Goal: Task Accomplishment & Management: Complete application form

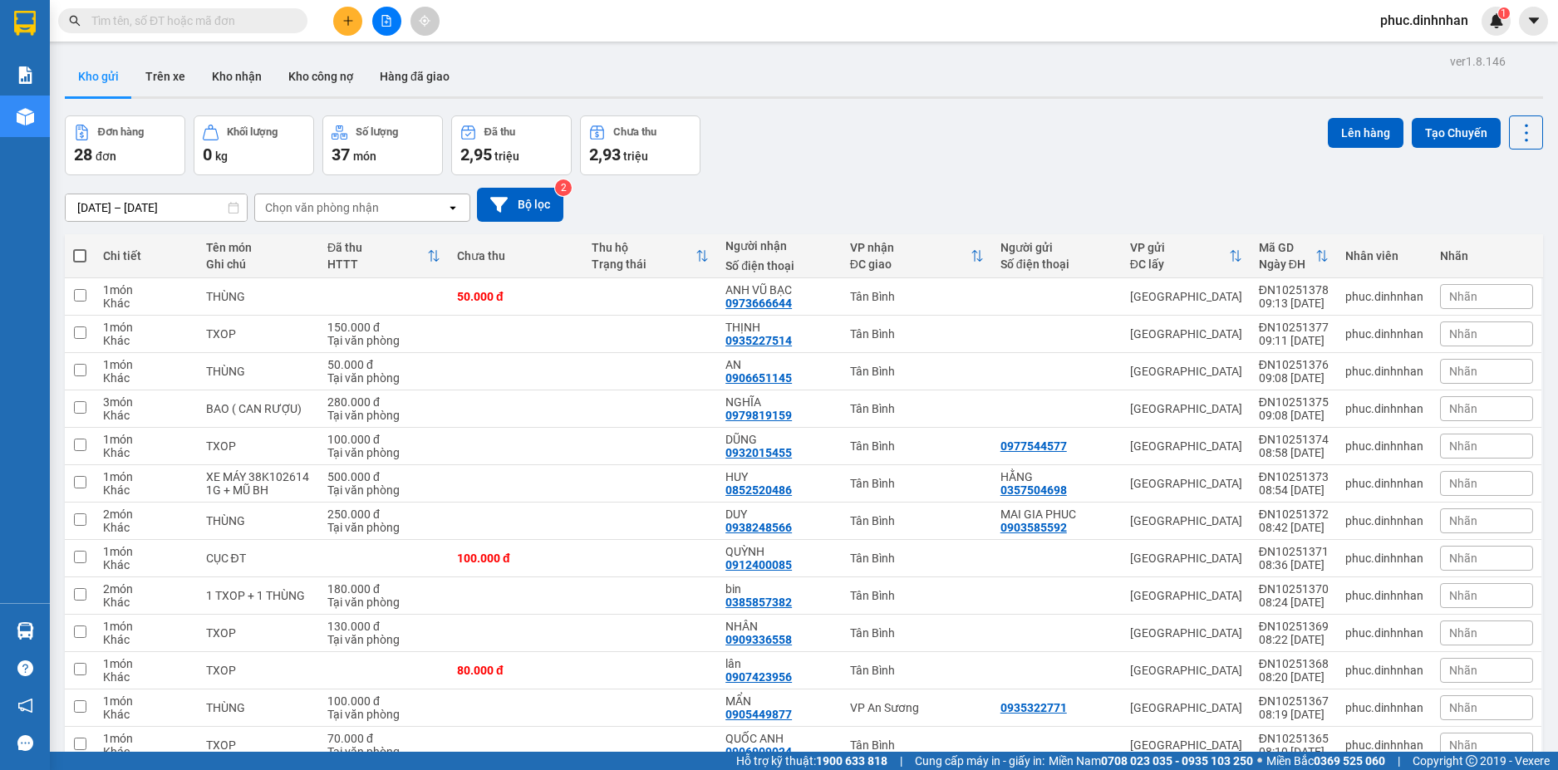
click at [345, 14] on button at bounding box center [347, 21] width 29 height 29
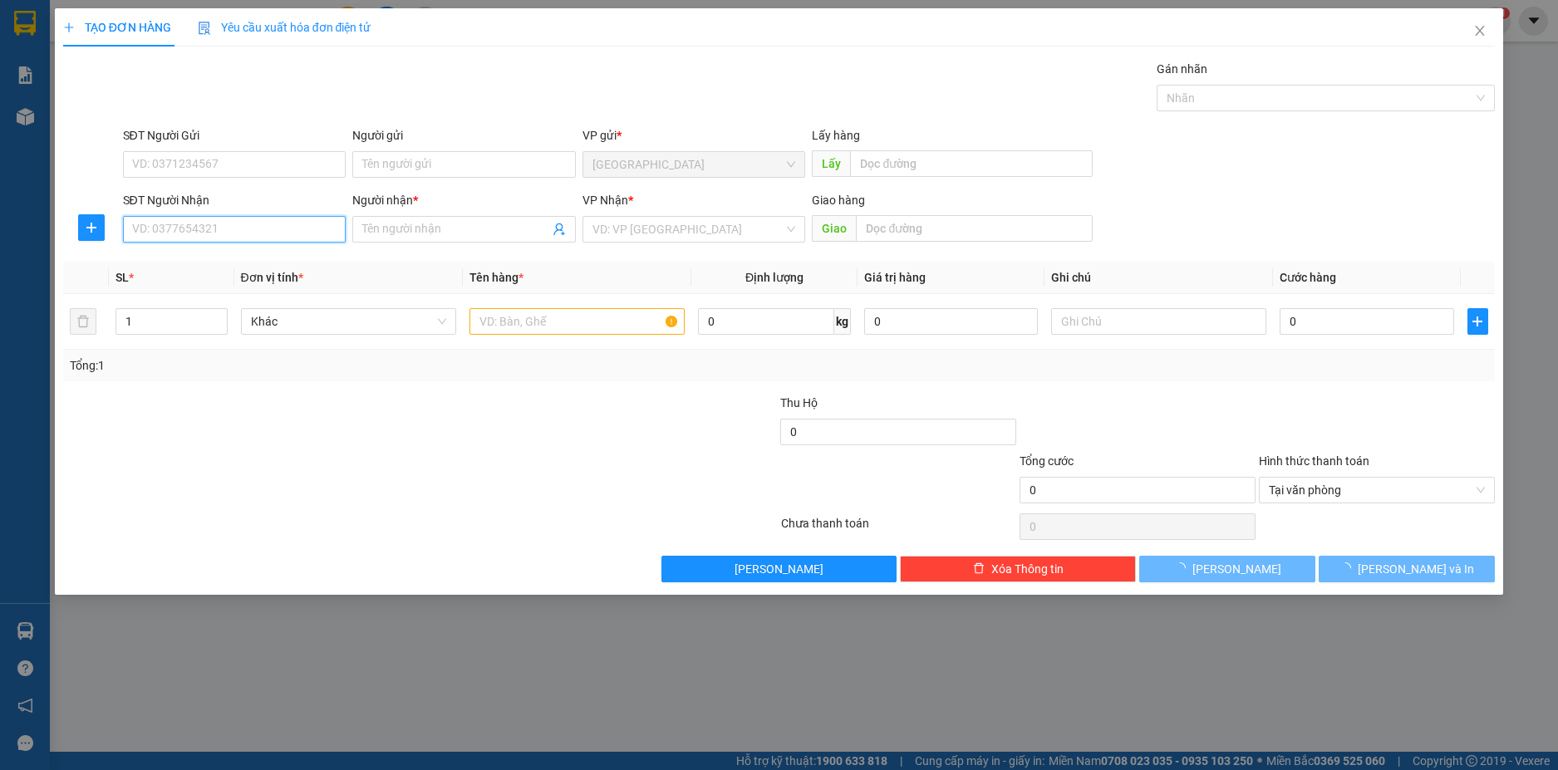
click at [220, 224] on input "SĐT Người Nhận" at bounding box center [234, 229] width 223 height 27
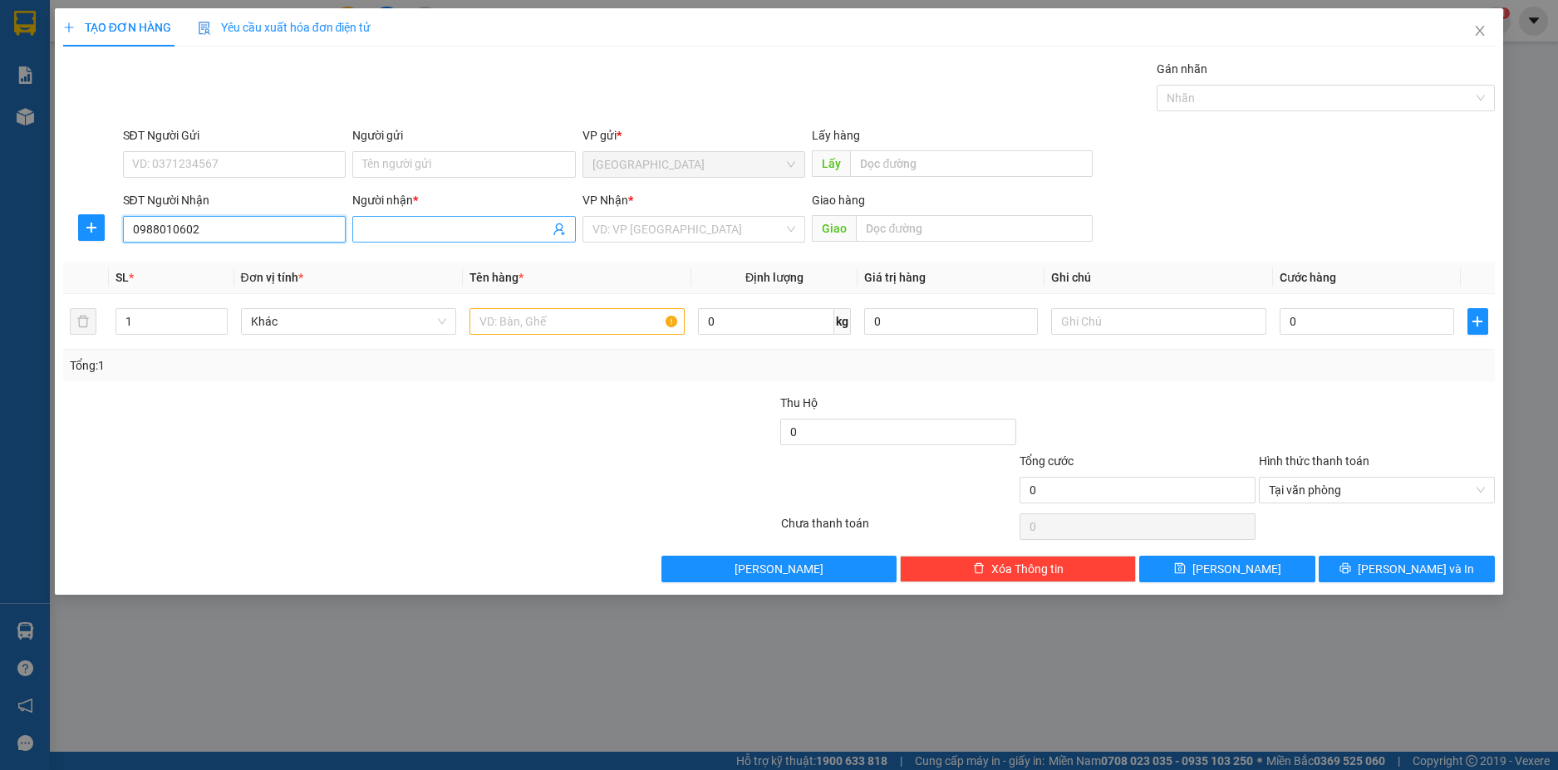
type input "0988010602"
click at [431, 238] on span at bounding box center [463, 229] width 223 height 27
type input "H"
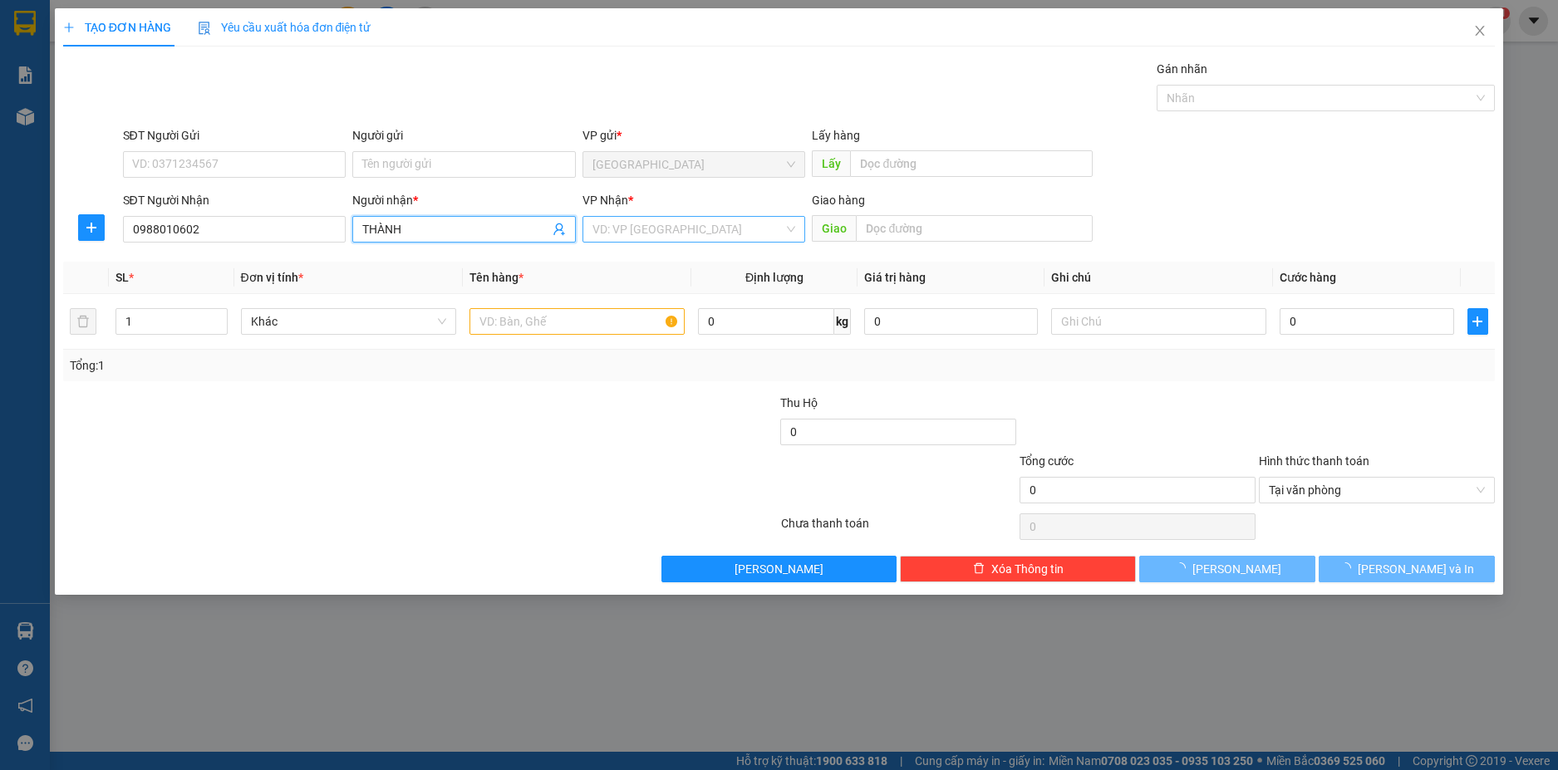
type input "THÀNH"
click at [626, 228] on input "search" at bounding box center [688, 229] width 192 height 25
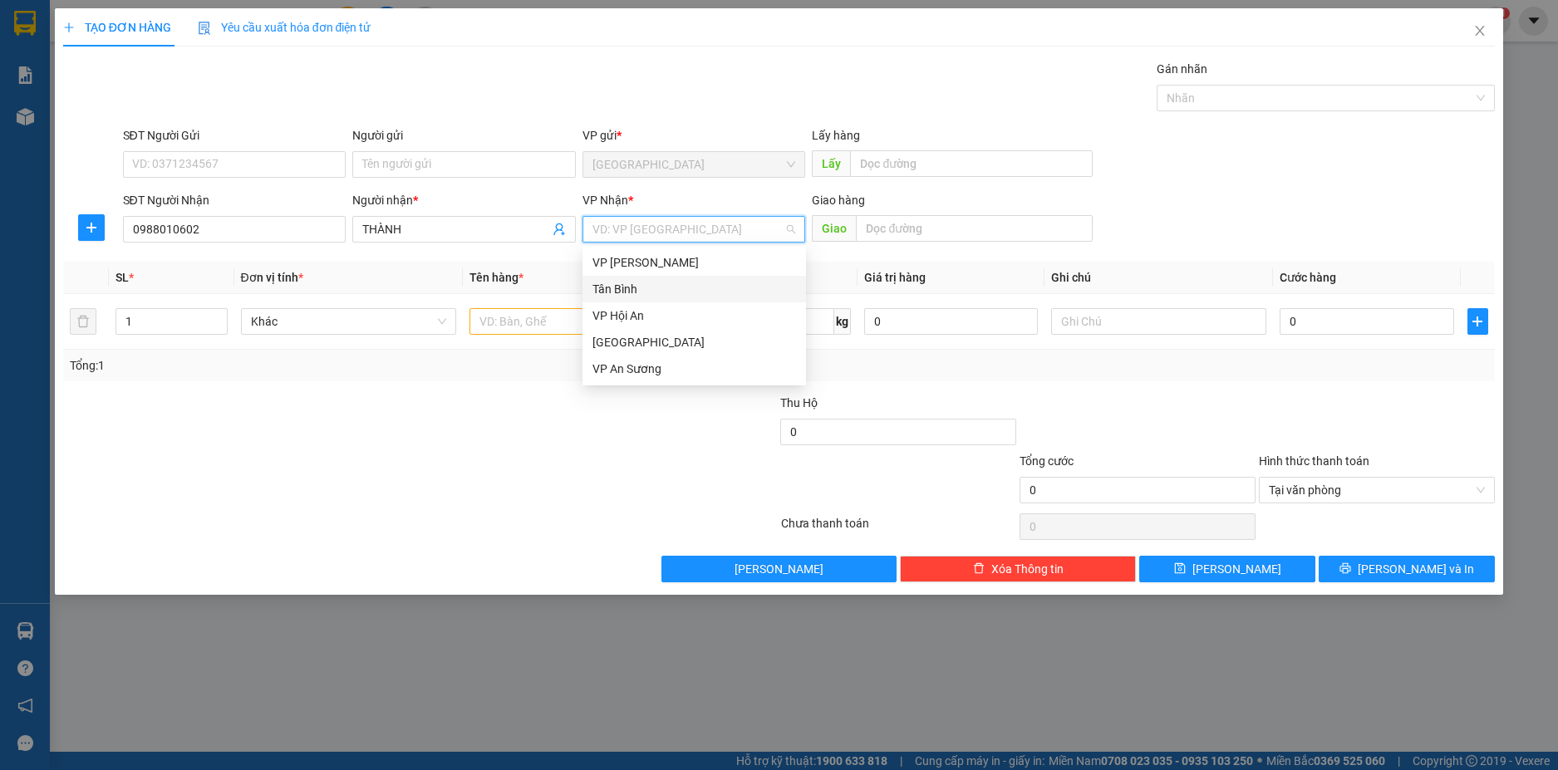
click at [636, 288] on div "Tân Bình" at bounding box center [694, 289] width 204 height 18
click at [582, 317] on input "text" at bounding box center [576, 321] width 215 height 27
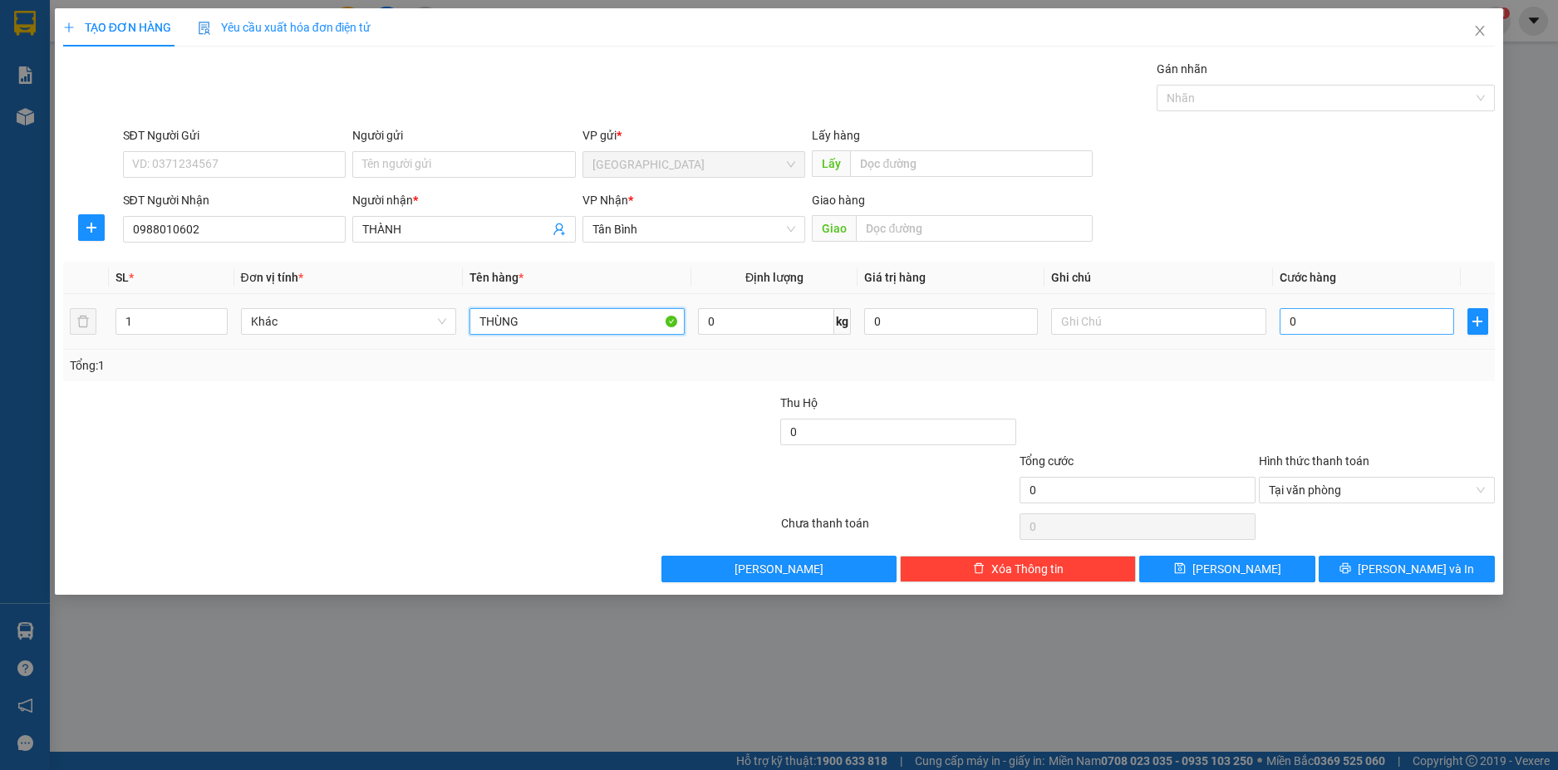
type input "THÙNG"
click at [1370, 324] on input "0" at bounding box center [1366, 321] width 174 height 27
type input "7"
type input "70"
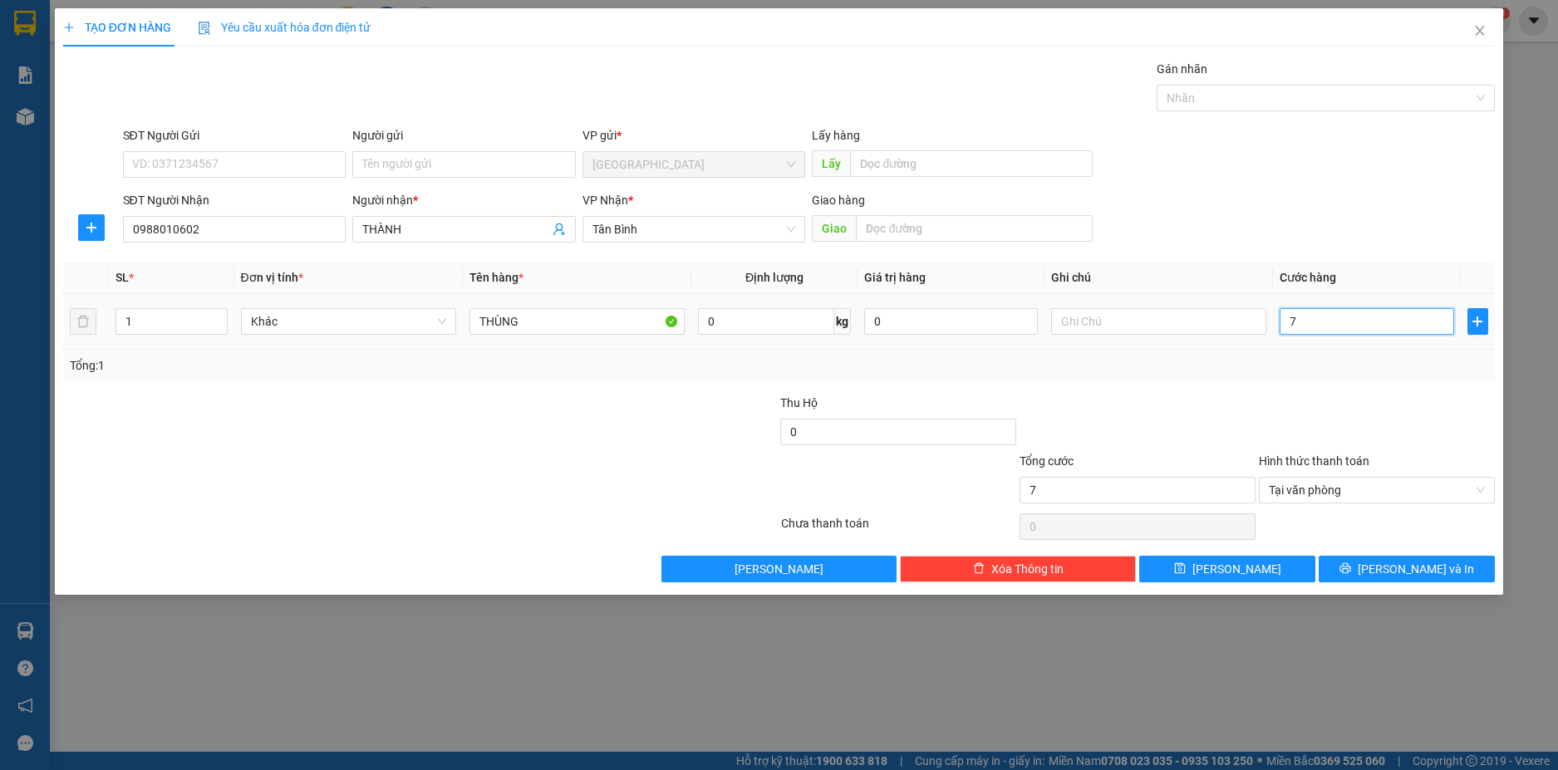
type input "70"
type input "70.000"
click at [1348, 430] on div at bounding box center [1376, 423] width 239 height 58
click at [1410, 567] on span "[PERSON_NAME] và In" at bounding box center [1416, 569] width 116 height 18
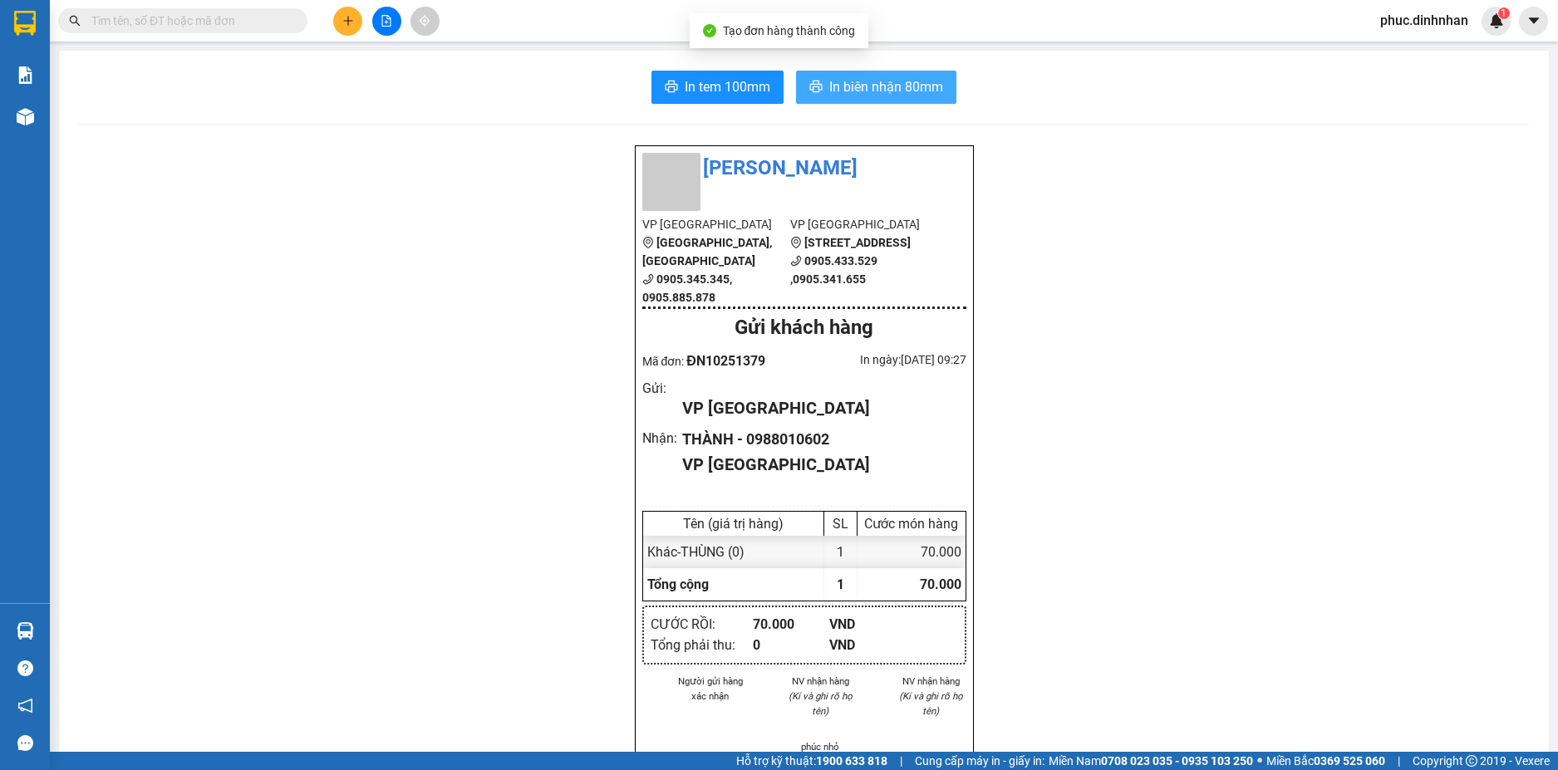
click at [899, 91] on span "In biên nhận 80mm" at bounding box center [886, 86] width 114 height 21
click at [349, 23] on icon "plus" at bounding box center [348, 21] width 12 height 12
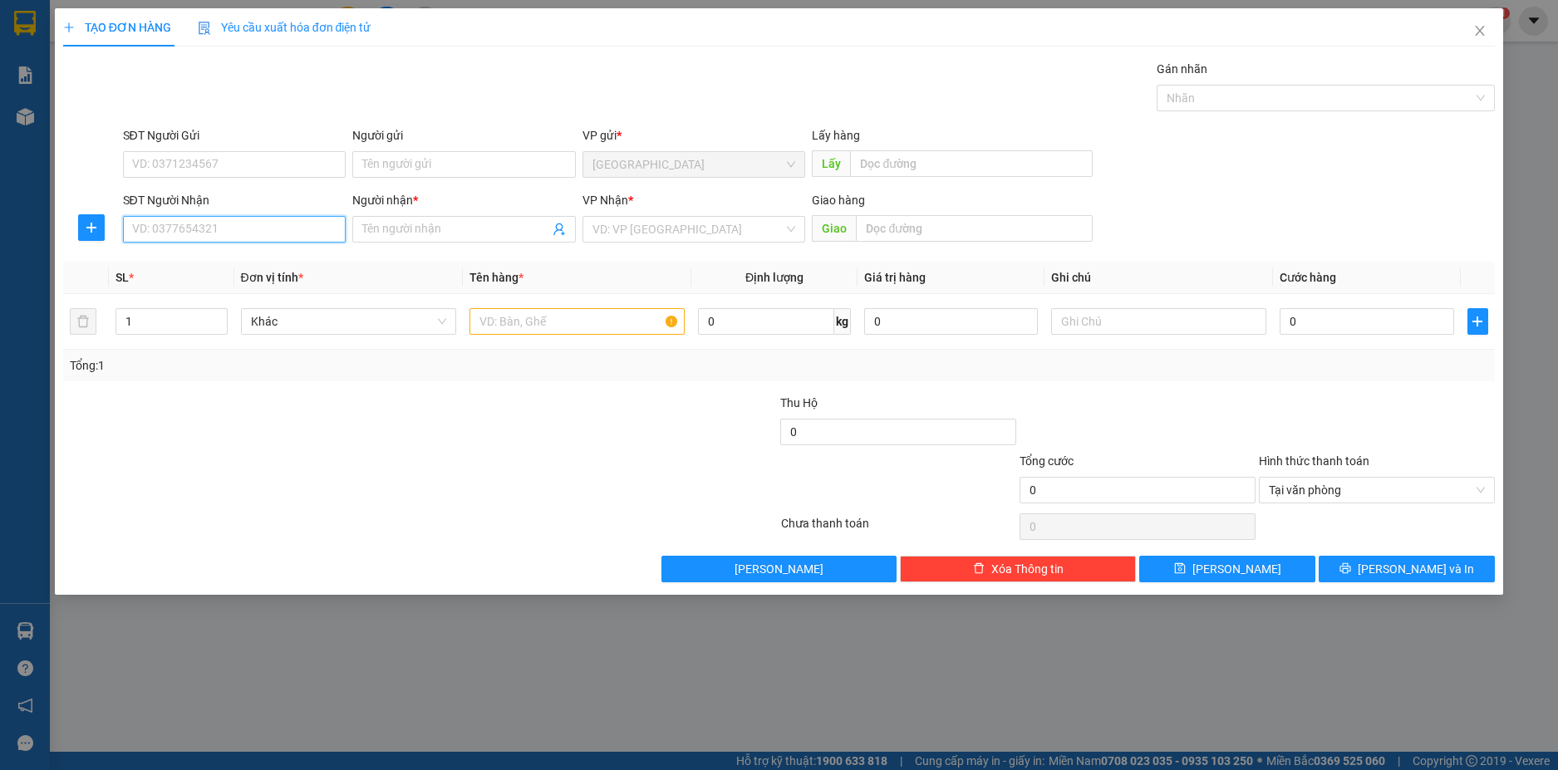
click at [277, 229] on input "SĐT Người Nhận" at bounding box center [234, 229] width 223 height 27
type input "0905641132"
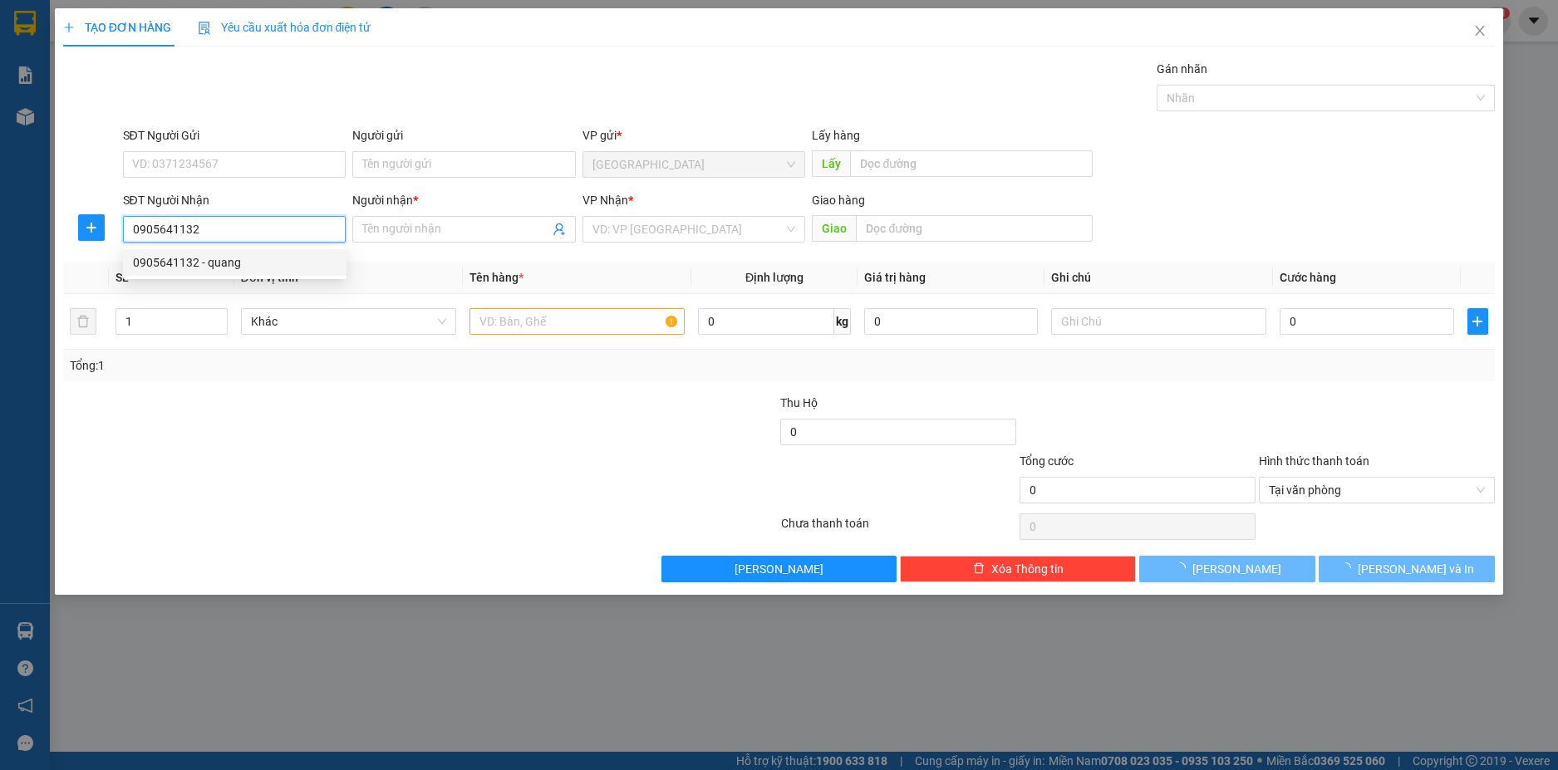
click at [257, 264] on div "0905641132 - quang" at bounding box center [235, 262] width 204 height 18
type input "quang"
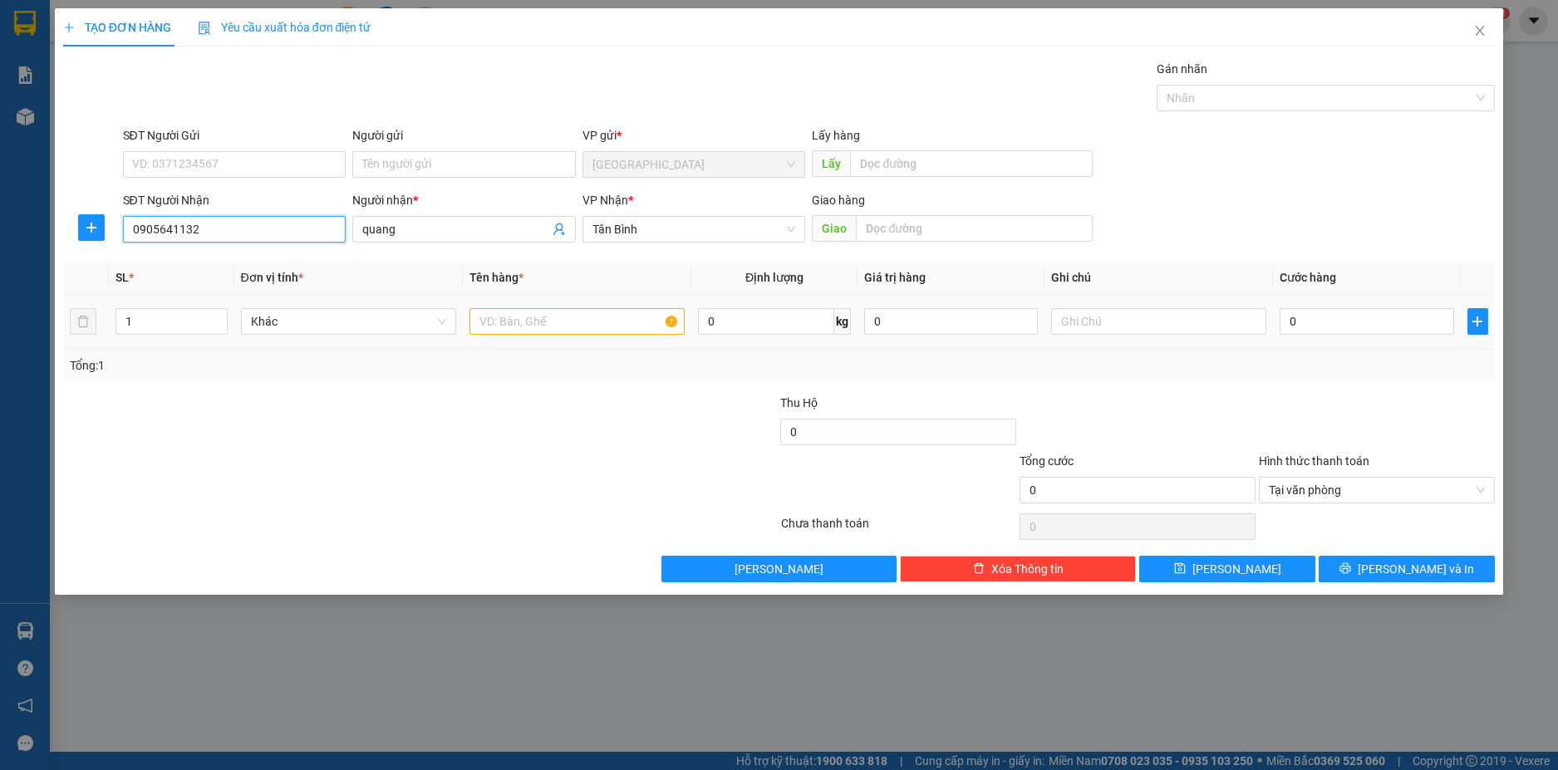
type input "0905641132"
click at [523, 329] on input "text" at bounding box center [576, 321] width 215 height 27
type input "T"
type input "TXOP"
click at [1365, 318] on input "0" at bounding box center [1366, 321] width 174 height 27
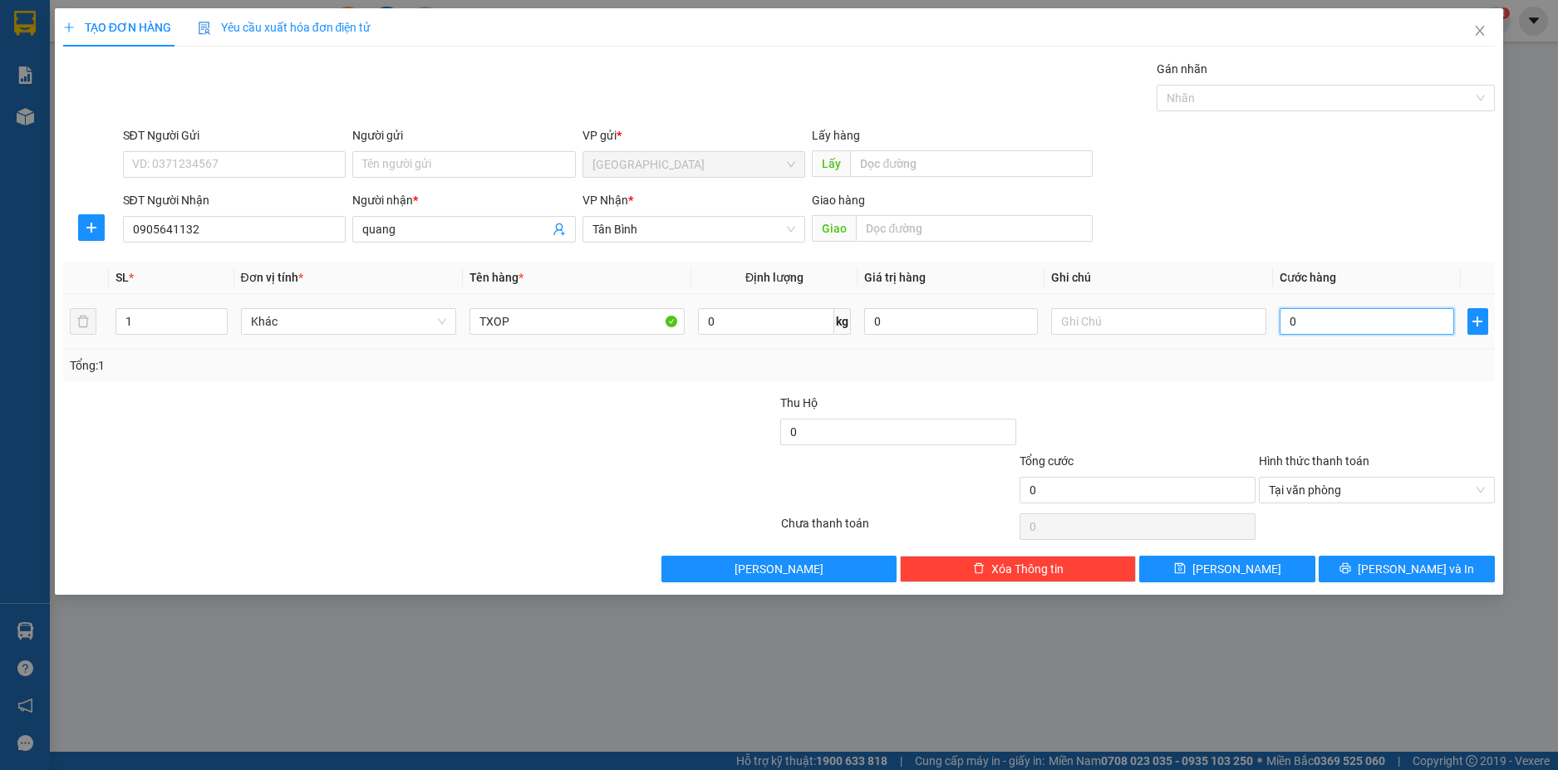
type input "1"
type input "10"
type input "100"
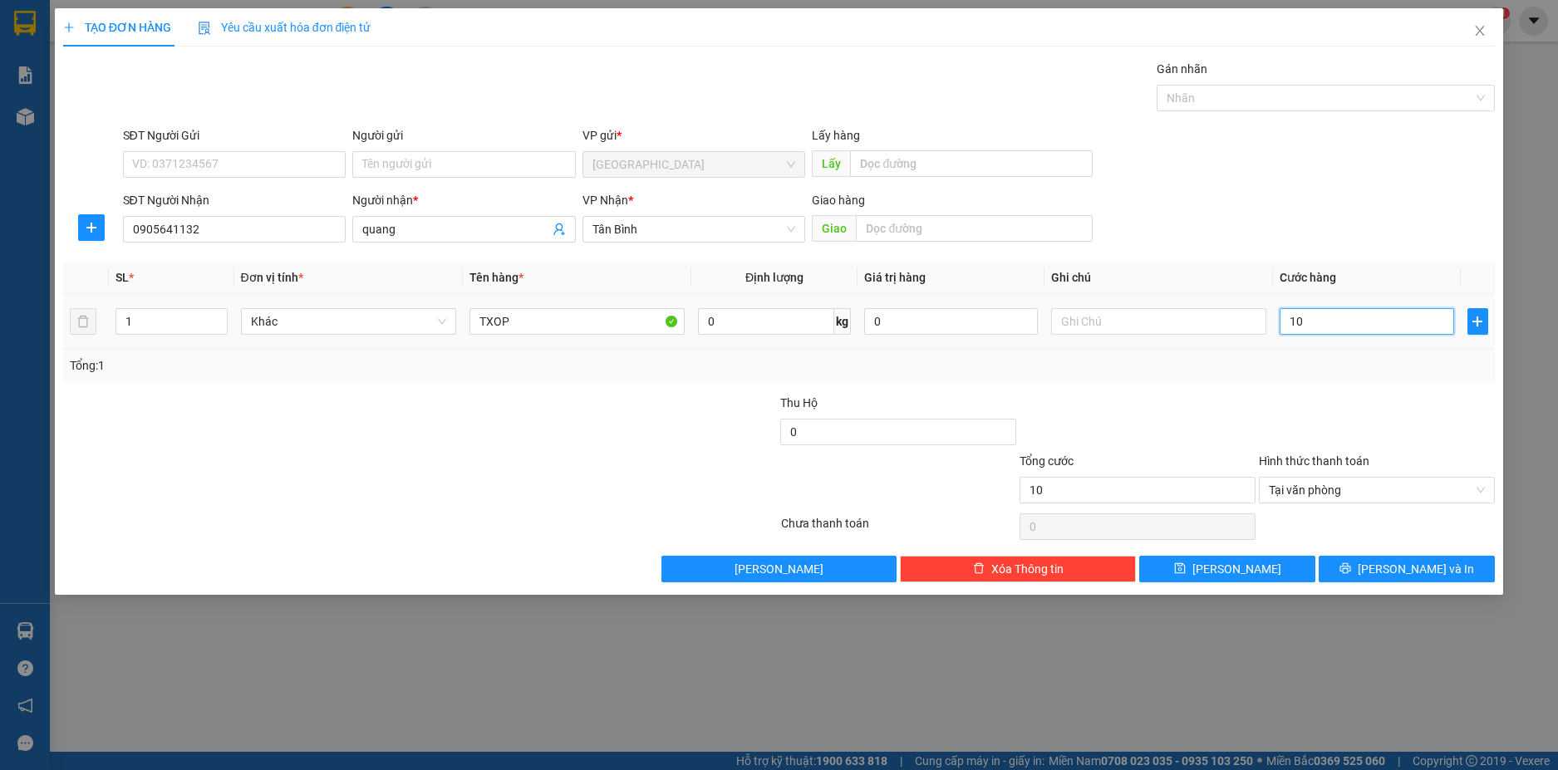
type input "100"
type input "100.000"
click at [1354, 421] on div at bounding box center [1376, 423] width 239 height 58
click at [1412, 580] on button "[PERSON_NAME] và In" at bounding box center [1406, 569] width 176 height 27
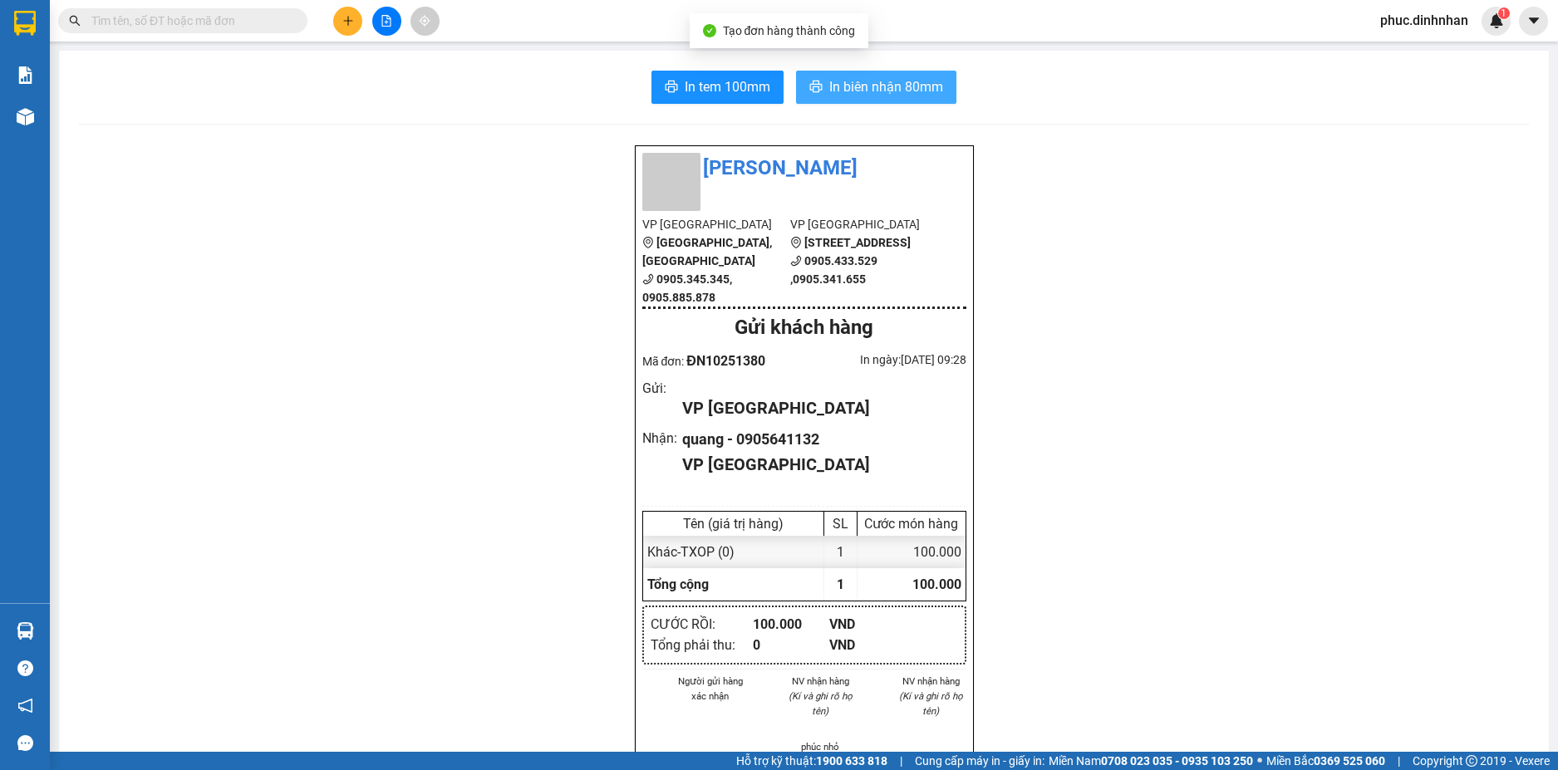
click at [909, 85] on span "In biên nhận 80mm" at bounding box center [886, 86] width 114 height 21
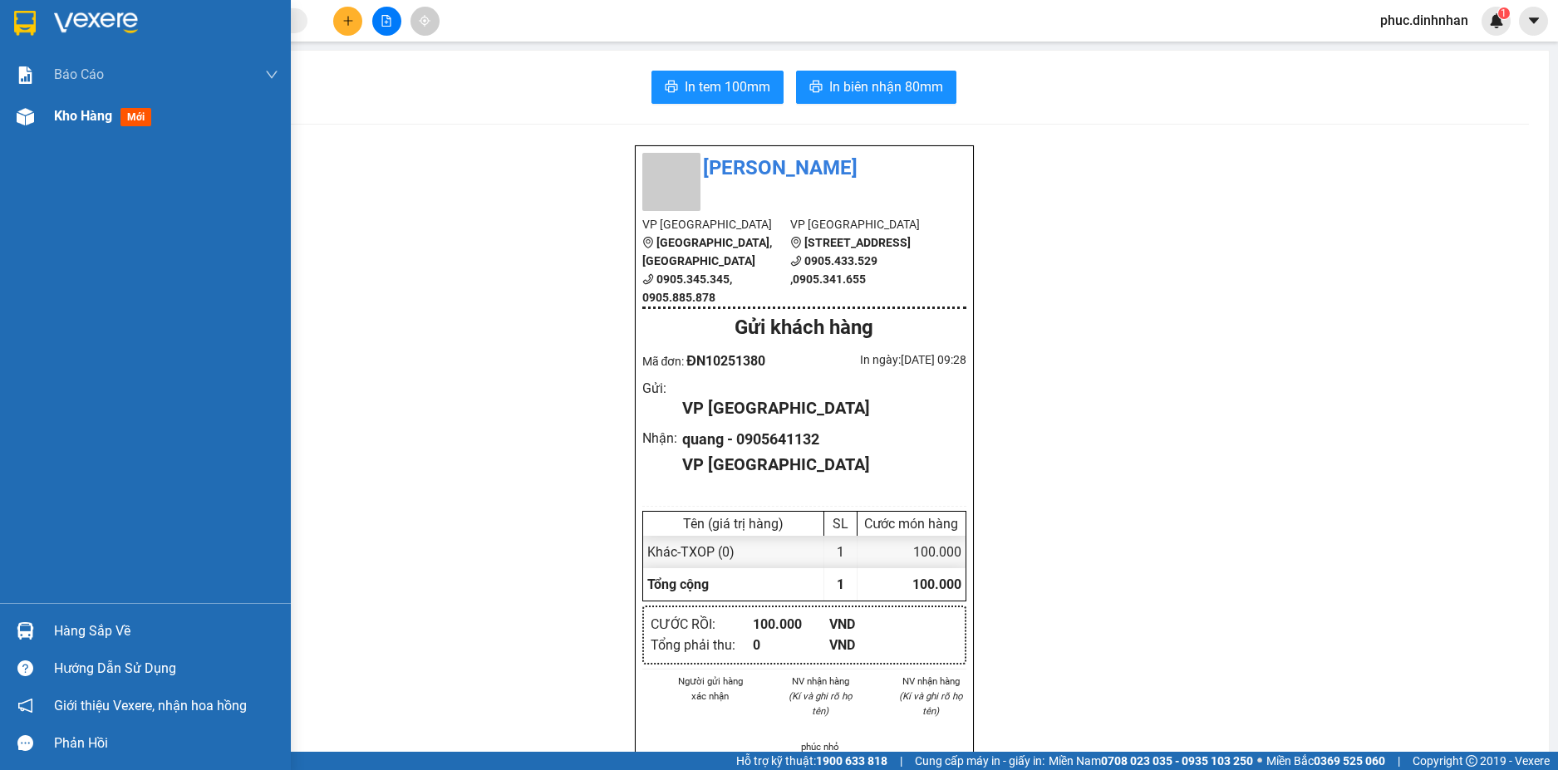
click at [91, 125] on div "Kho hàng mới" at bounding box center [106, 116] width 104 height 21
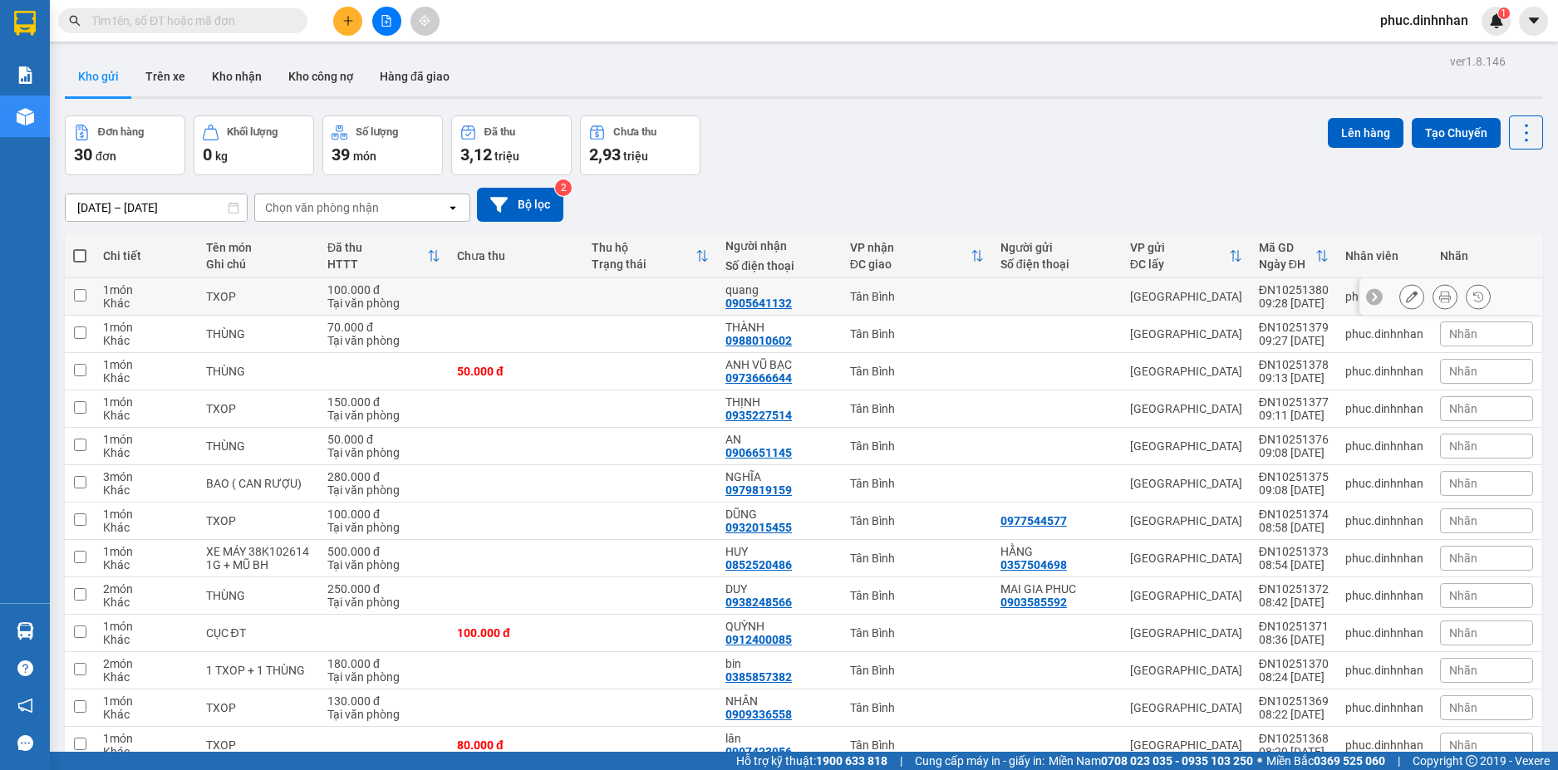
click at [459, 302] on td at bounding box center [516, 296] width 135 height 37
checkbox input "true"
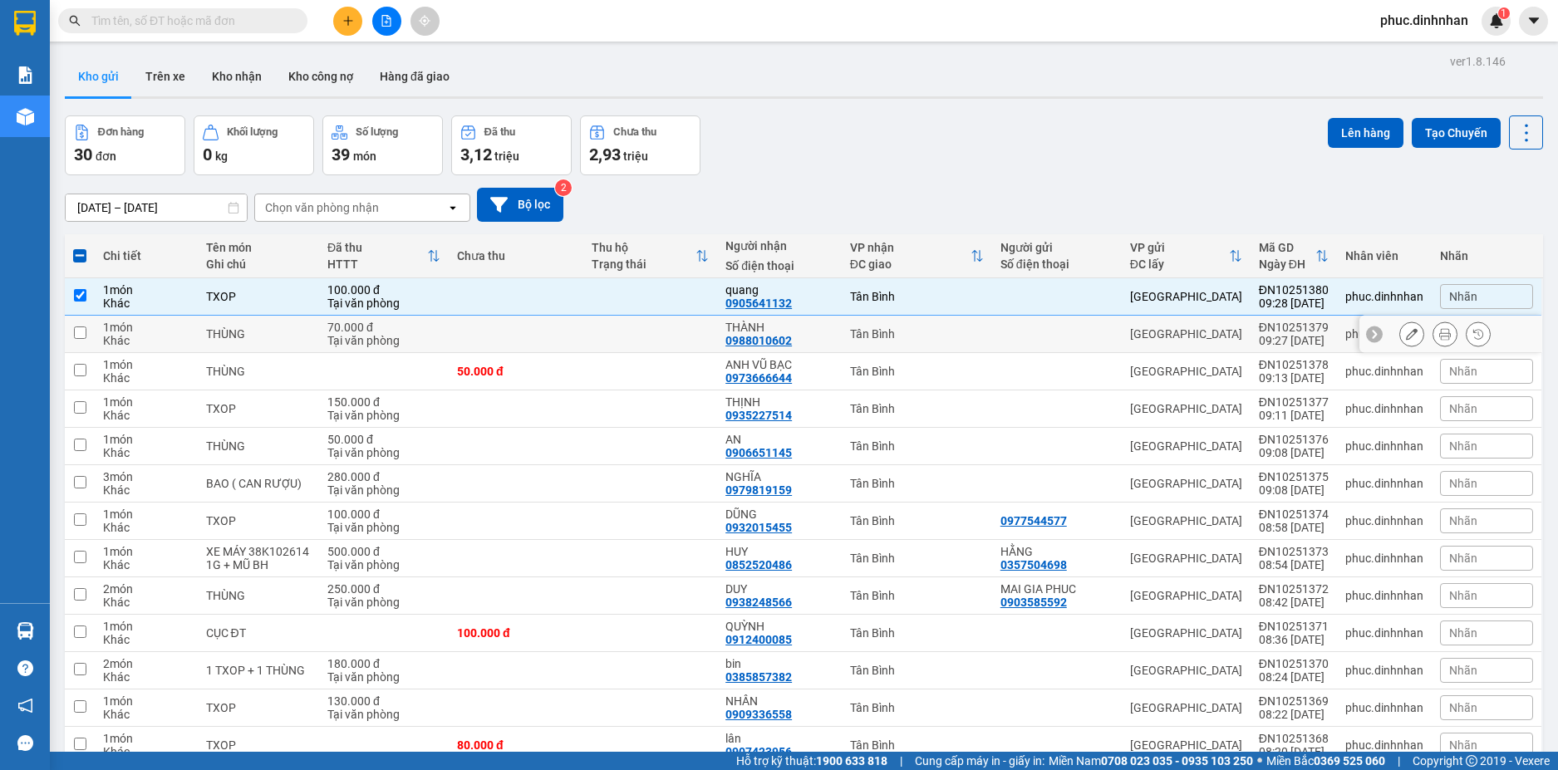
click at [456, 338] on td at bounding box center [516, 334] width 135 height 37
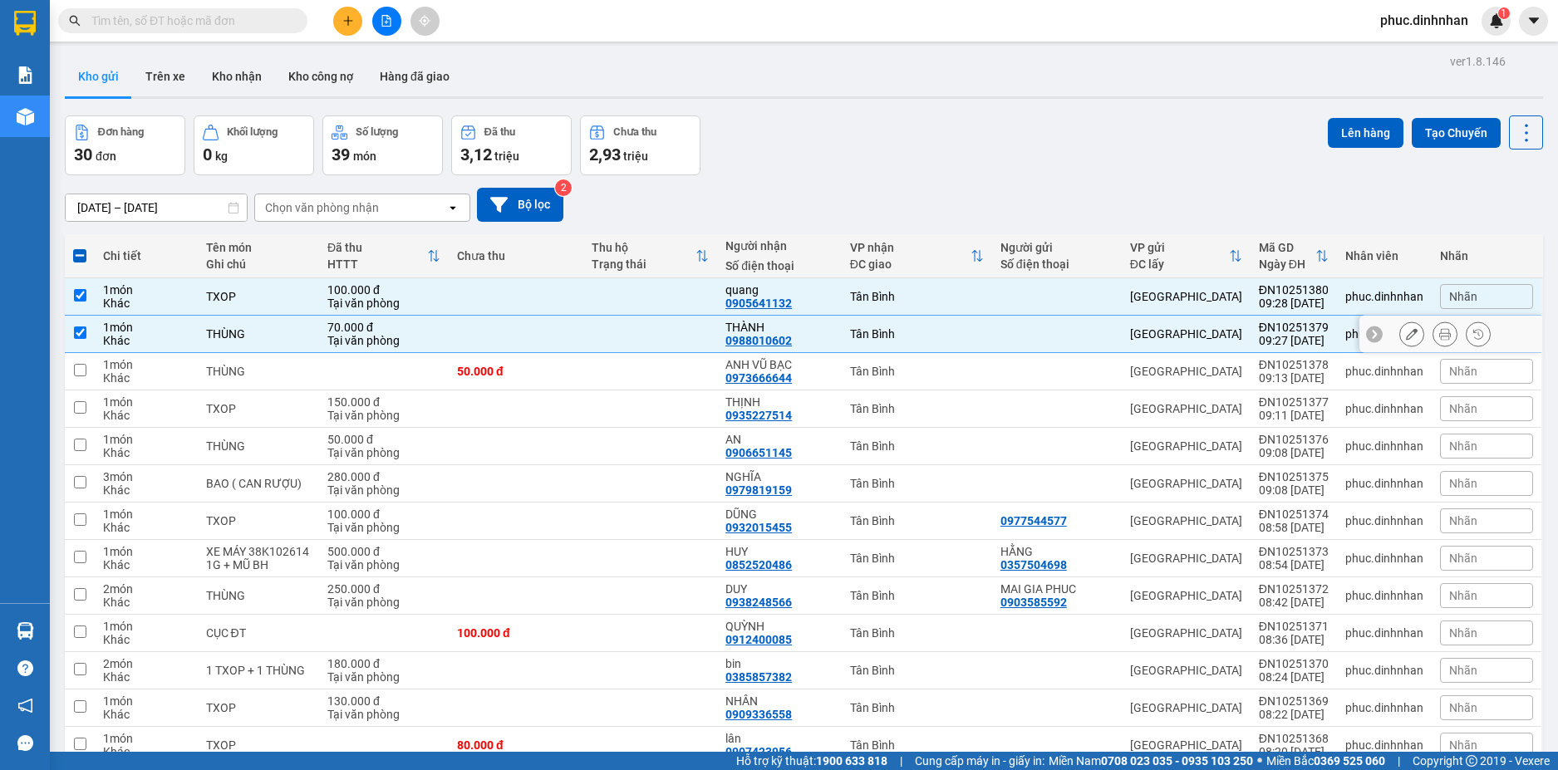
click at [535, 337] on td at bounding box center [516, 334] width 135 height 37
checkbox input "false"
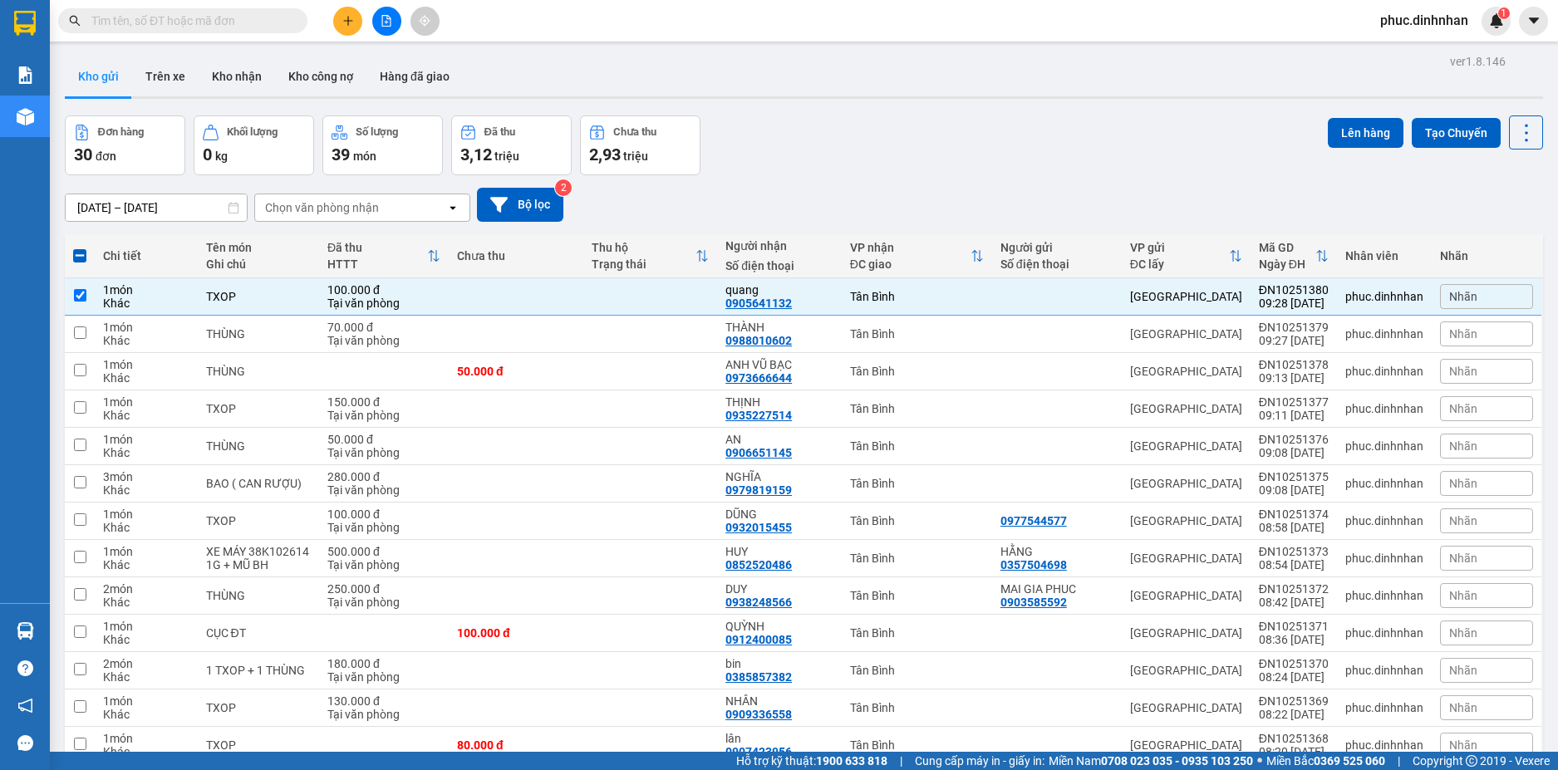
click at [550, 272] on div "Chưa thu" at bounding box center [516, 255] width 118 height 33
click at [552, 288] on td at bounding box center [516, 296] width 135 height 37
checkbox input "false"
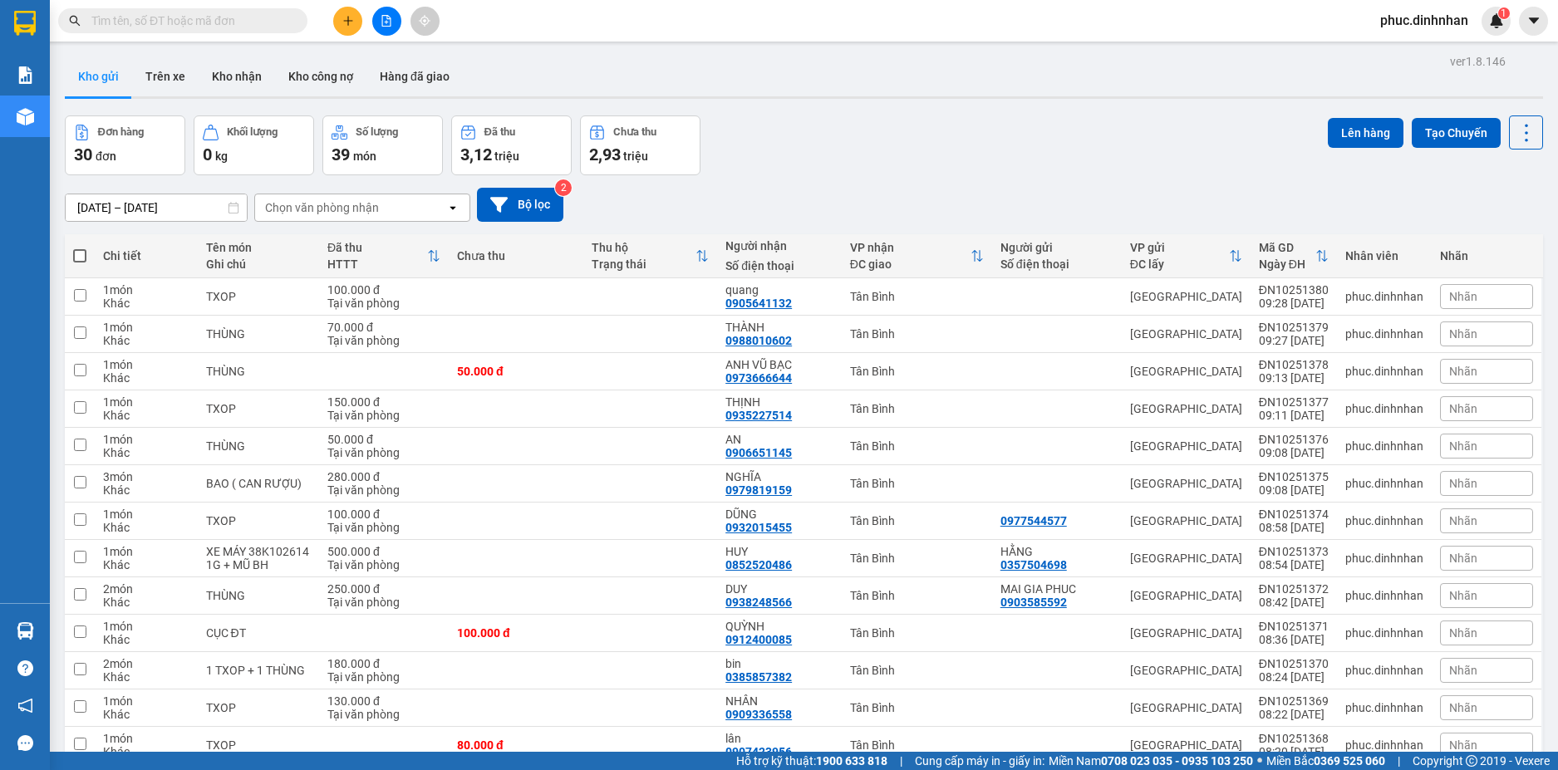
click at [219, 18] on input "text" at bounding box center [189, 21] width 196 height 18
click at [175, 22] on input "text" at bounding box center [189, 21] width 196 height 18
click at [349, 27] on button at bounding box center [347, 21] width 29 height 29
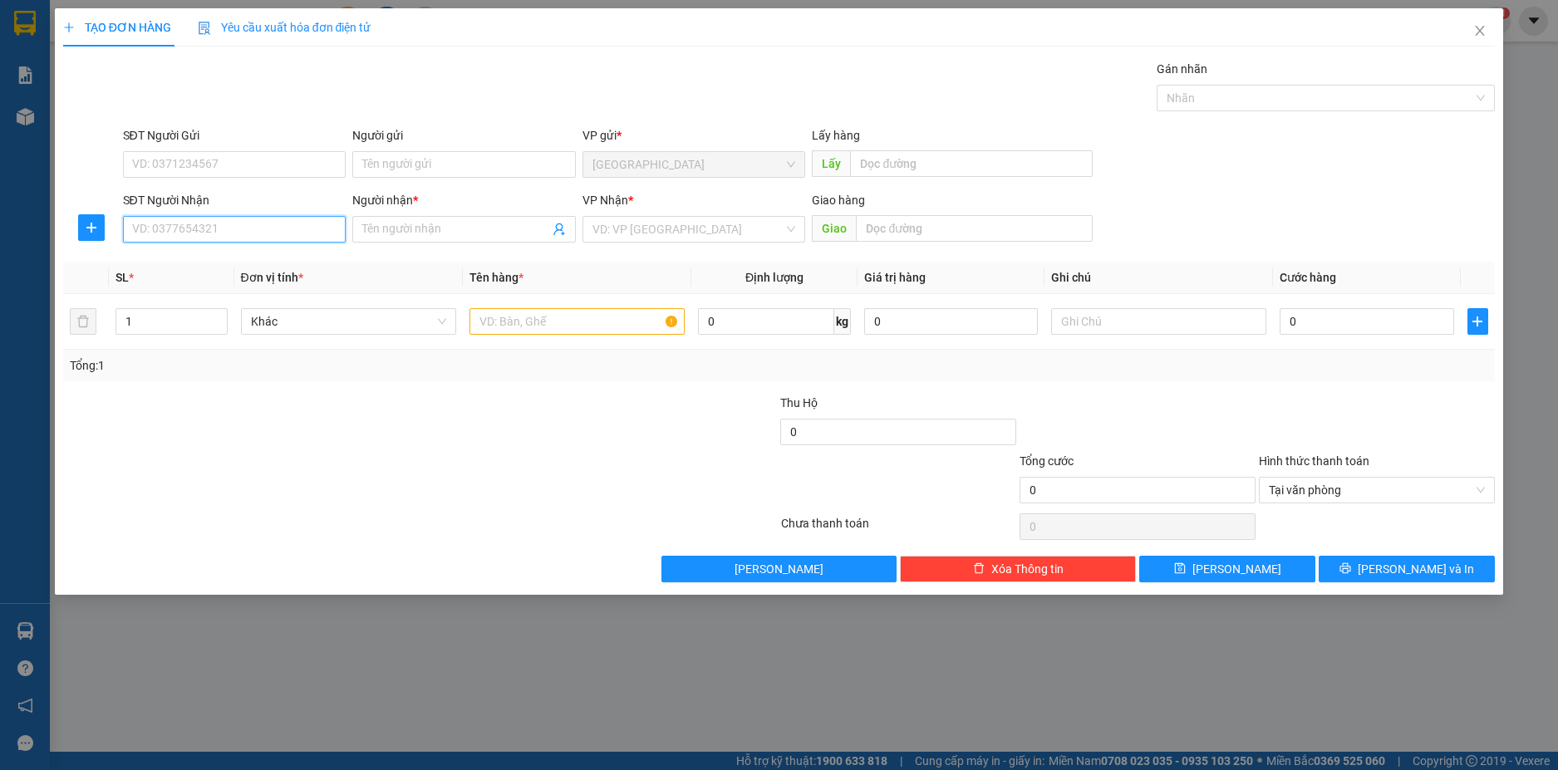
click at [268, 228] on input "SĐT Người Nhận" at bounding box center [234, 229] width 223 height 27
type input "0918376938"
click at [395, 230] on input "Người nhận *" at bounding box center [455, 229] width 187 height 18
type input "XE 207 A BA"
click at [718, 223] on input "search" at bounding box center [688, 229] width 192 height 25
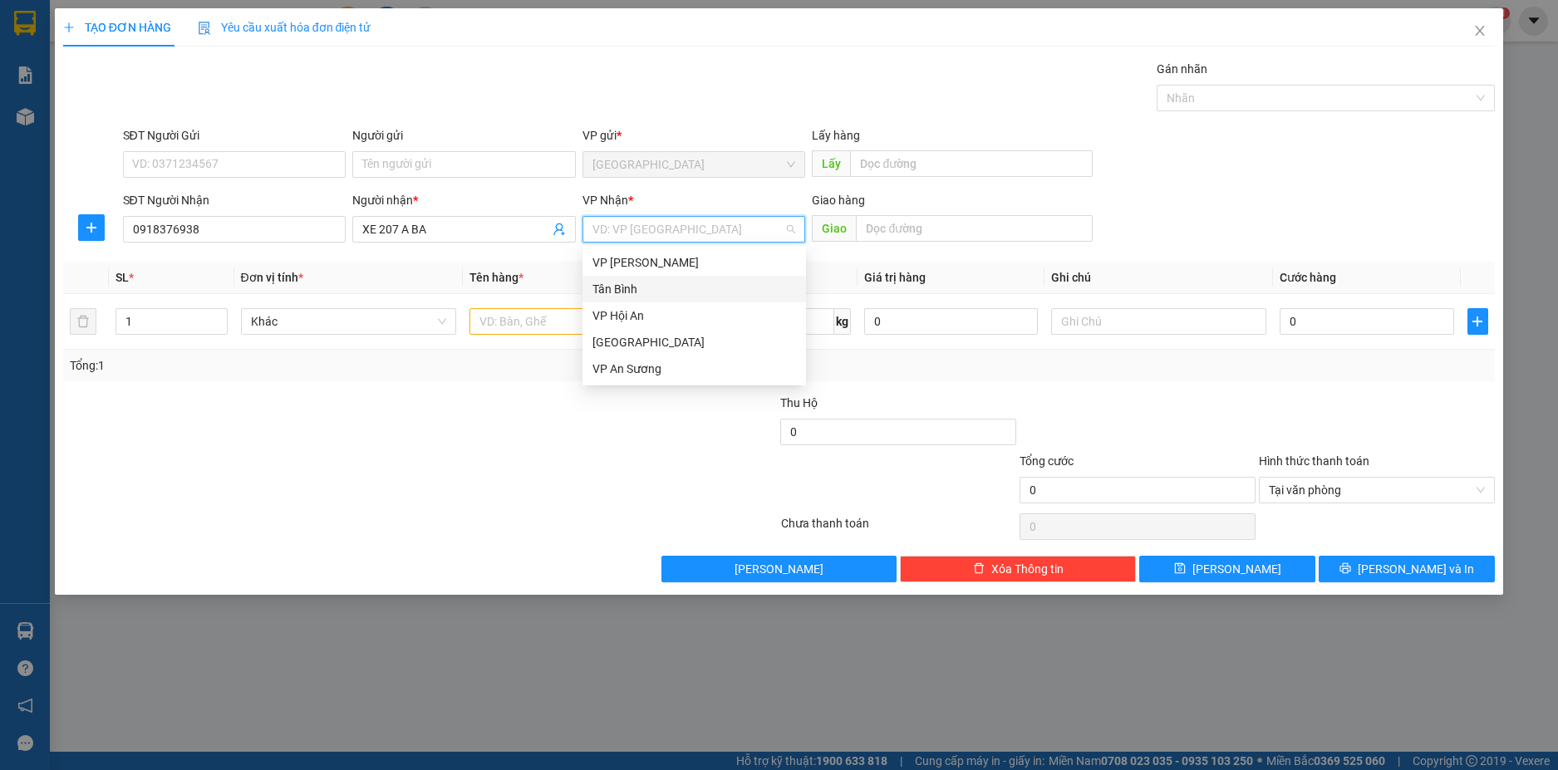
click at [651, 292] on div "Tân Bình" at bounding box center [694, 289] width 204 height 18
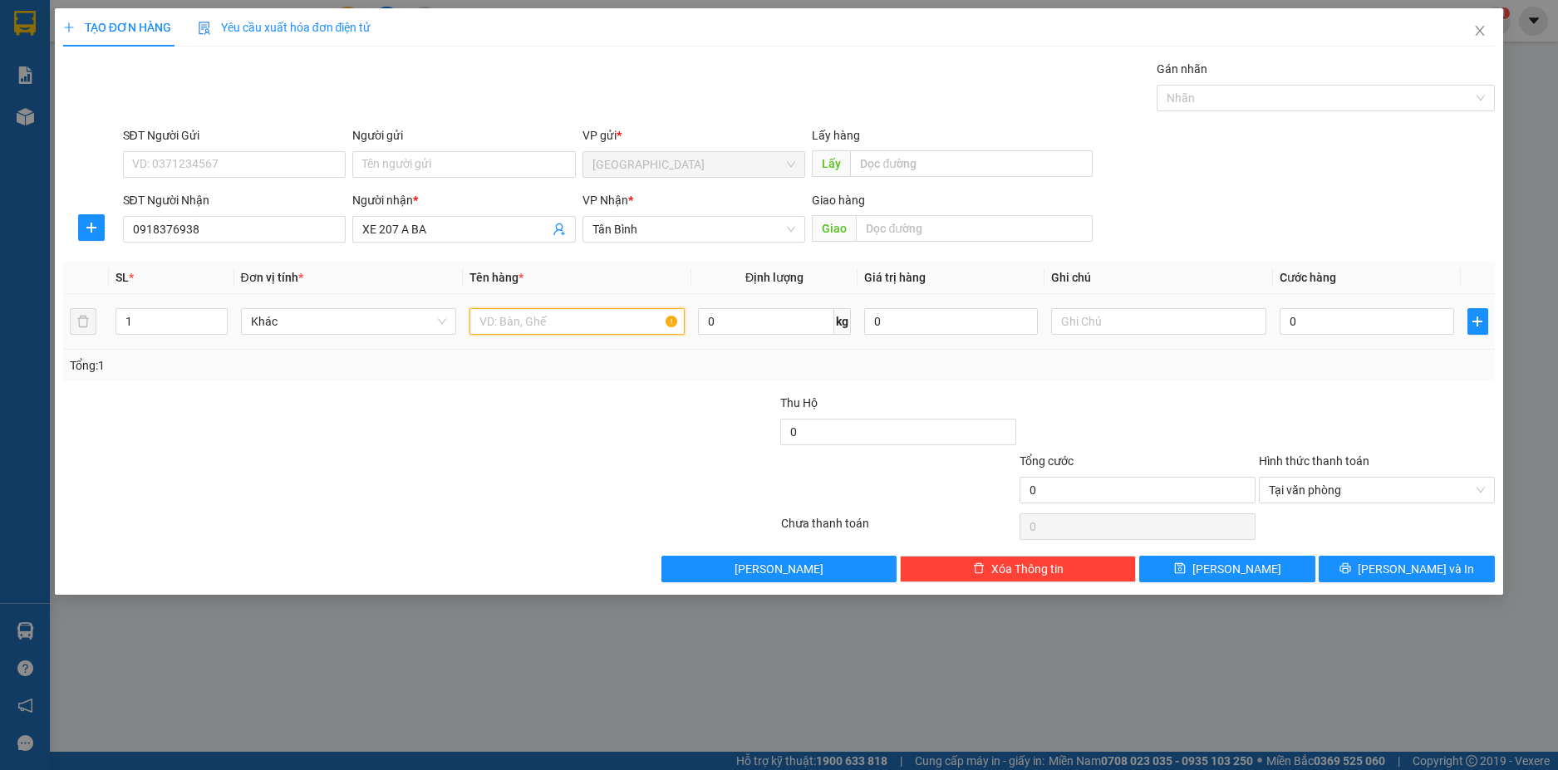
click at [583, 329] on input "text" at bounding box center [576, 321] width 215 height 27
click at [1202, 88] on div at bounding box center [1317, 98] width 313 height 20
type input "TXOP"
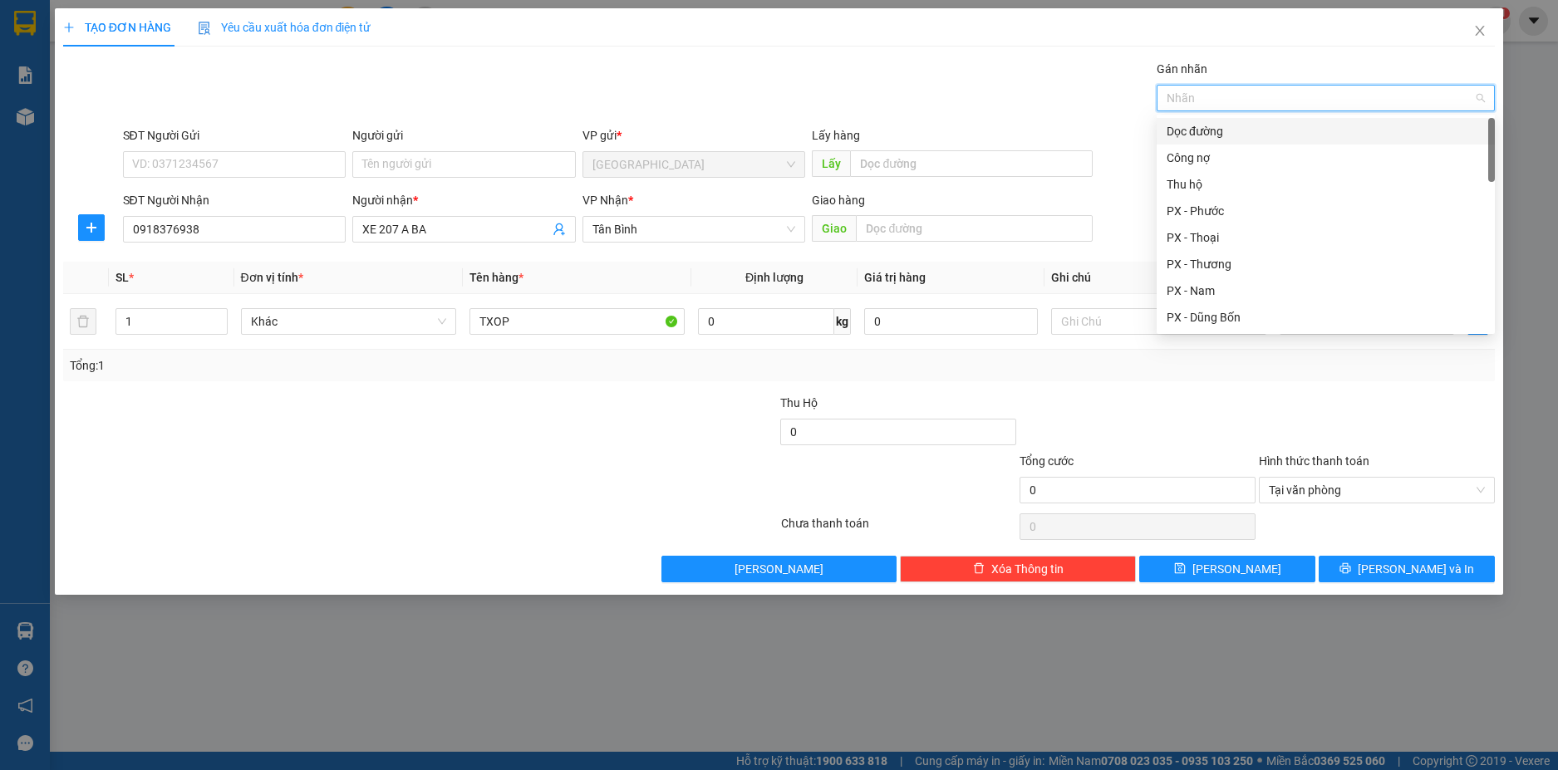
click at [1210, 125] on div "Dọc đường" at bounding box center [1325, 131] width 318 height 18
click at [1238, 275] on div "PX - Anh Ba" at bounding box center [1325, 281] width 318 height 18
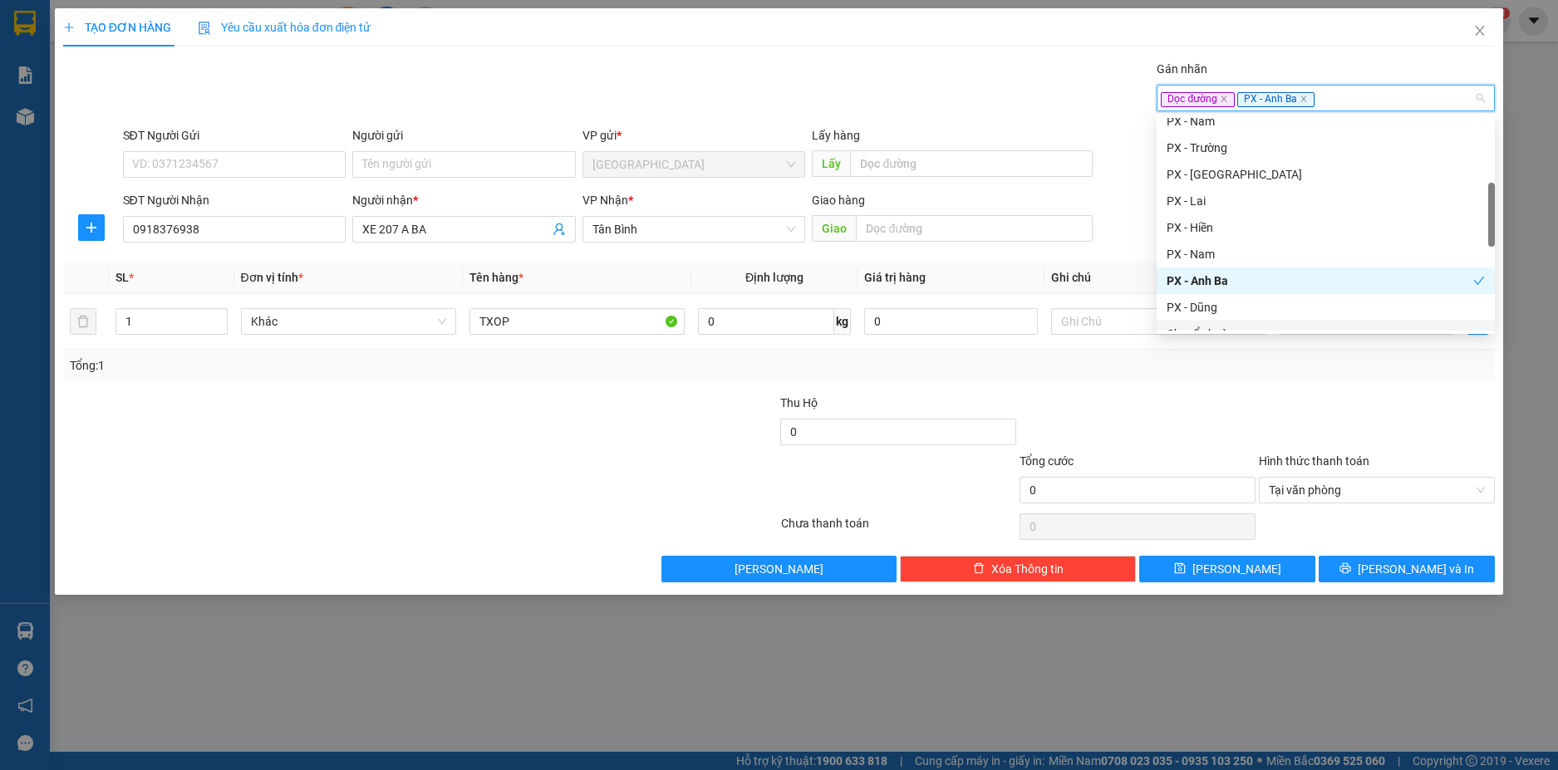
click at [1181, 351] on div "Tổng: 1" at bounding box center [779, 366] width 1432 height 32
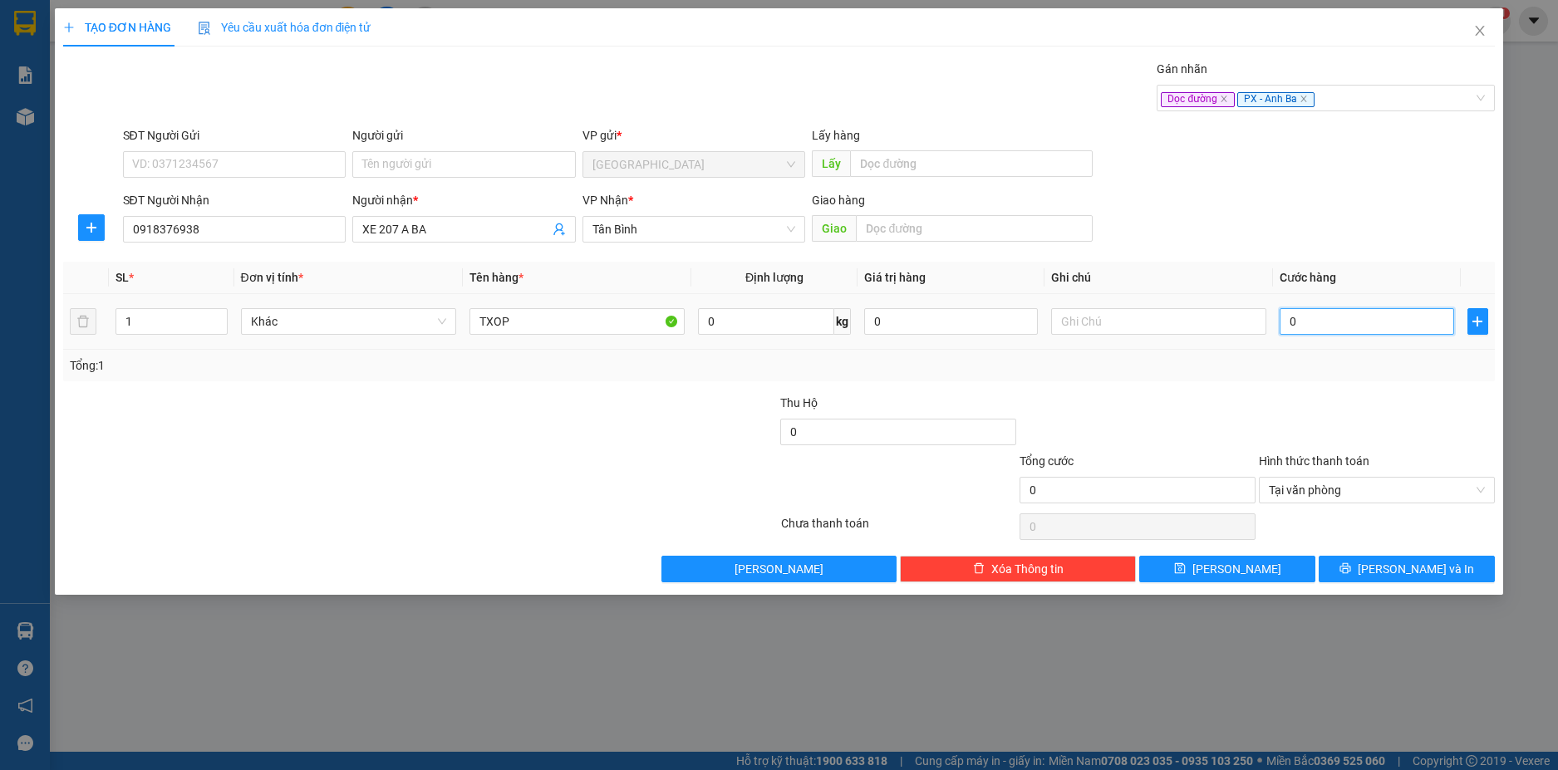
click at [1318, 322] on input "0" at bounding box center [1366, 321] width 174 height 27
type input "1"
type input "10"
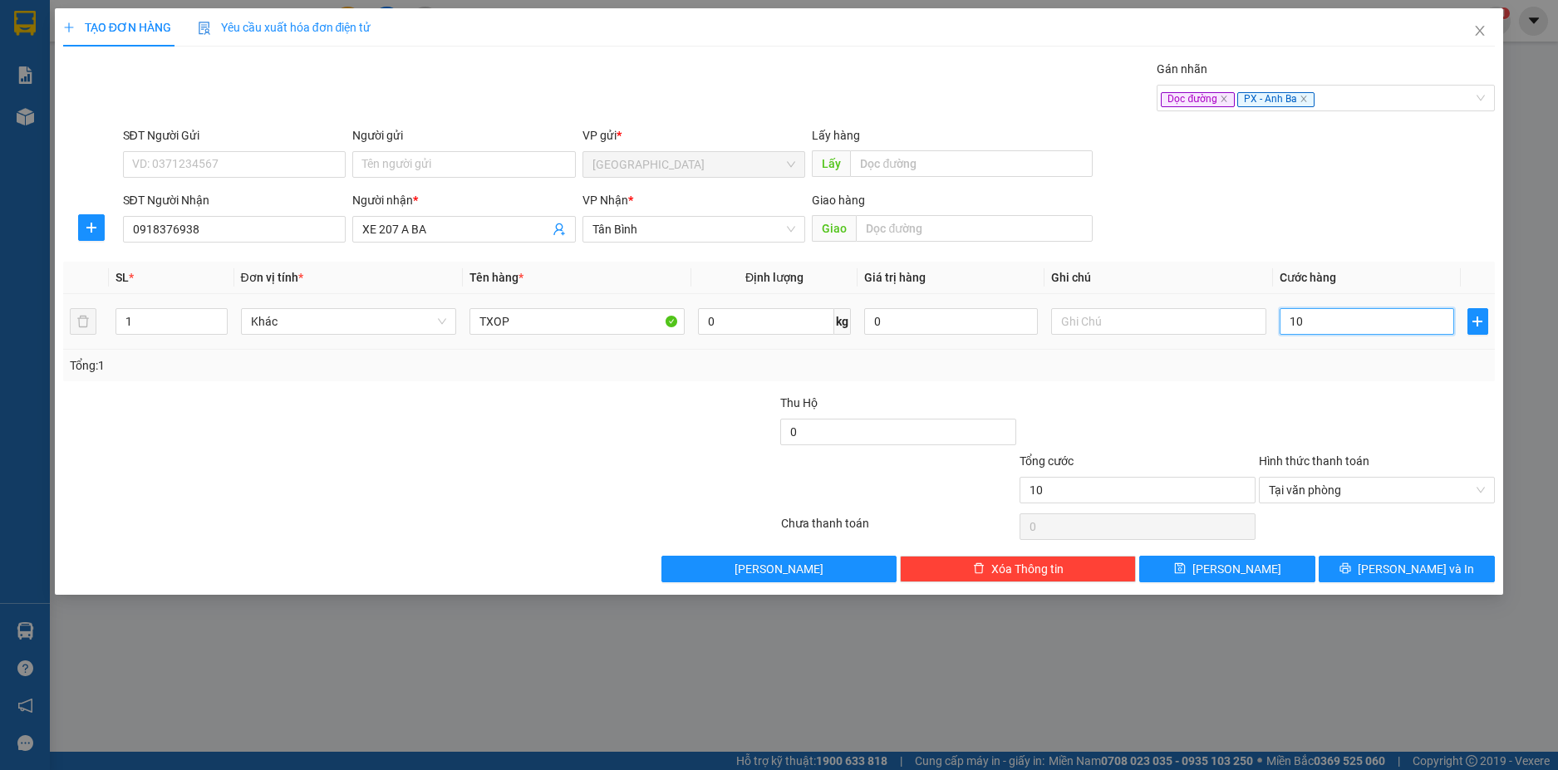
type input "100"
type input "100.000"
click at [1320, 357] on div "Tổng: 1" at bounding box center [779, 365] width 1419 height 18
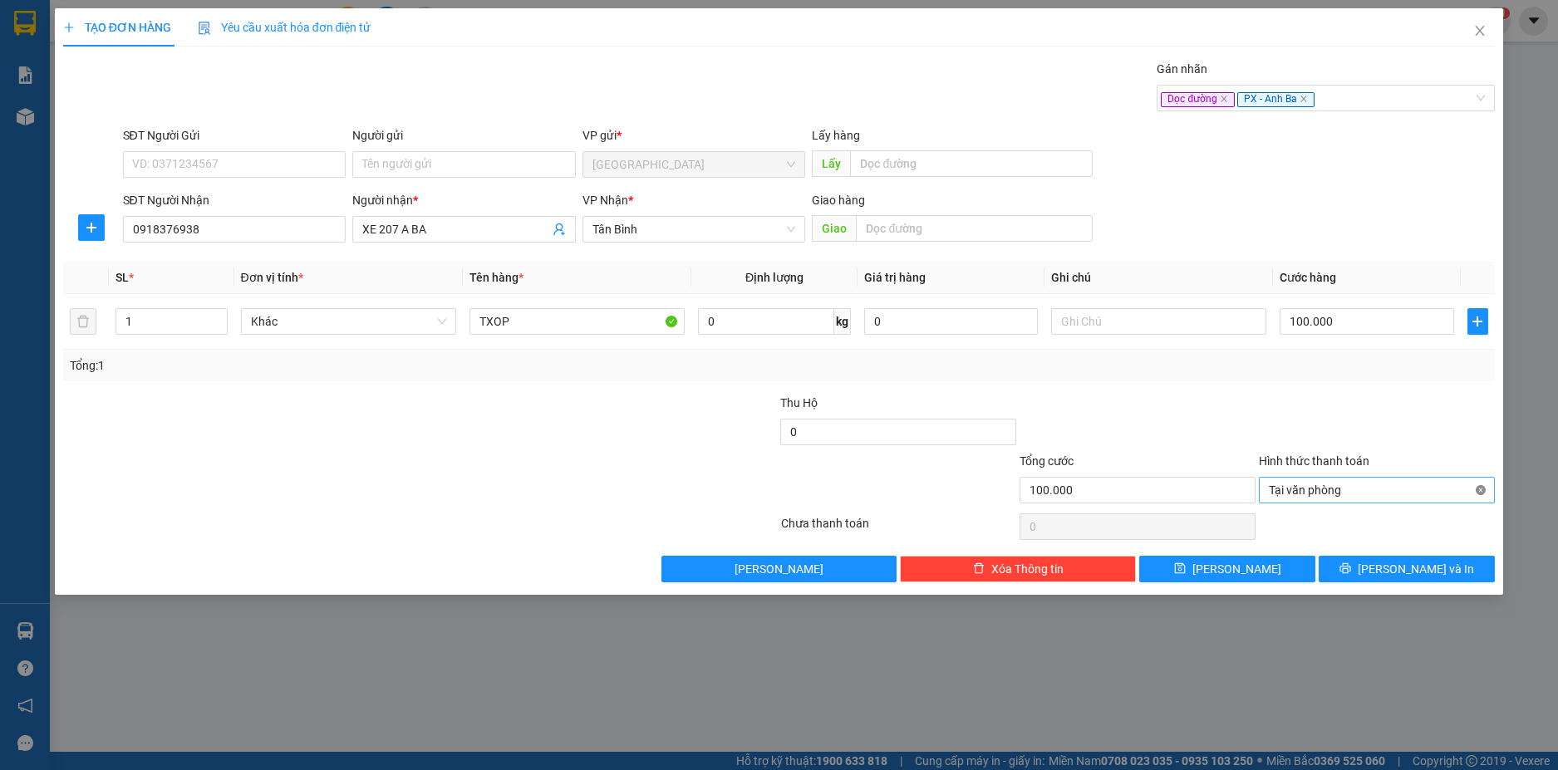
type input "100.000"
click at [1363, 321] on input "100.000" at bounding box center [1366, 321] width 174 height 27
type input "1"
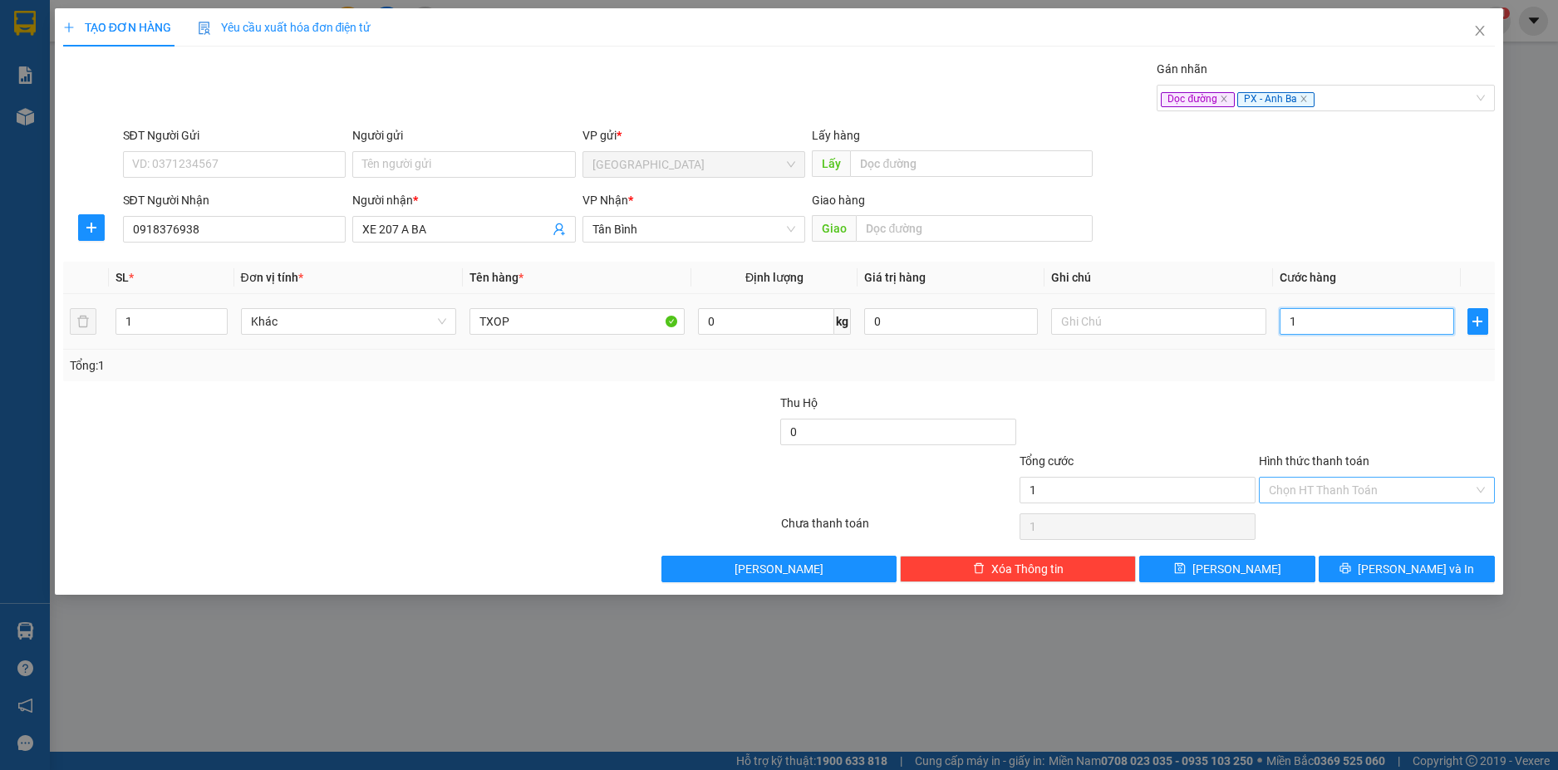
type input "15"
type input "150"
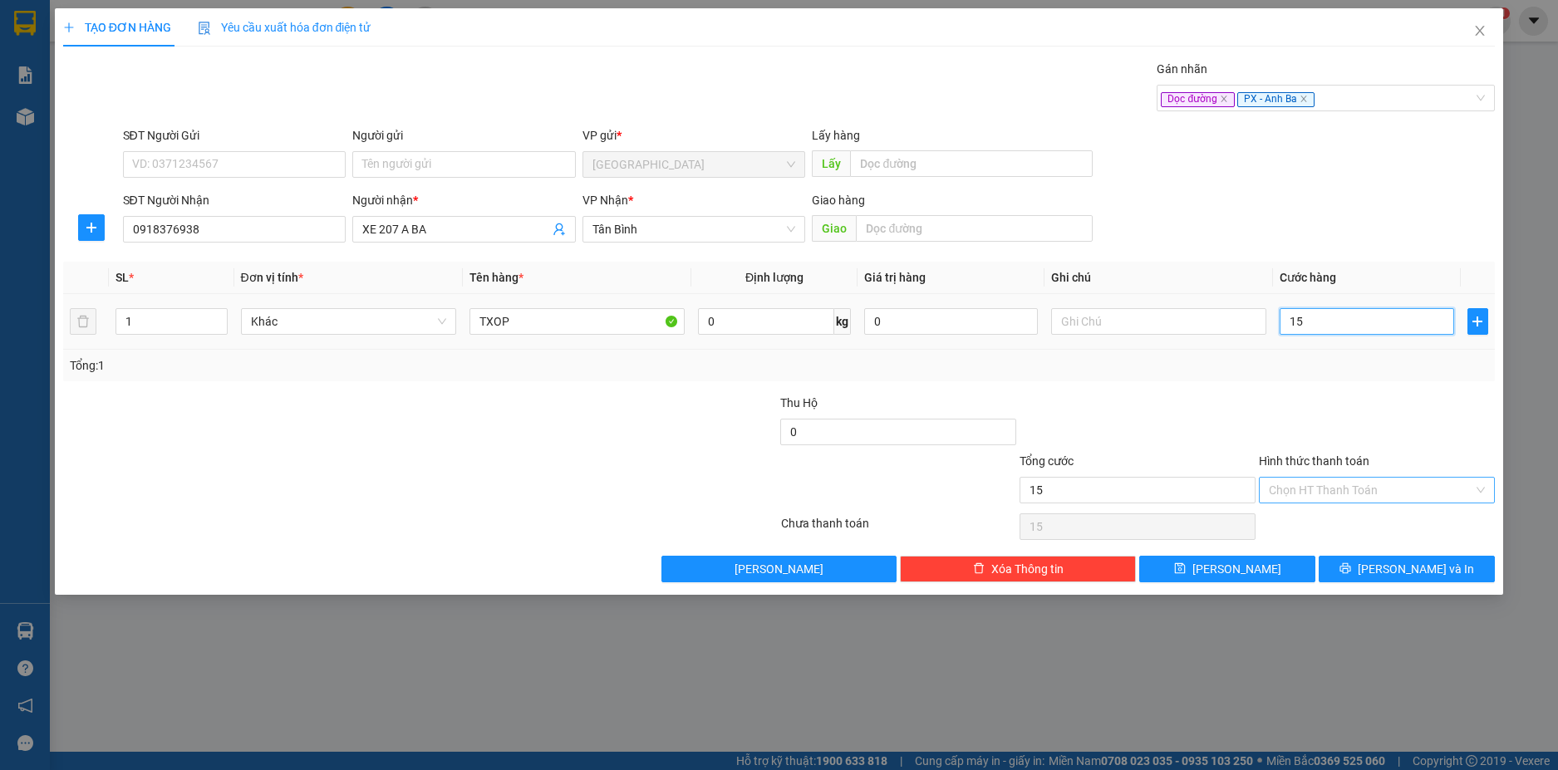
type input "150"
type input "150.000"
click at [1363, 387] on div "Transit Pickup Surcharge Ids Transit Deliver Surcharge Ids Transit Deliver Surc…" at bounding box center [779, 321] width 1432 height 523
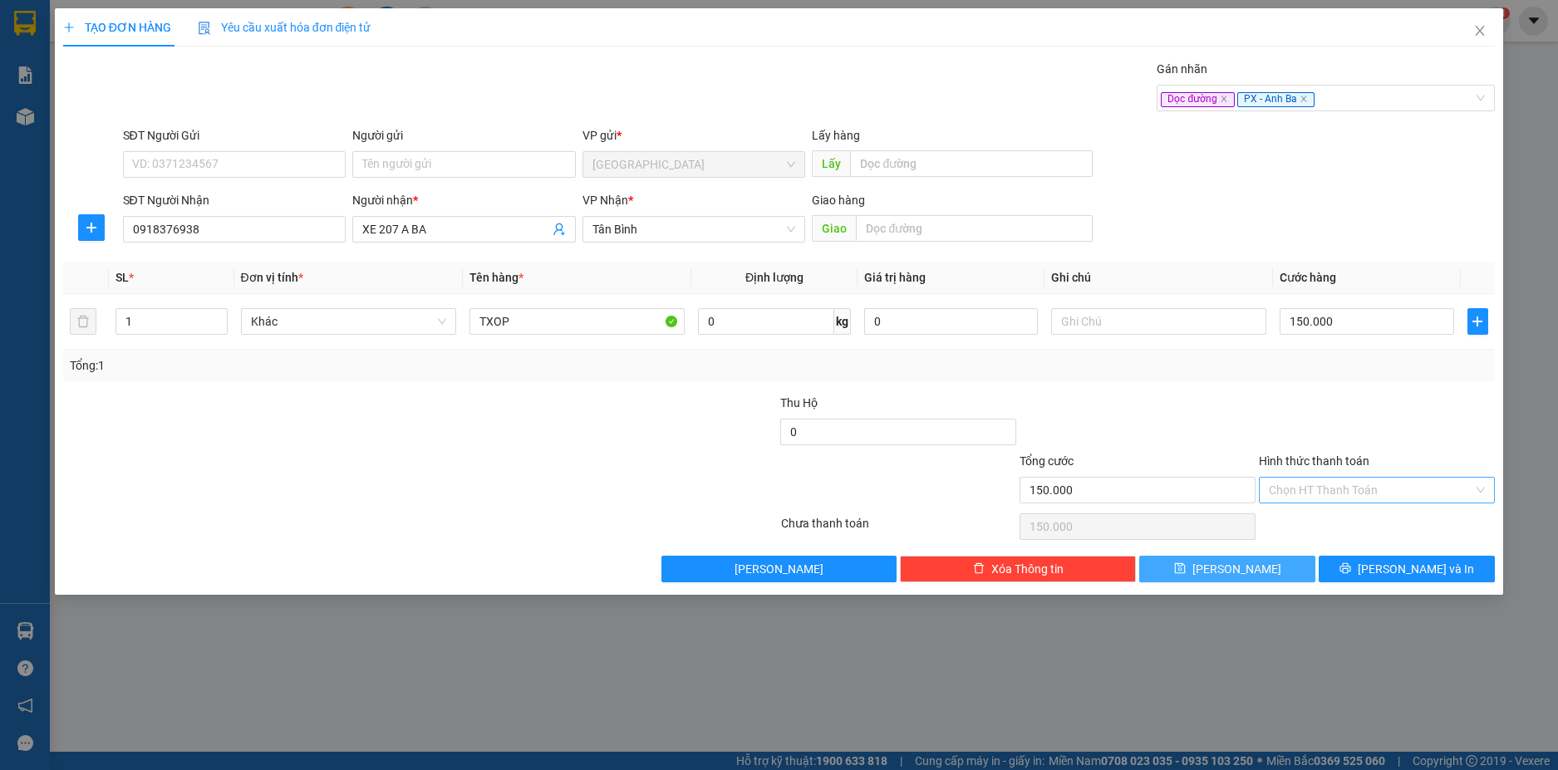
click at [1255, 573] on button "[PERSON_NAME]" at bounding box center [1227, 569] width 176 height 27
type input "0"
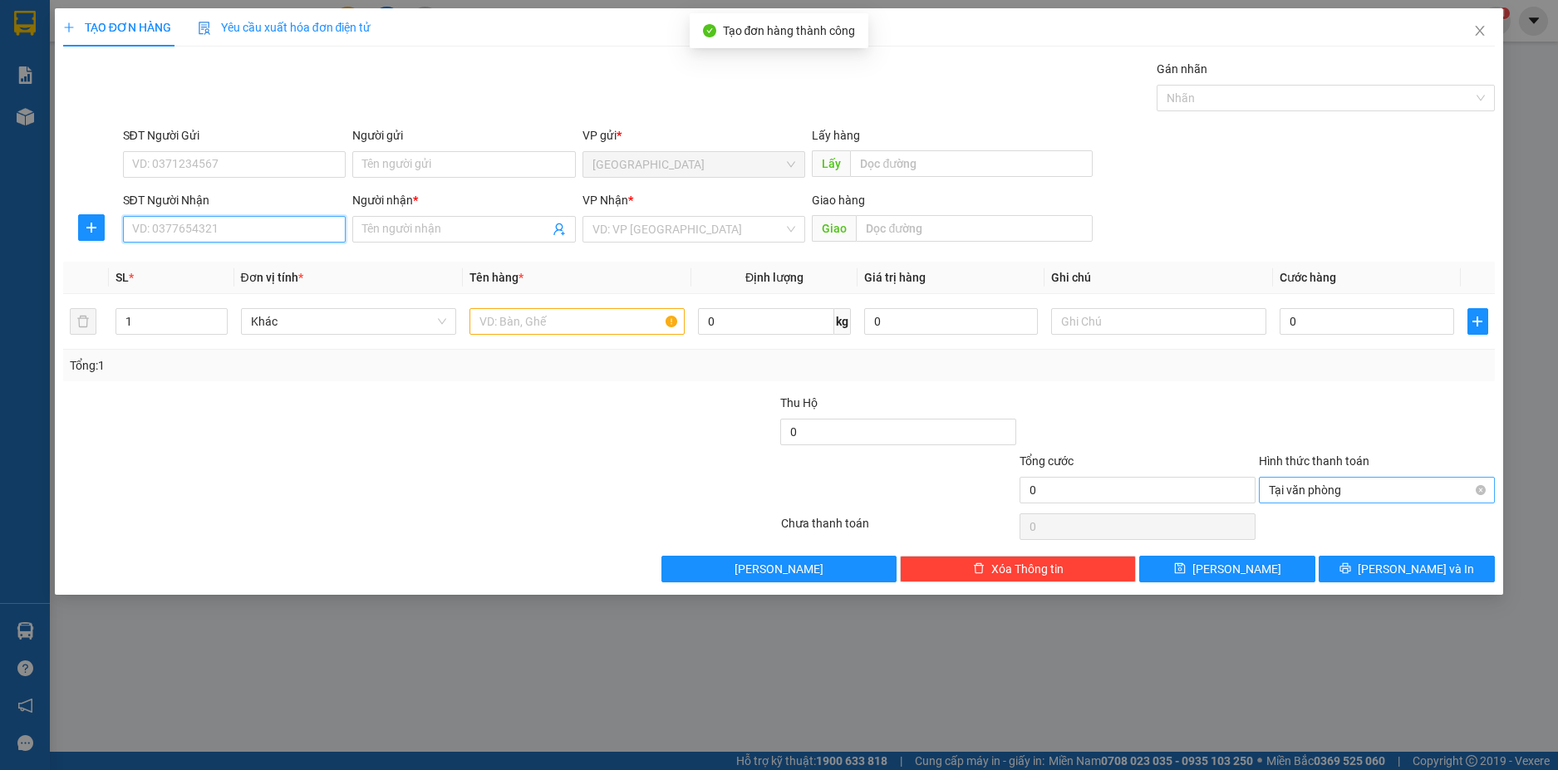
click at [235, 228] on input "SĐT Người Nhận" at bounding box center [234, 229] width 223 height 27
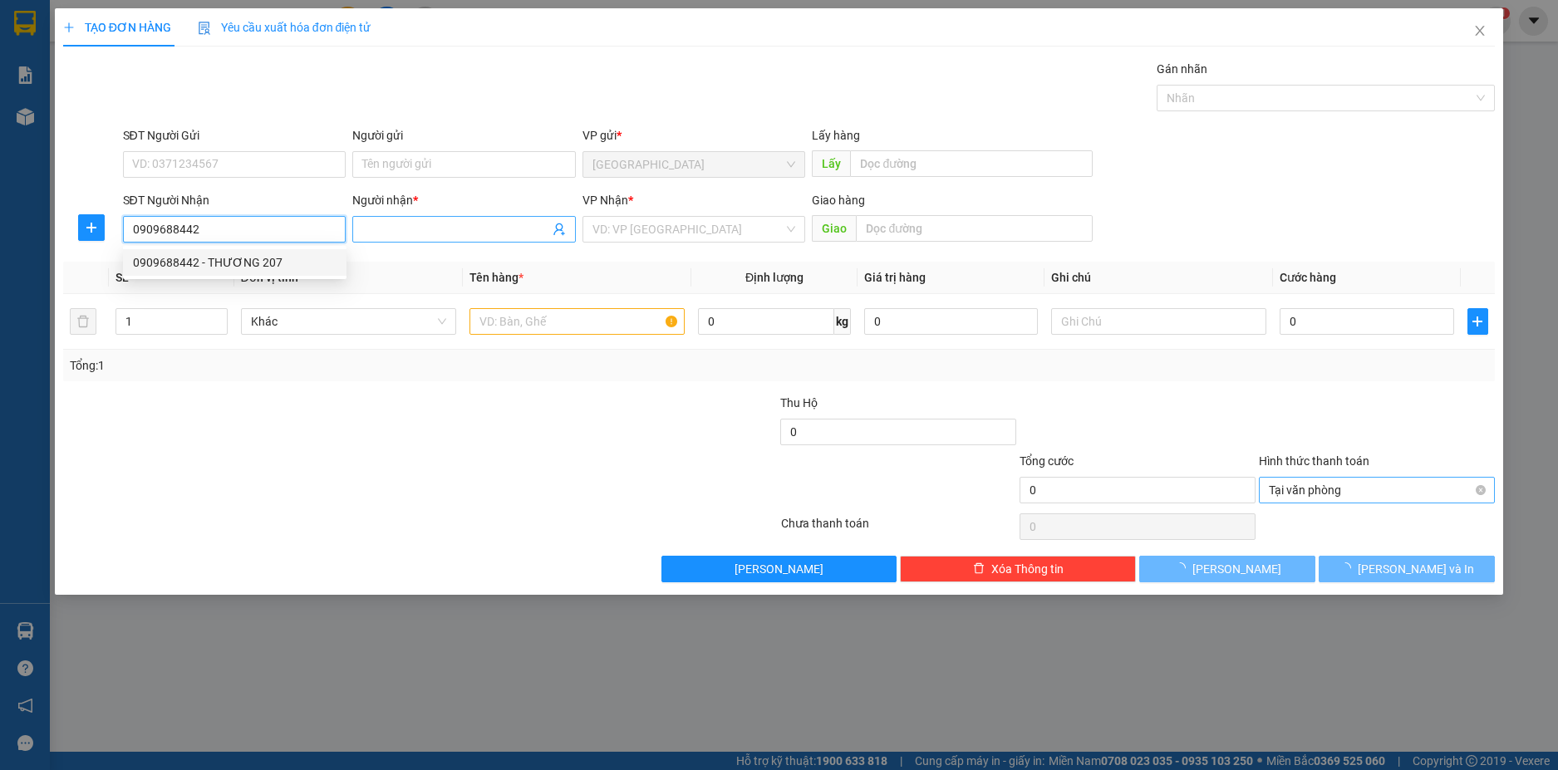
type input "0909688442"
click at [408, 224] on input "Người nhận *" at bounding box center [455, 229] width 187 height 18
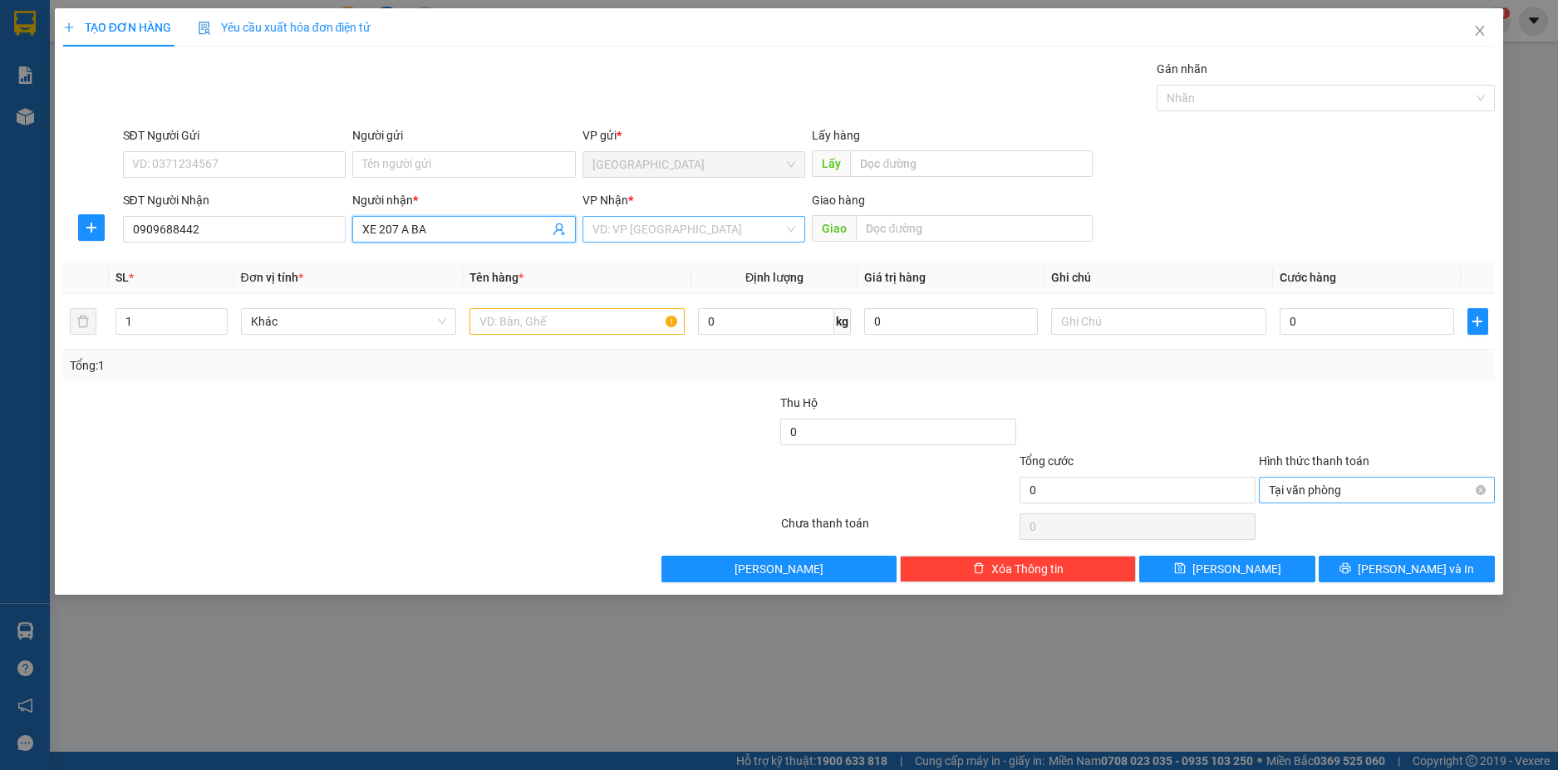
type input "XE 207 A BA"
click at [652, 232] on input "search" at bounding box center [688, 229] width 192 height 25
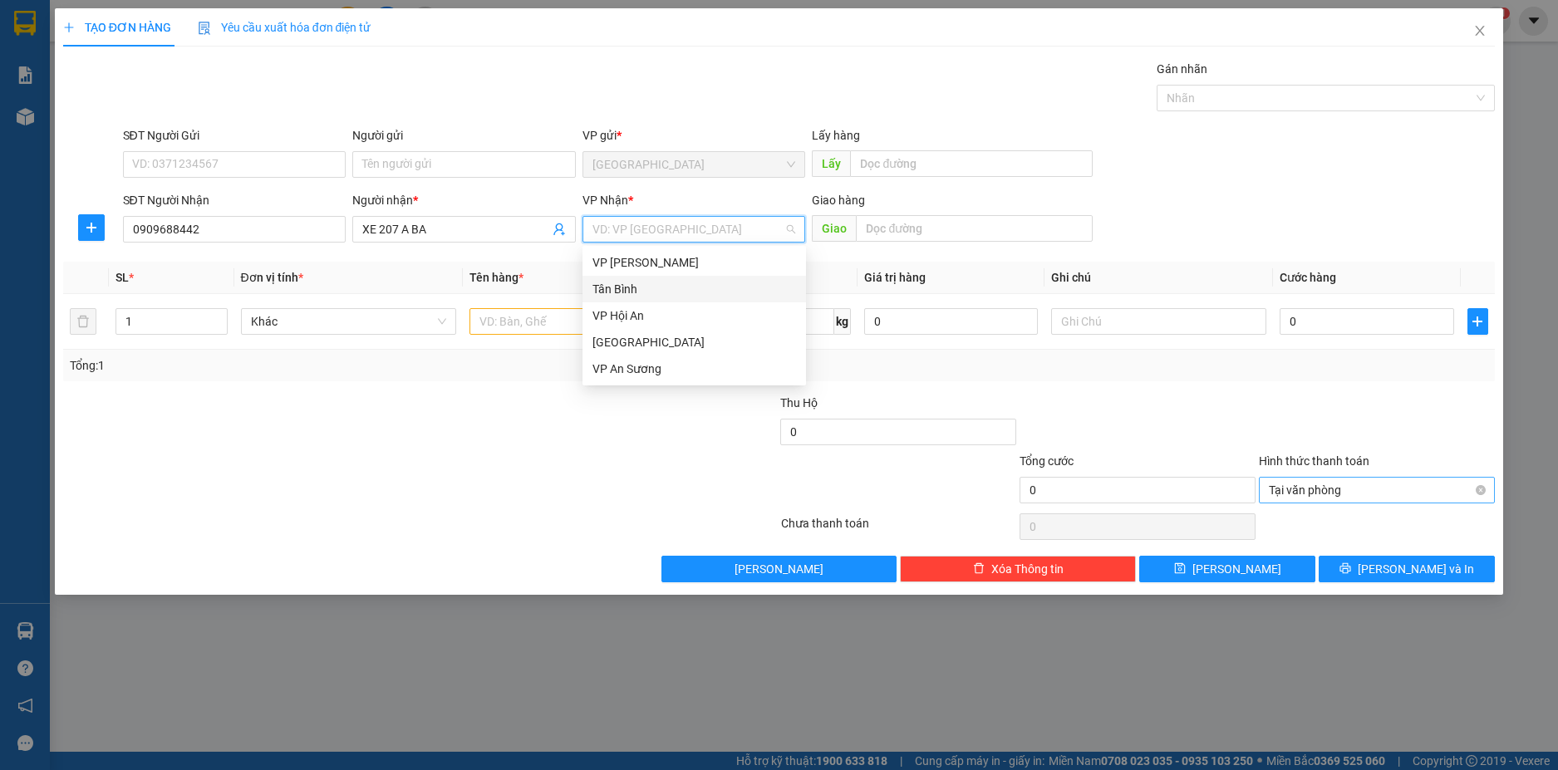
click at [638, 280] on div "Tân Bình" at bounding box center [694, 289] width 204 height 18
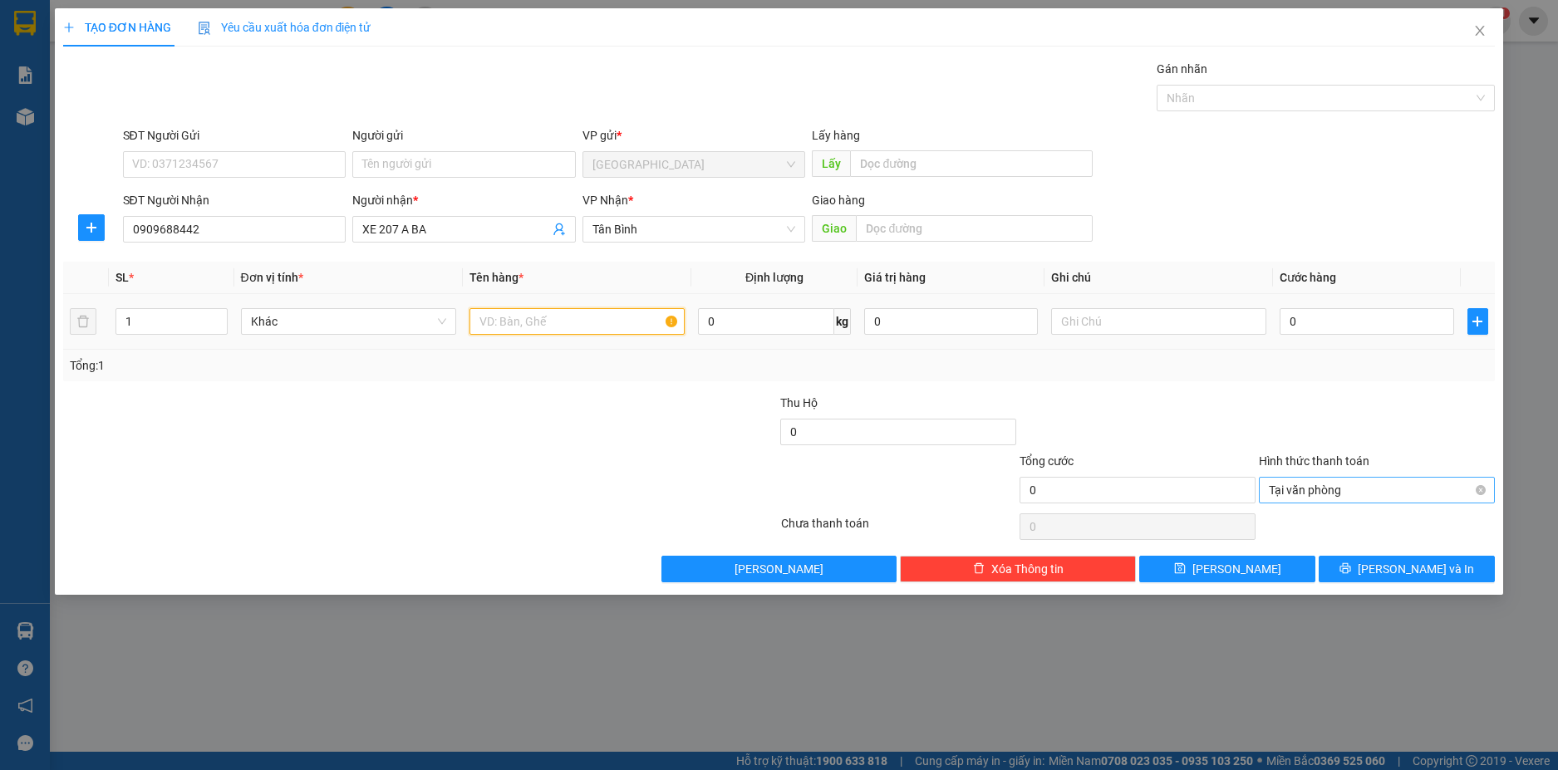
click at [574, 322] on input "text" at bounding box center [576, 321] width 215 height 27
click at [1218, 101] on div at bounding box center [1317, 98] width 313 height 20
type input "TXOP"
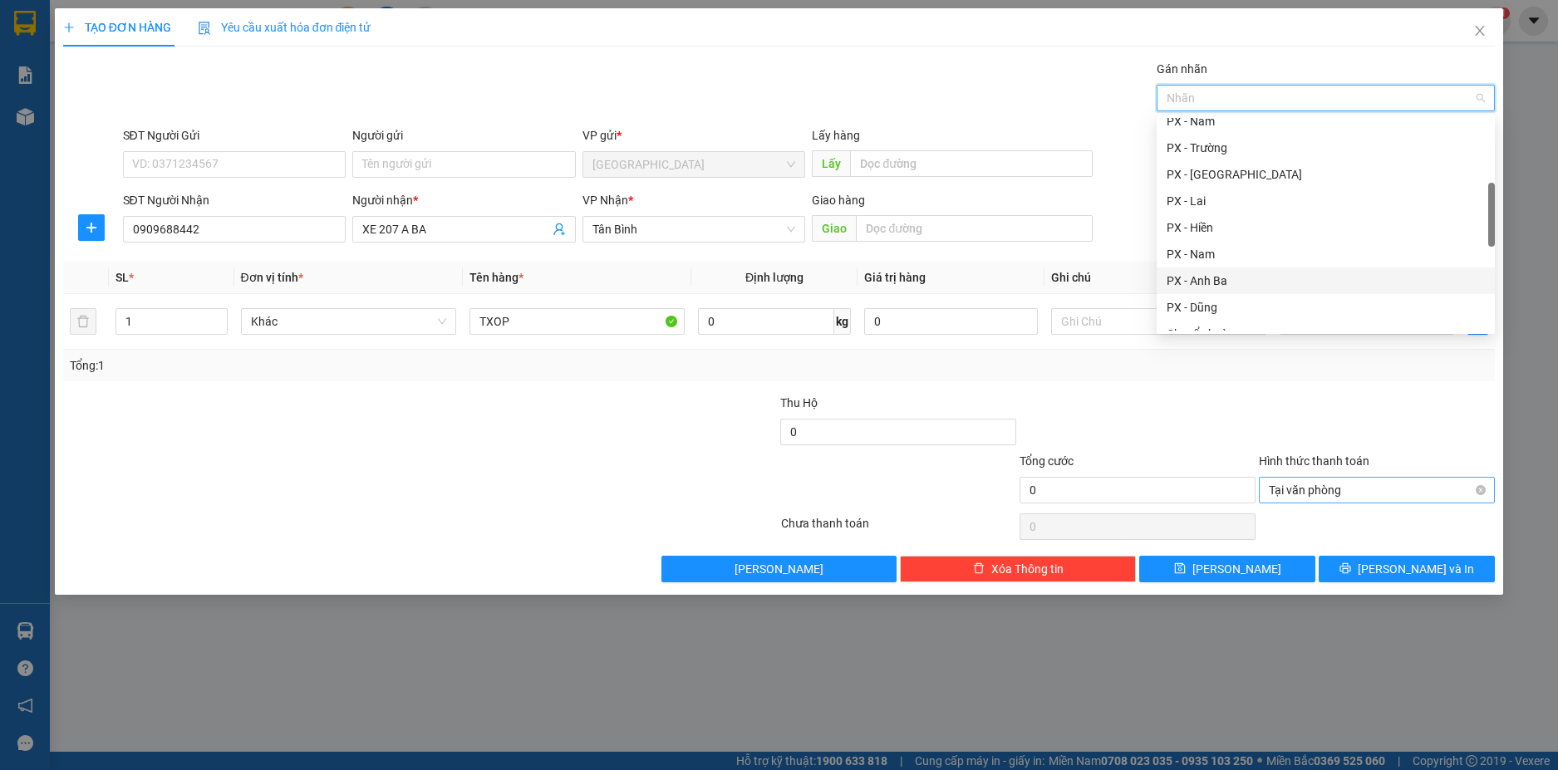
click at [1218, 280] on div "PX - Anh Ba" at bounding box center [1325, 281] width 318 height 18
click at [1224, 185] on div "Dọc đường" at bounding box center [1325, 184] width 318 height 18
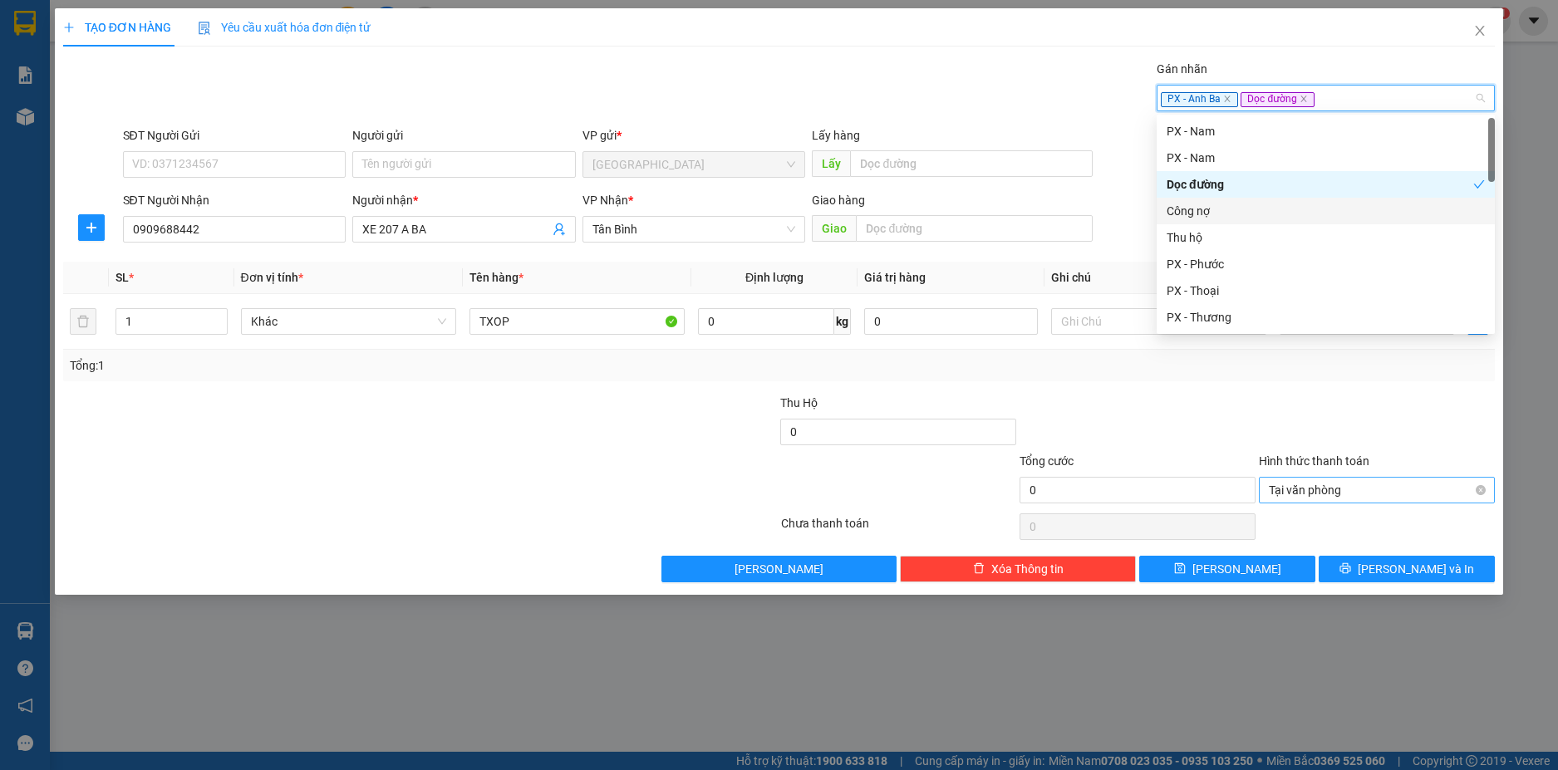
click at [1135, 235] on div "SĐT Người Nhận 0909688442 Người nhận * XE 207 A BA VP Nhận * Tân Bình Giao hàng…" at bounding box center [809, 220] width 1379 height 58
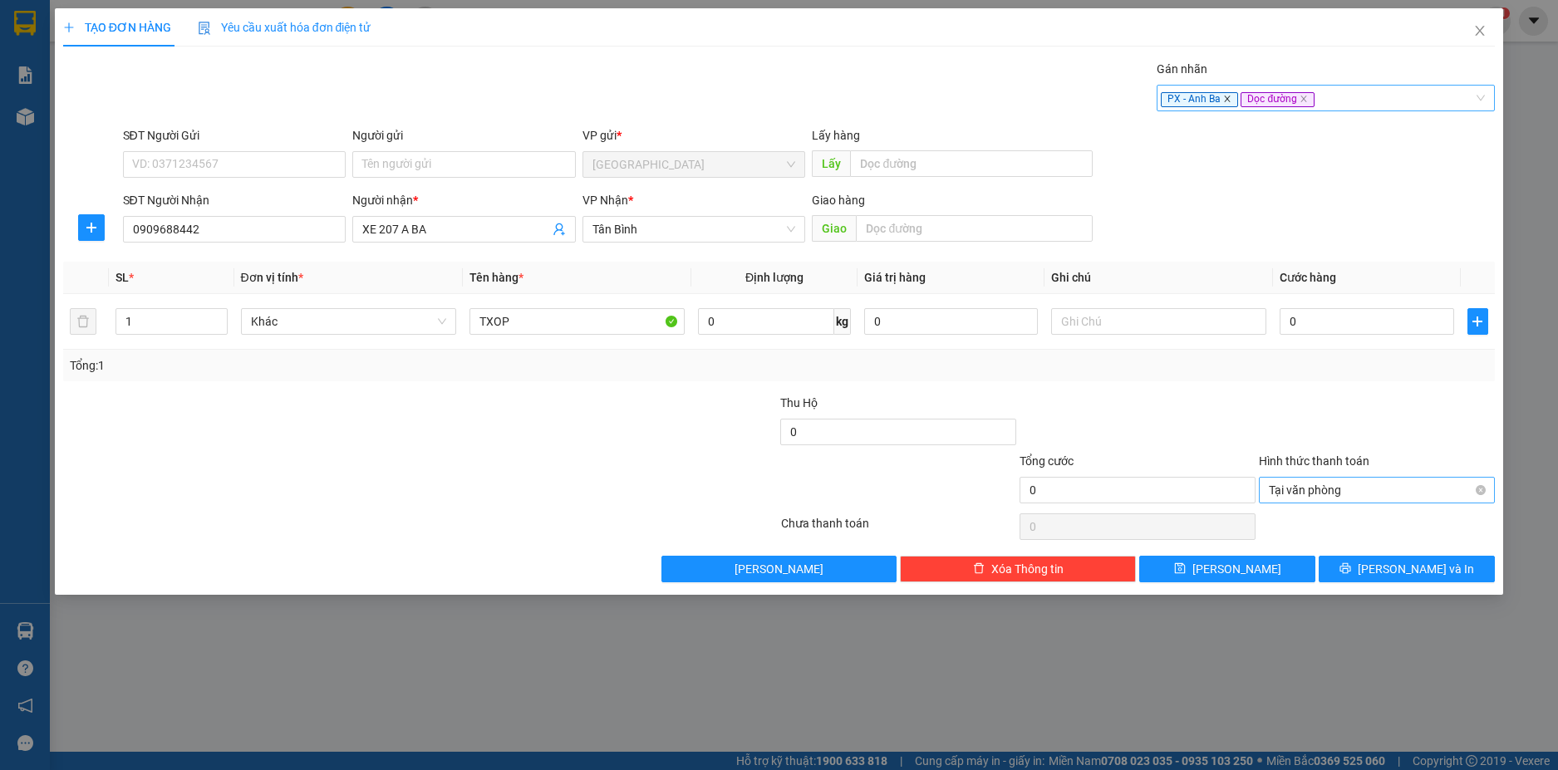
click at [1230, 95] on icon "close" at bounding box center [1227, 99] width 8 height 8
click at [1323, 320] on input "0" at bounding box center [1366, 321] width 174 height 27
type input "2"
type input "20"
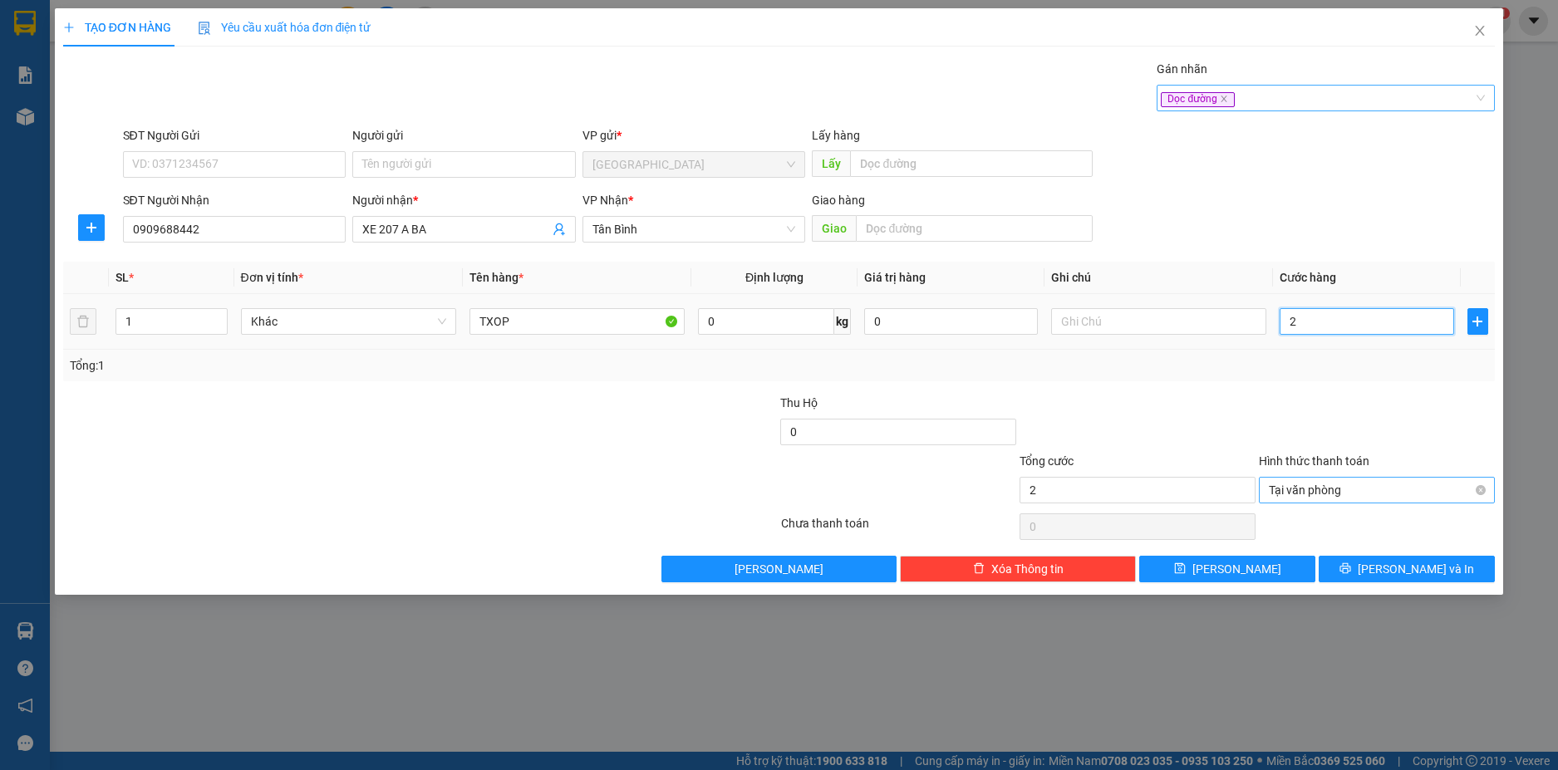
type input "20"
type input "200"
type input "2.000"
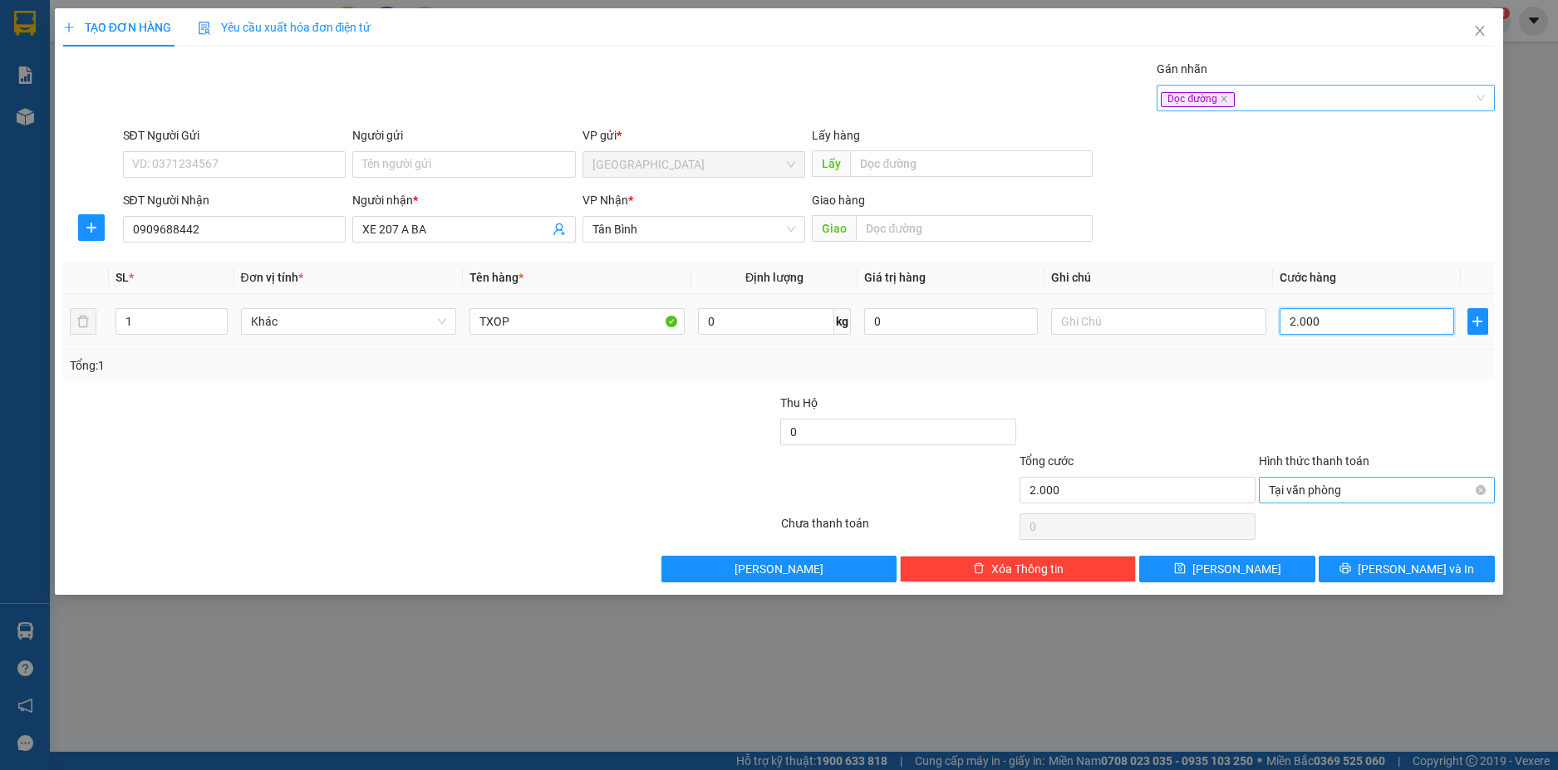
type input "20.000"
type input "200.000"
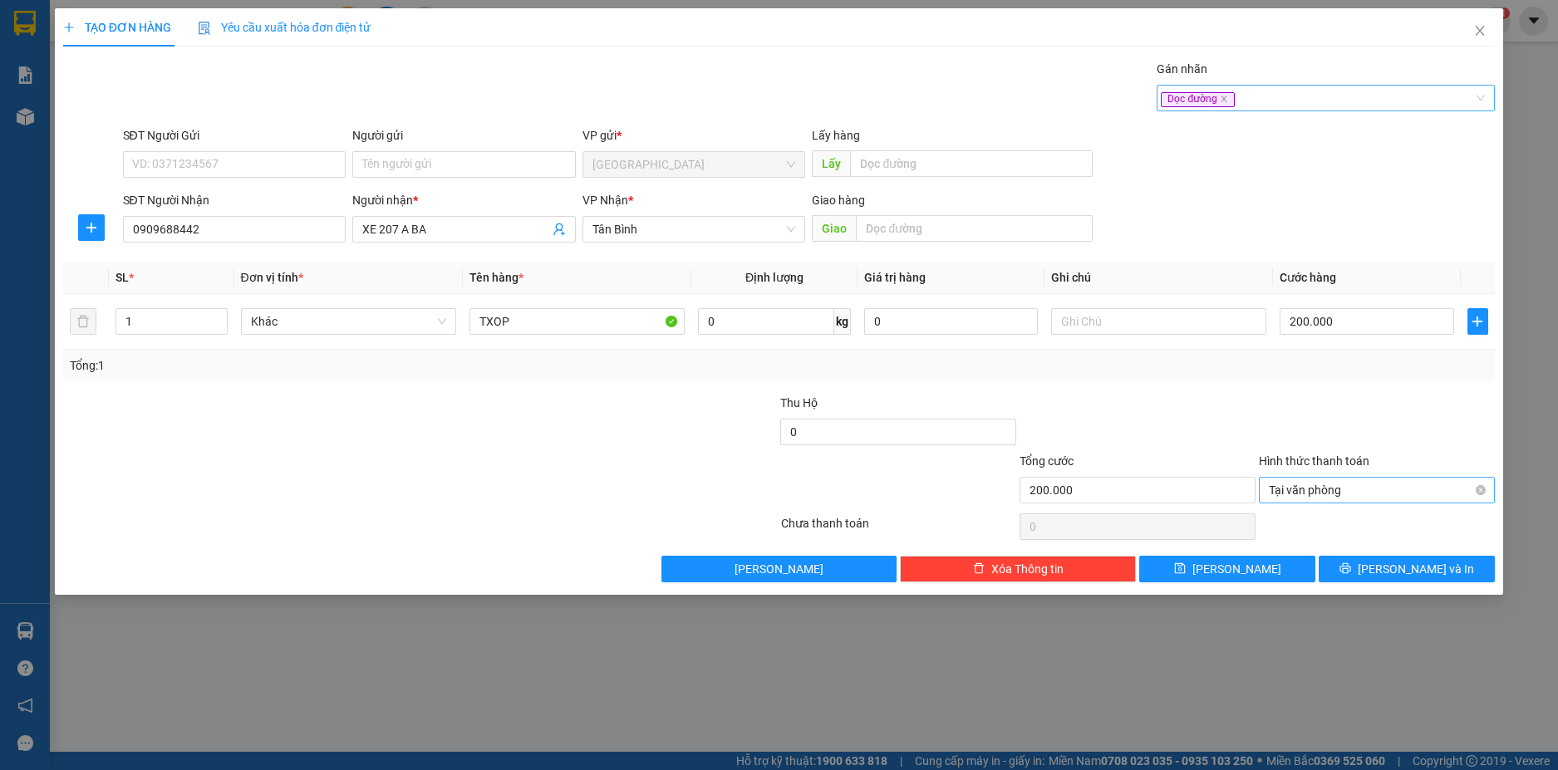
click at [1370, 415] on div at bounding box center [1376, 423] width 239 height 58
type input "200.000"
click at [1253, 566] on button "[PERSON_NAME]" at bounding box center [1227, 569] width 176 height 27
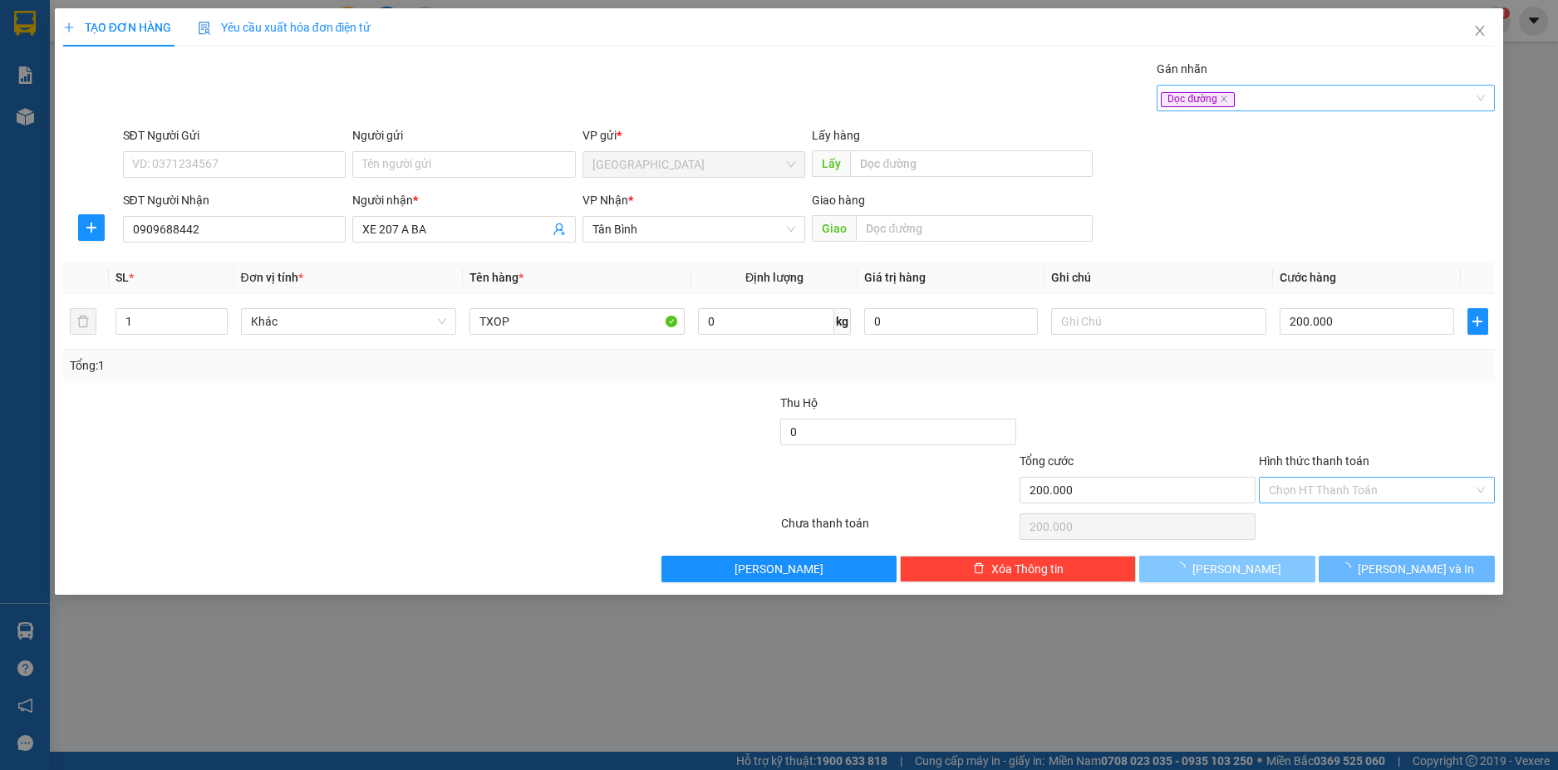
type input "0"
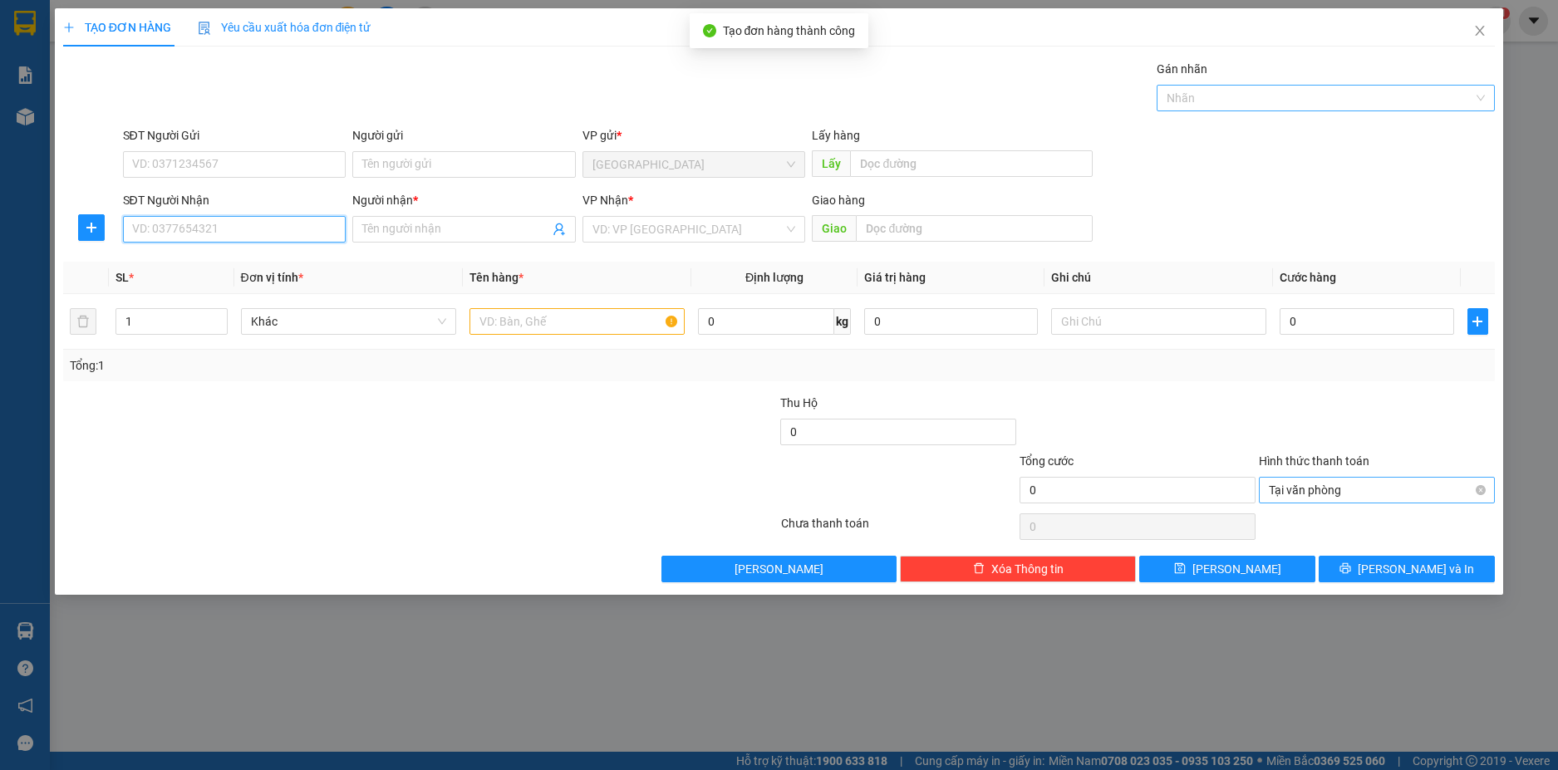
click at [310, 228] on input "SĐT Người Nhận" at bounding box center [234, 229] width 223 height 27
type input "0766709107"
click at [405, 232] on input "Người nhận *" at bounding box center [455, 229] width 187 height 18
type input "XE 207 A BA"
click at [538, 315] on input "text" at bounding box center [576, 321] width 215 height 27
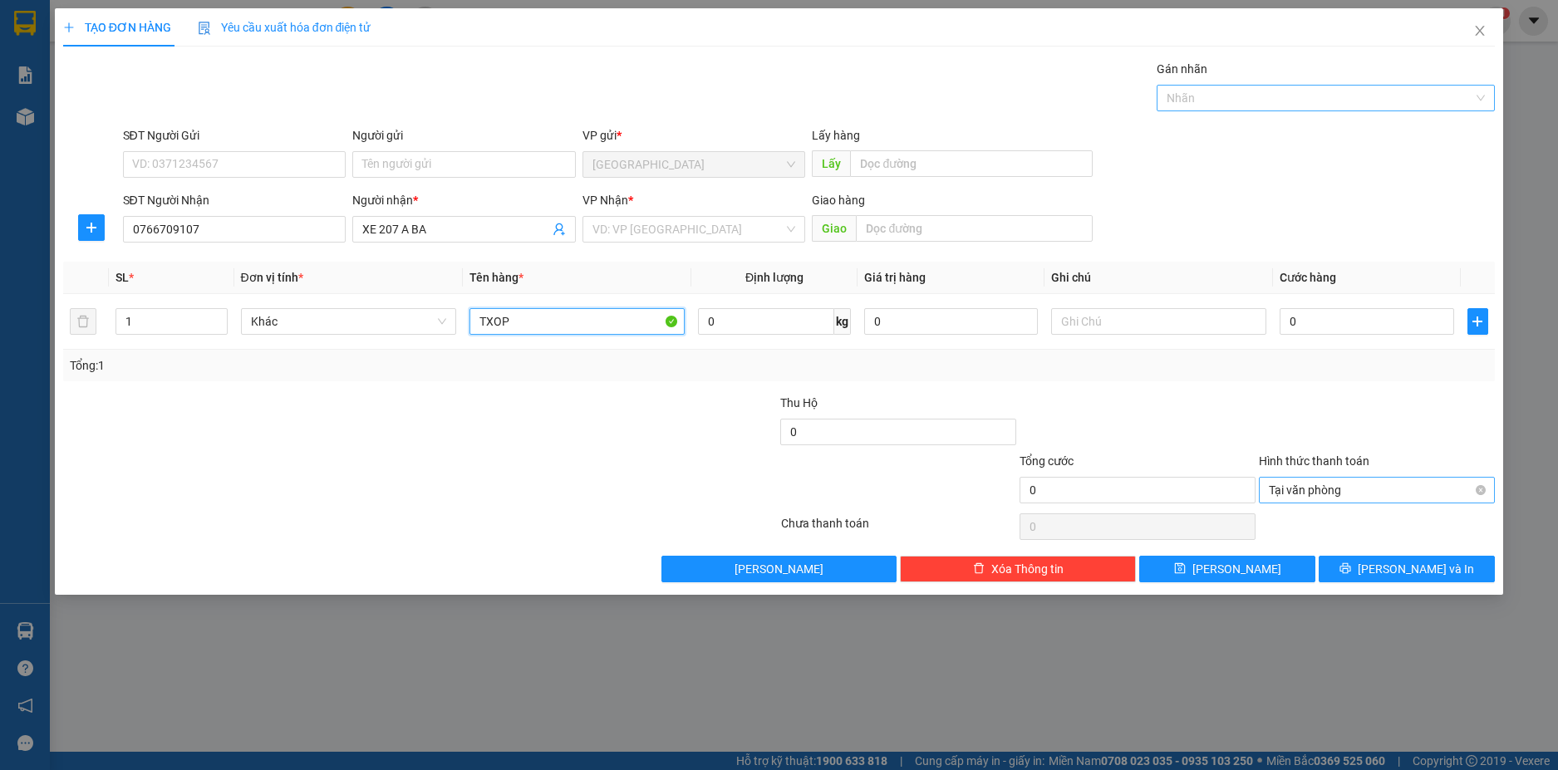
click at [1262, 102] on div at bounding box center [1317, 98] width 313 height 20
type input "TXOP"
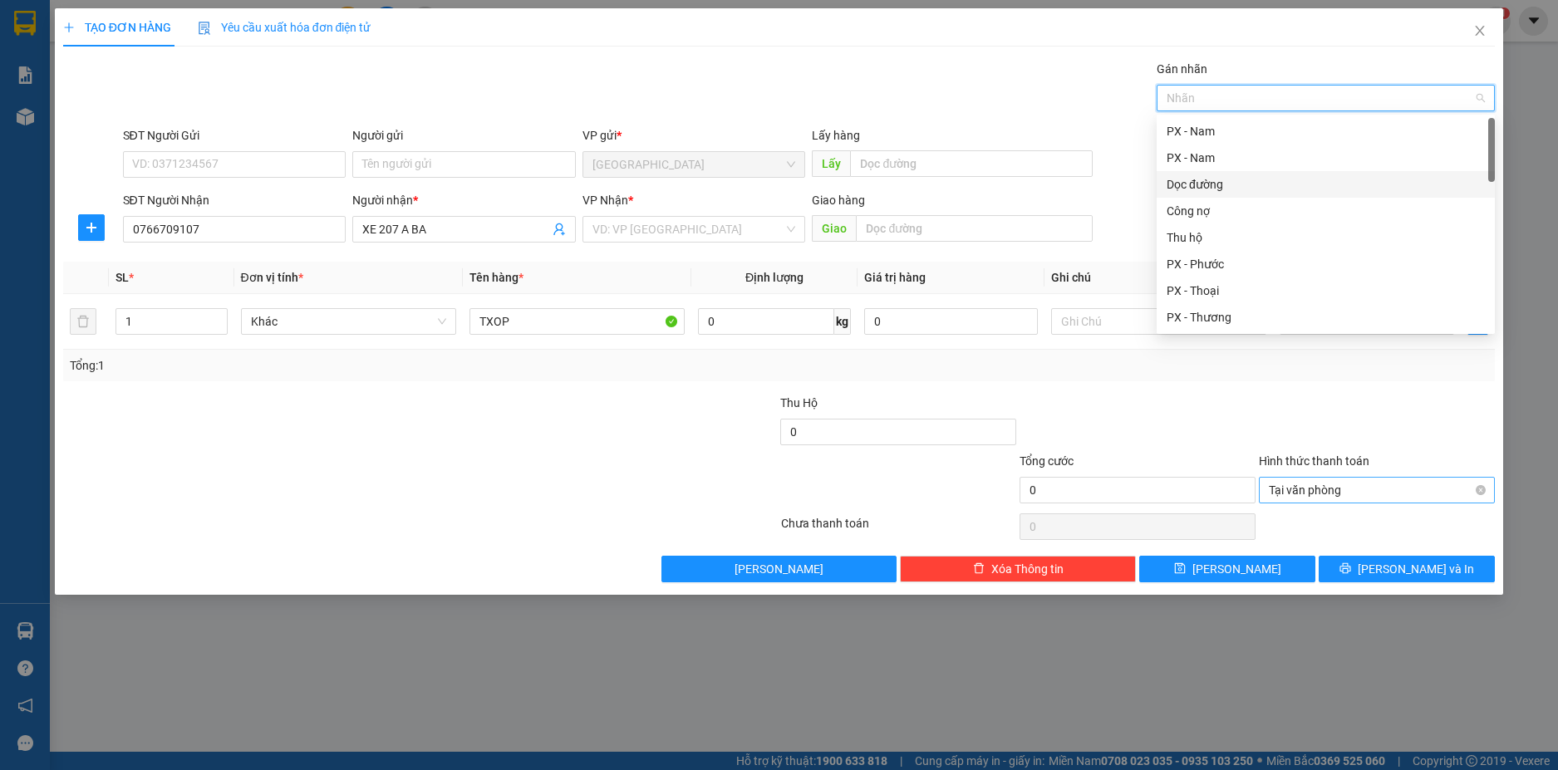
click at [1218, 192] on div "Dọc đường" at bounding box center [1325, 184] width 318 height 18
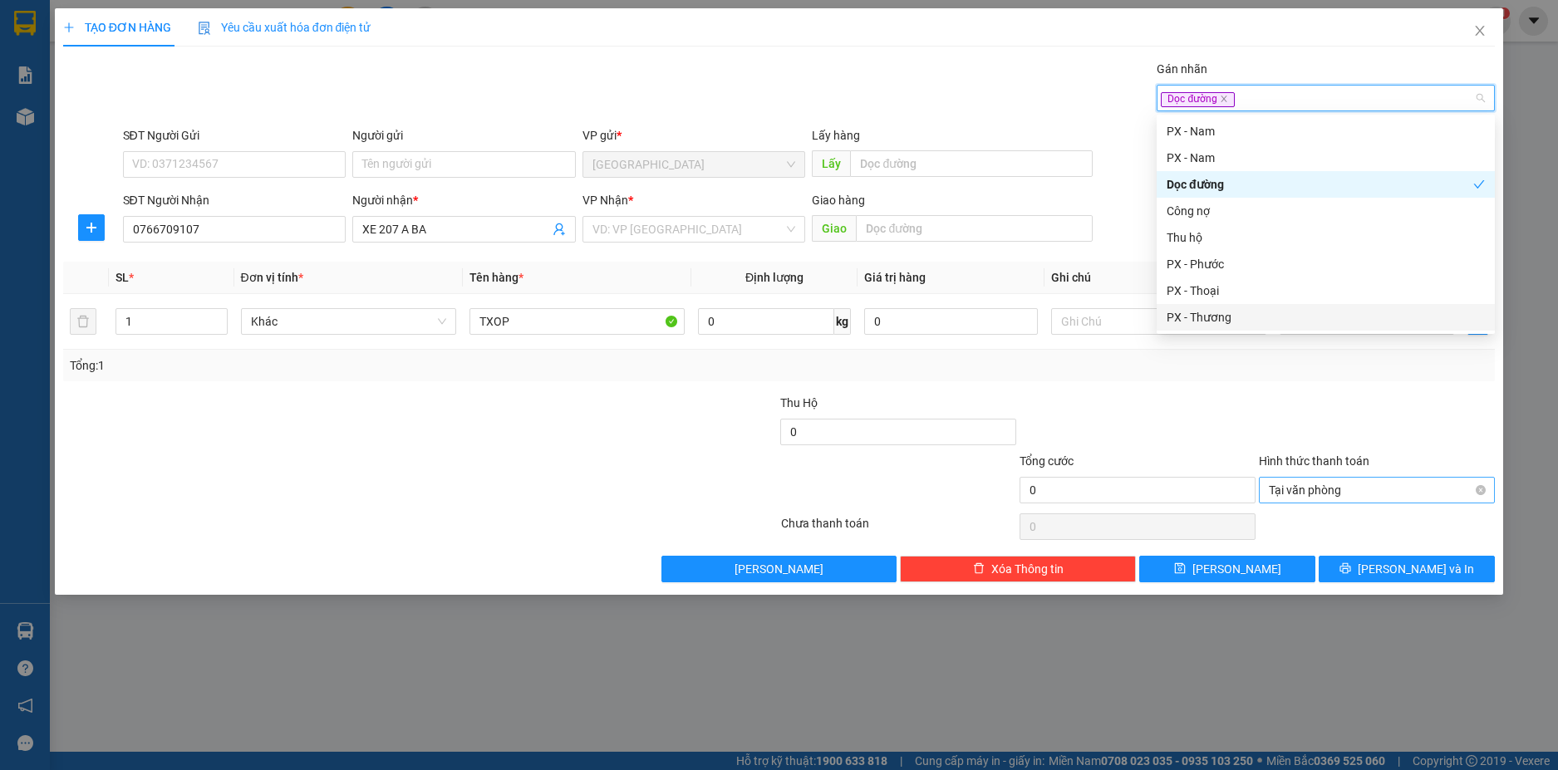
click at [1213, 379] on div "Tổng: 1" at bounding box center [779, 366] width 1432 height 32
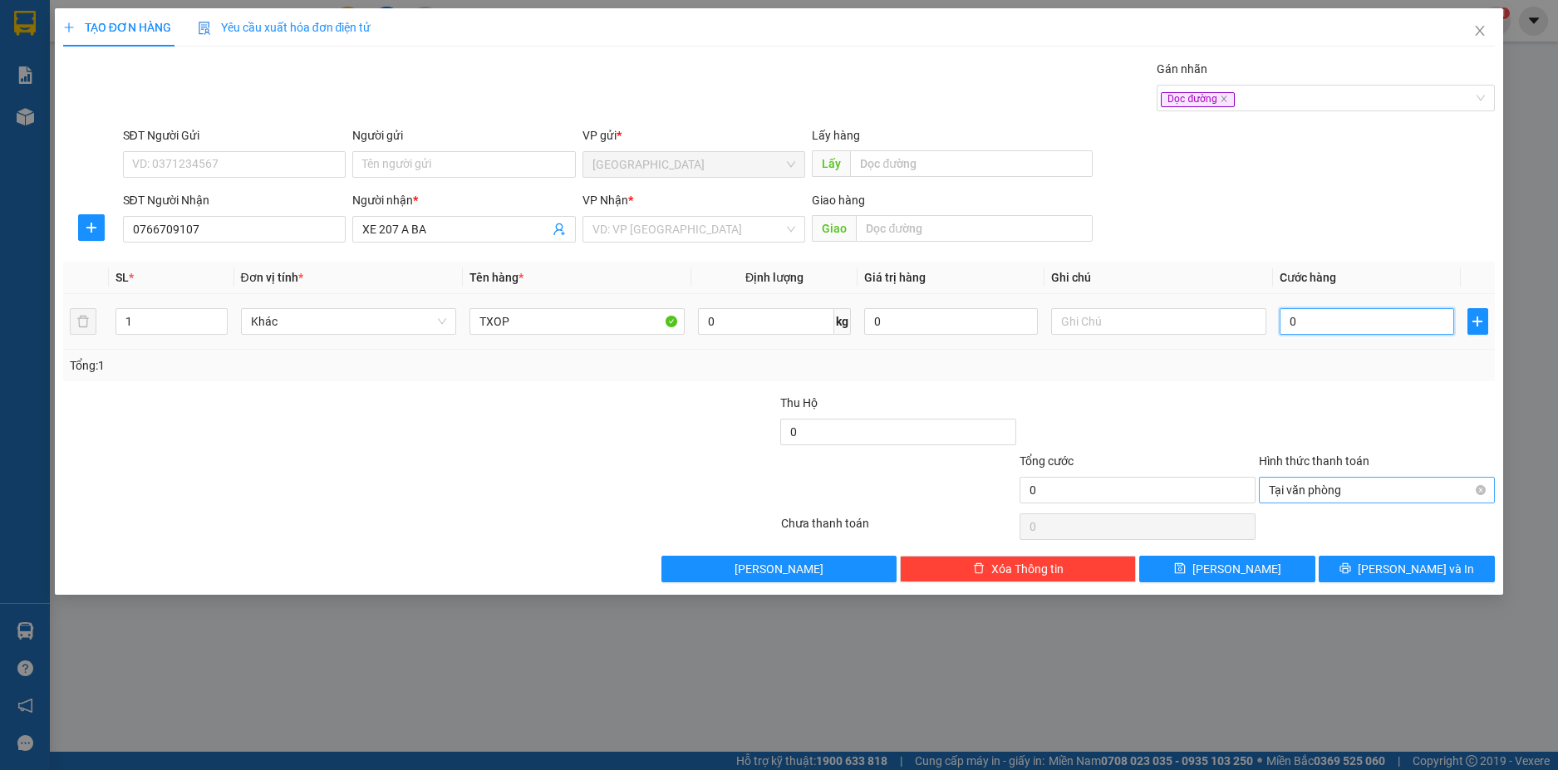
click at [1311, 327] on input "0" at bounding box center [1366, 321] width 174 height 27
type input "2"
type input "20"
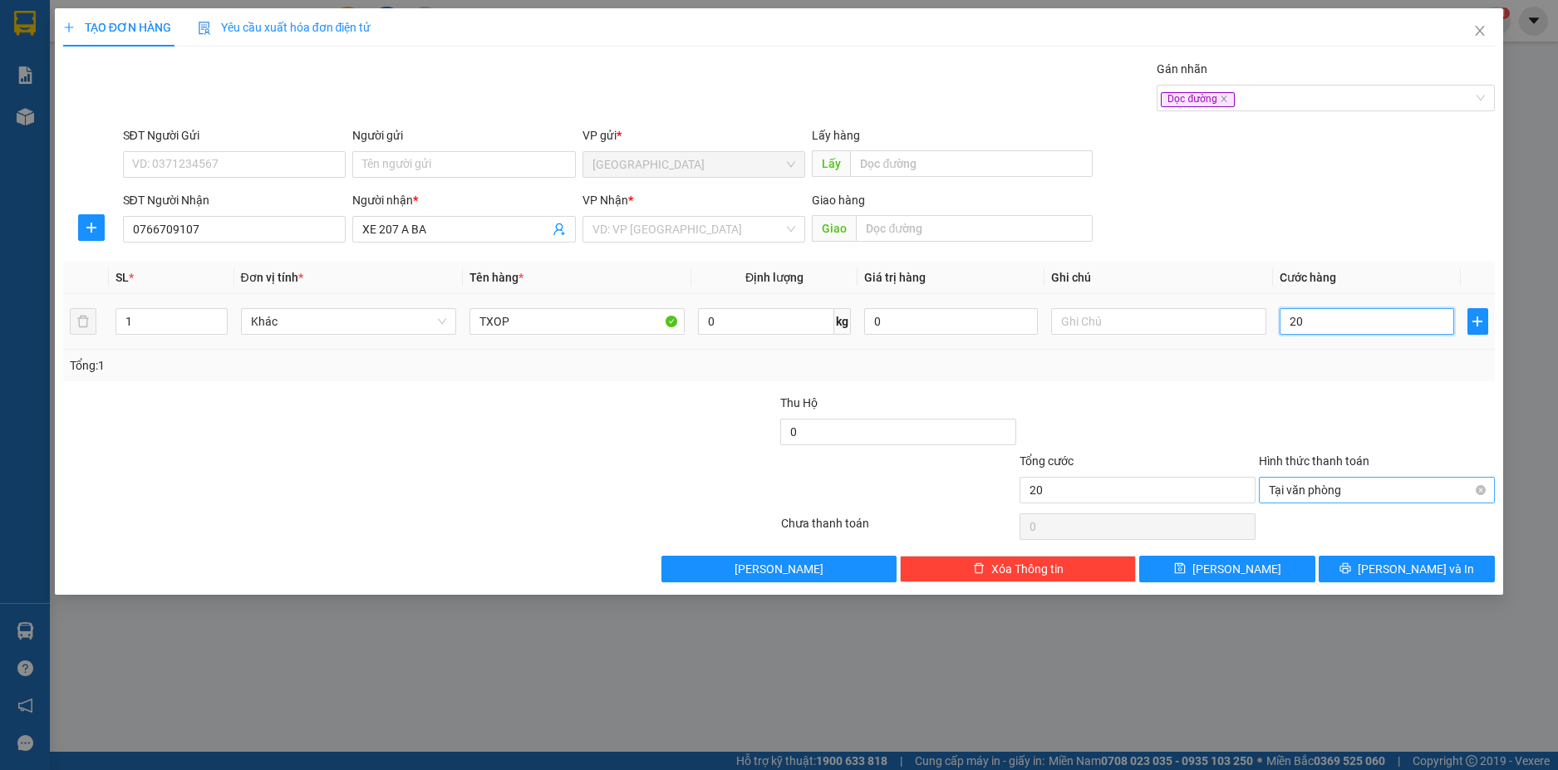
type input "200"
type input "200.000"
click at [1273, 420] on div at bounding box center [1376, 423] width 239 height 58
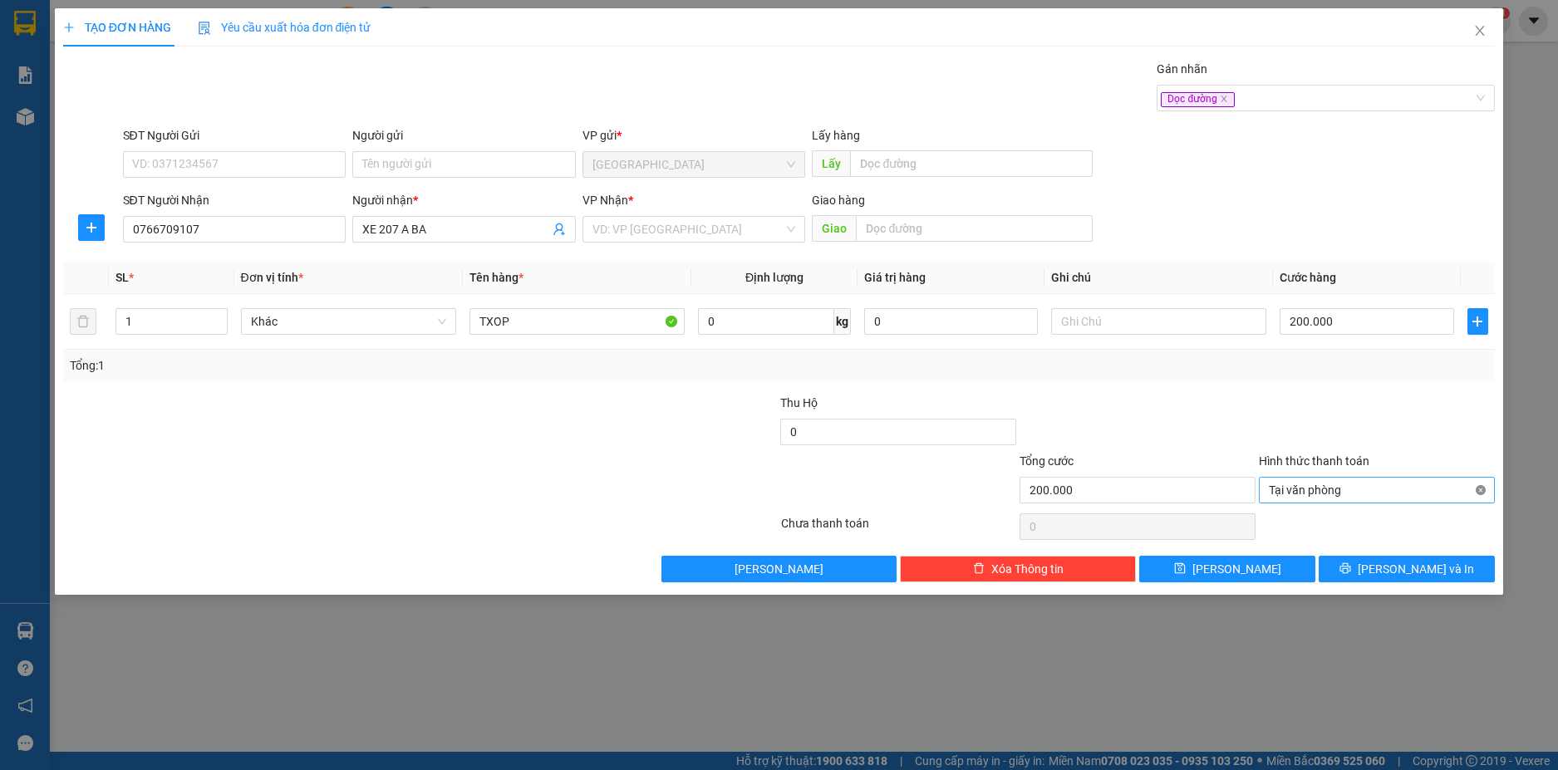
type input "200.000"
click at [1296, 565] on button "[PERSON_NAME]" at bounding box center [1227, 569] width 176 height 27
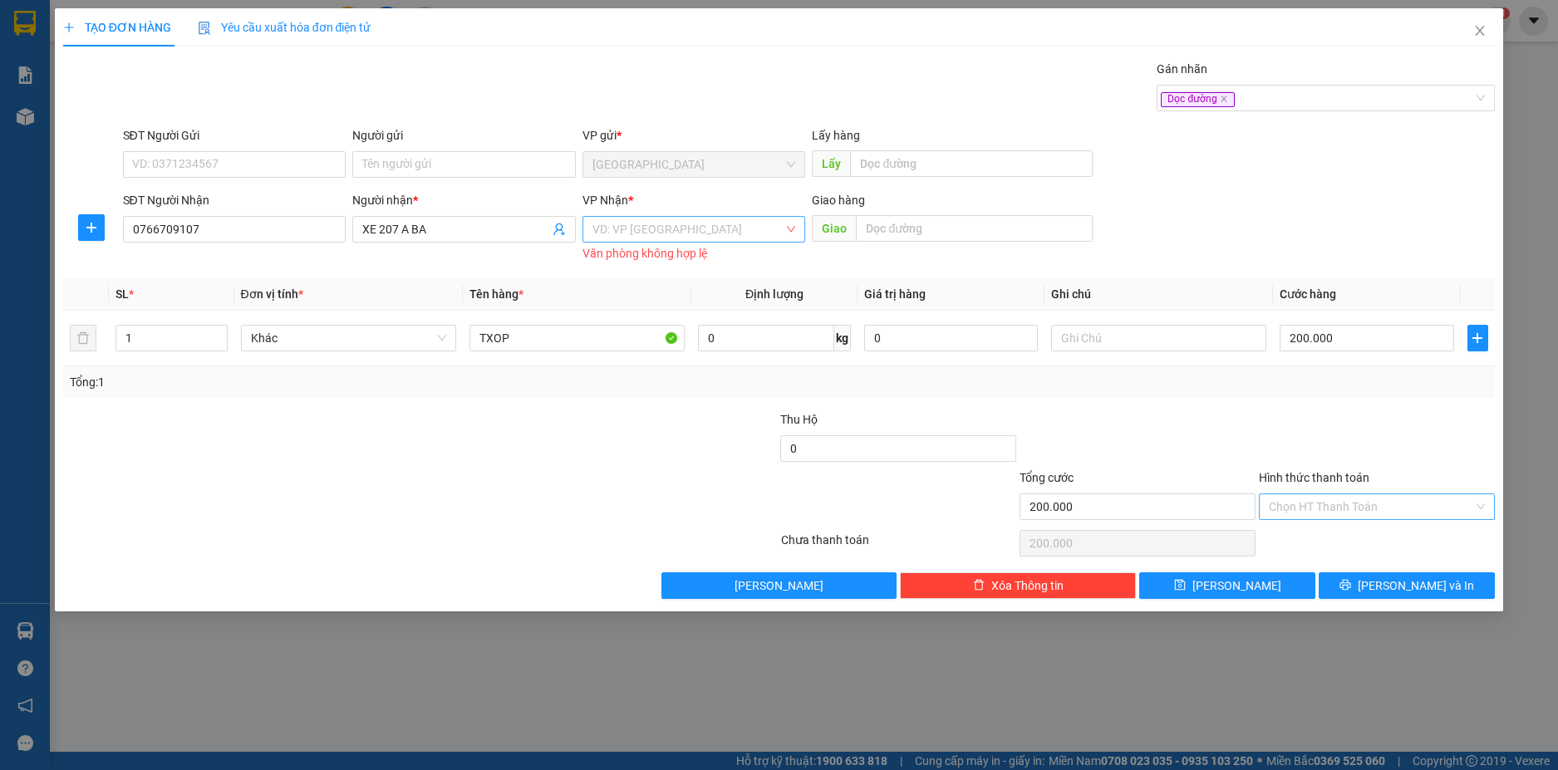
click at [660, 220] on input "search" at bounding box center [688, 229] width 192 height 25
click at [646, 292] on div "Tân Bình" at bounding box center [694, 289] width 204 height 18
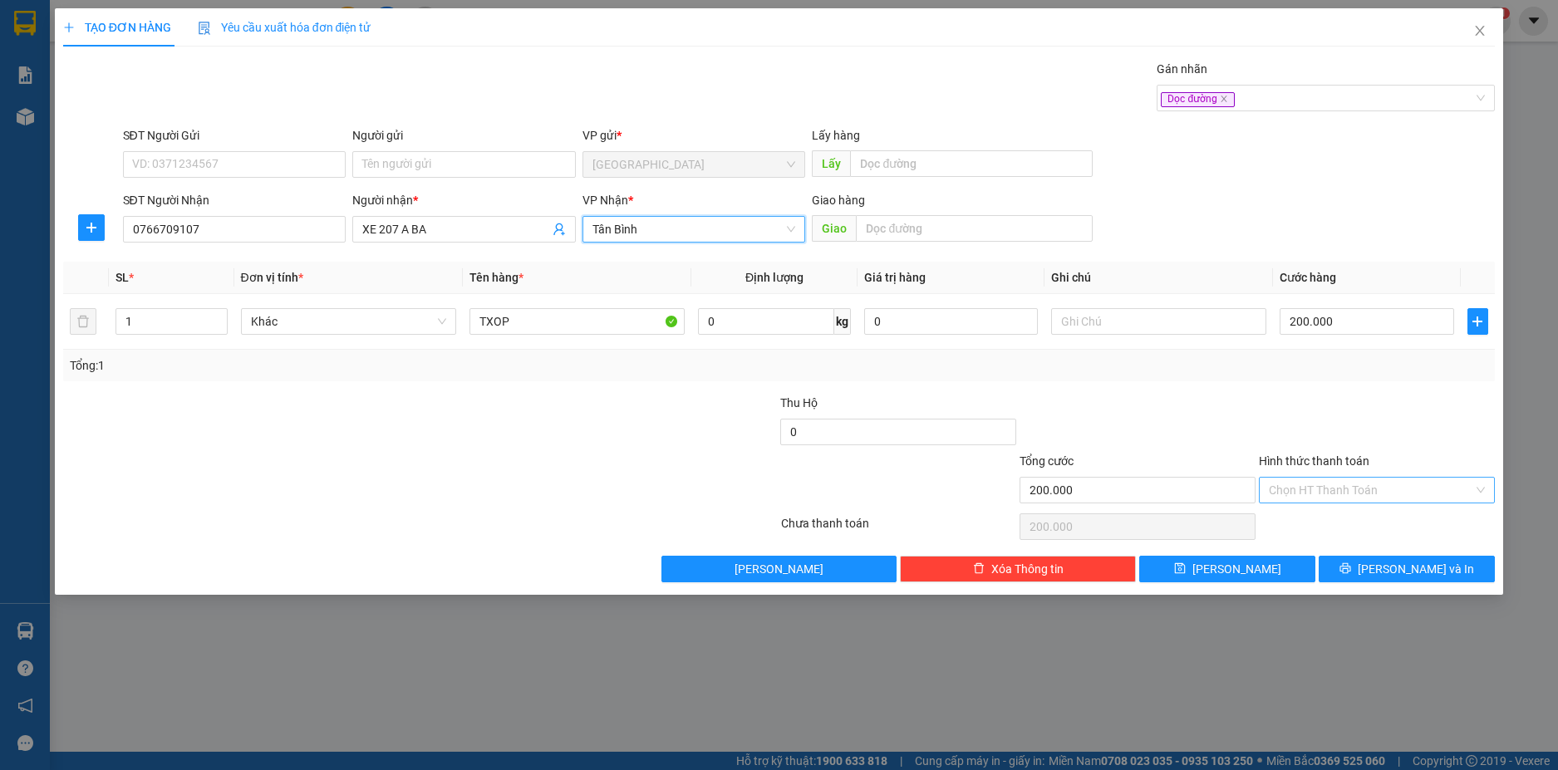
click at [575, 466] on div at bounding box center [659, 481] width 239 height 58
click at [1250, 568] on button "[PERSON_NAME]" at bounding box center [1227, 569] width 176 height 27
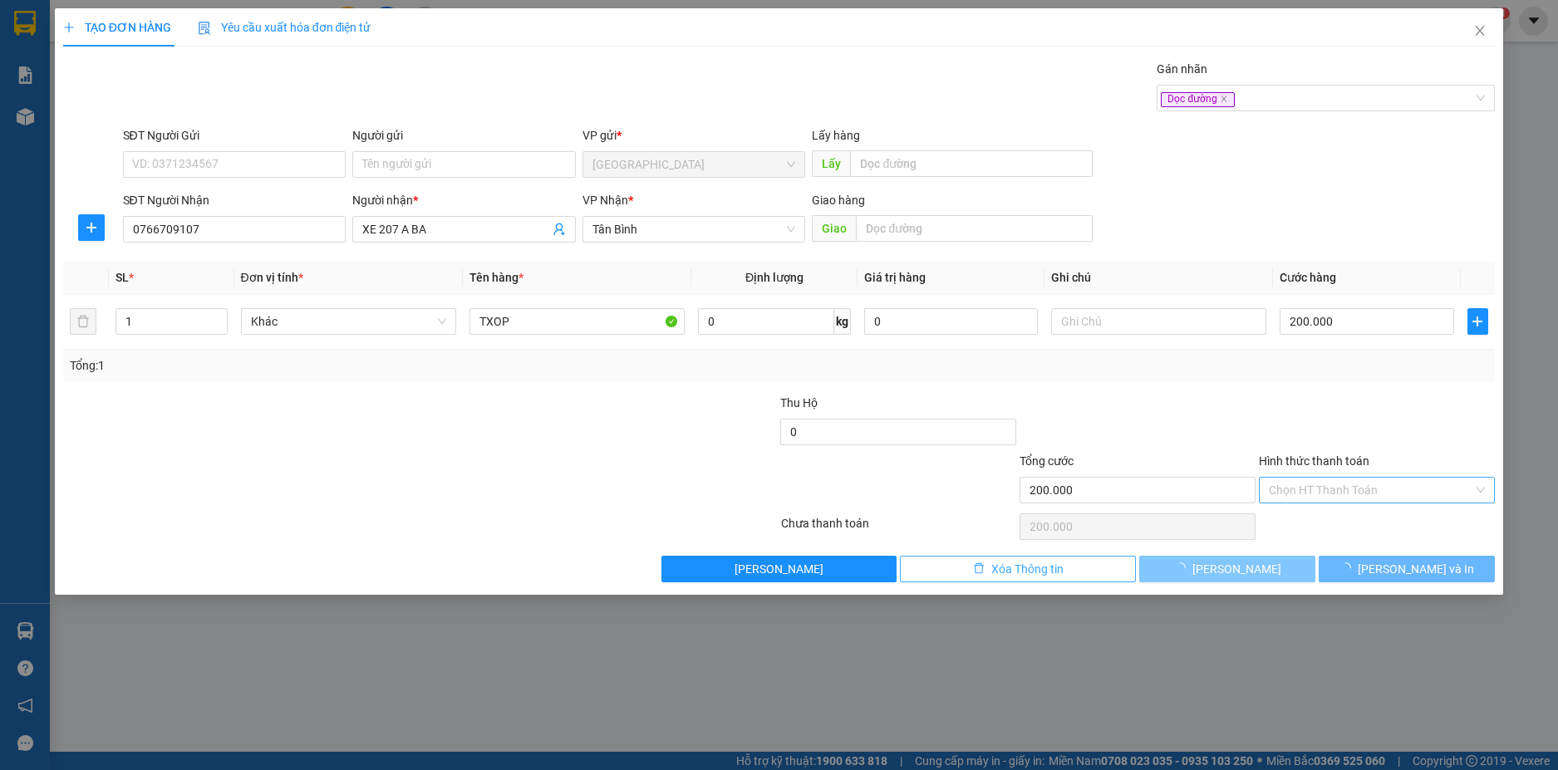
type input "0"
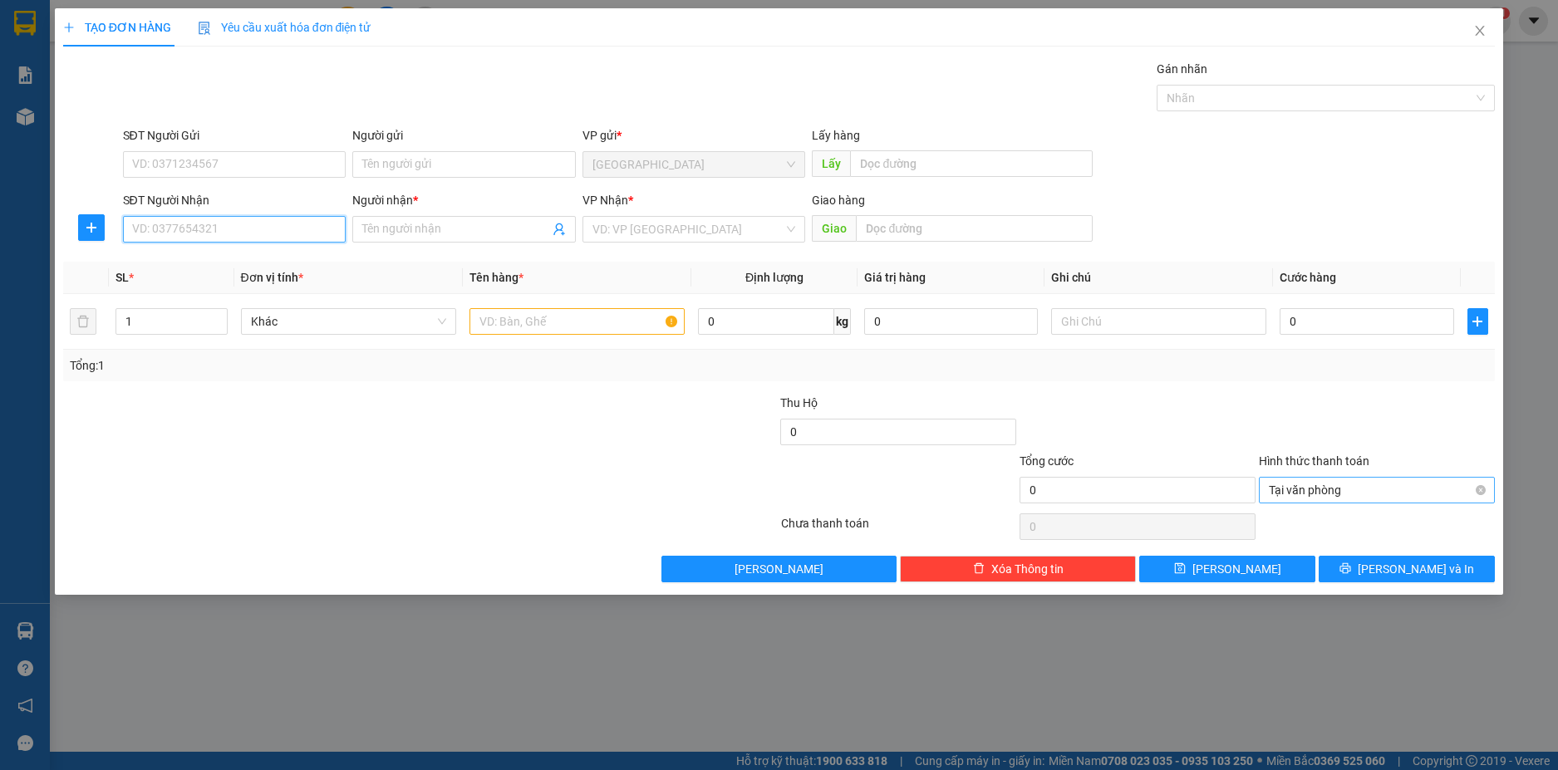
click at [240, 231] on input "SĐT Người Nhận" at bounding box center [234, 229] width 223 height 27
type input "0793500400"
click at [377, 231] on input "Người nhận *" at bounding box center [455, 229] width 187 height 18
type input "[DATE] A BA"
click at [714, 222] on input "search" at bounding box center [688, 229] width 192 height 25
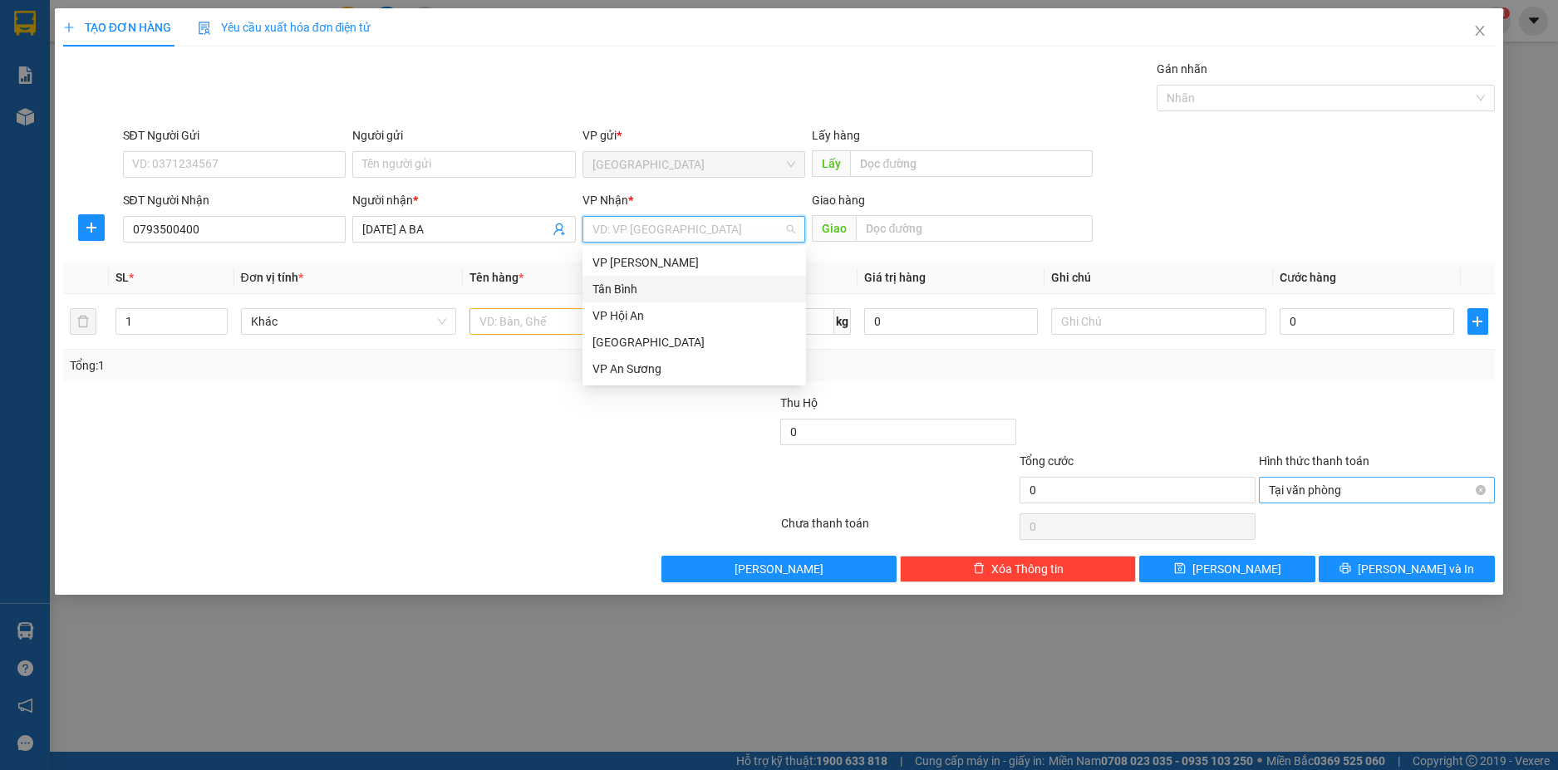
click at [641, 282] on div "Tân Bình" at bounding box center [694, 289] width 204 height 18
click at [570, 319] on input "text" at bounding box center [576, 321] width 215 height 27
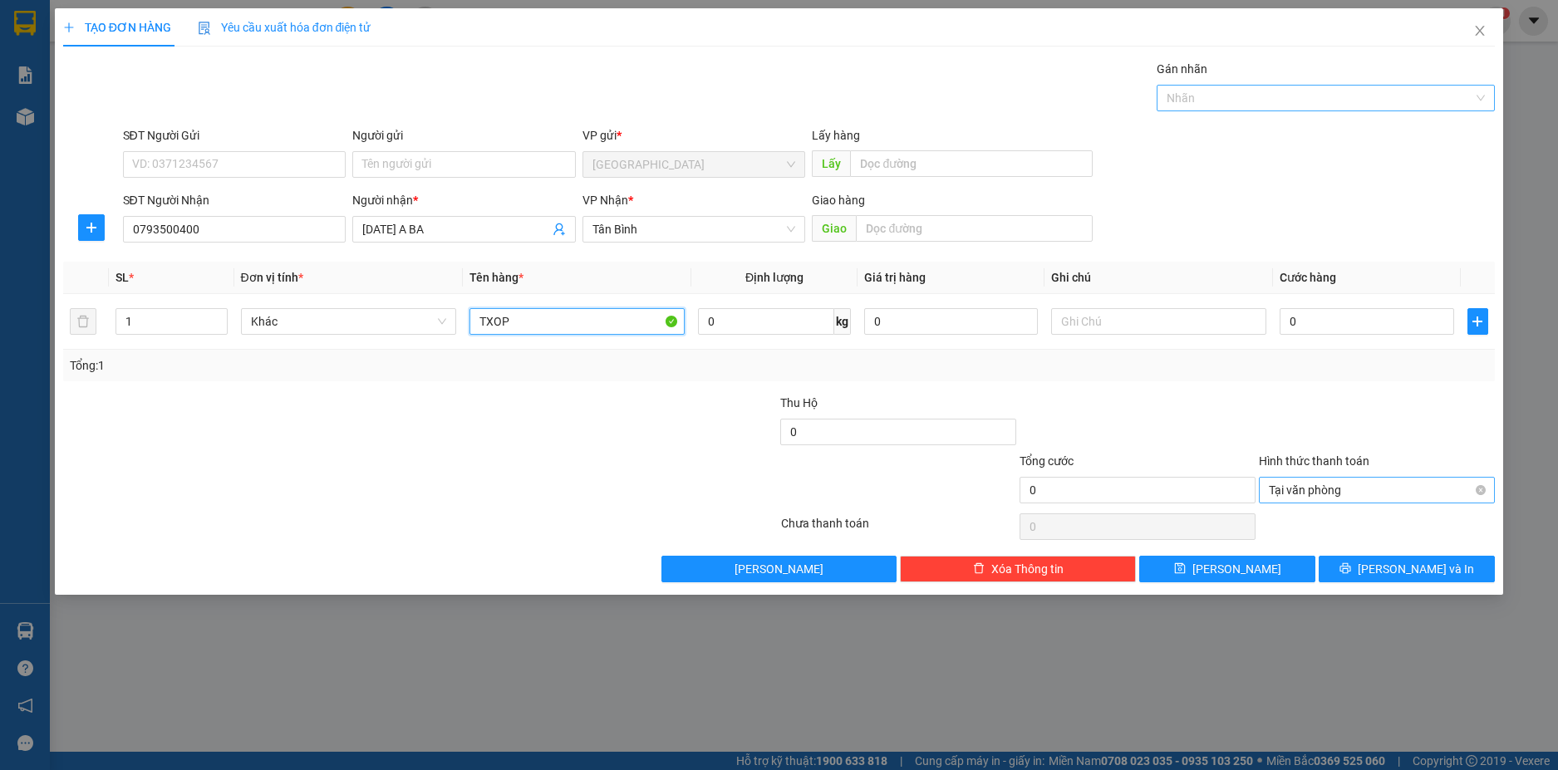
click at [1183, 101] on div at bounding box center [1317, 98] width 313 height 20
type input "TXOP"
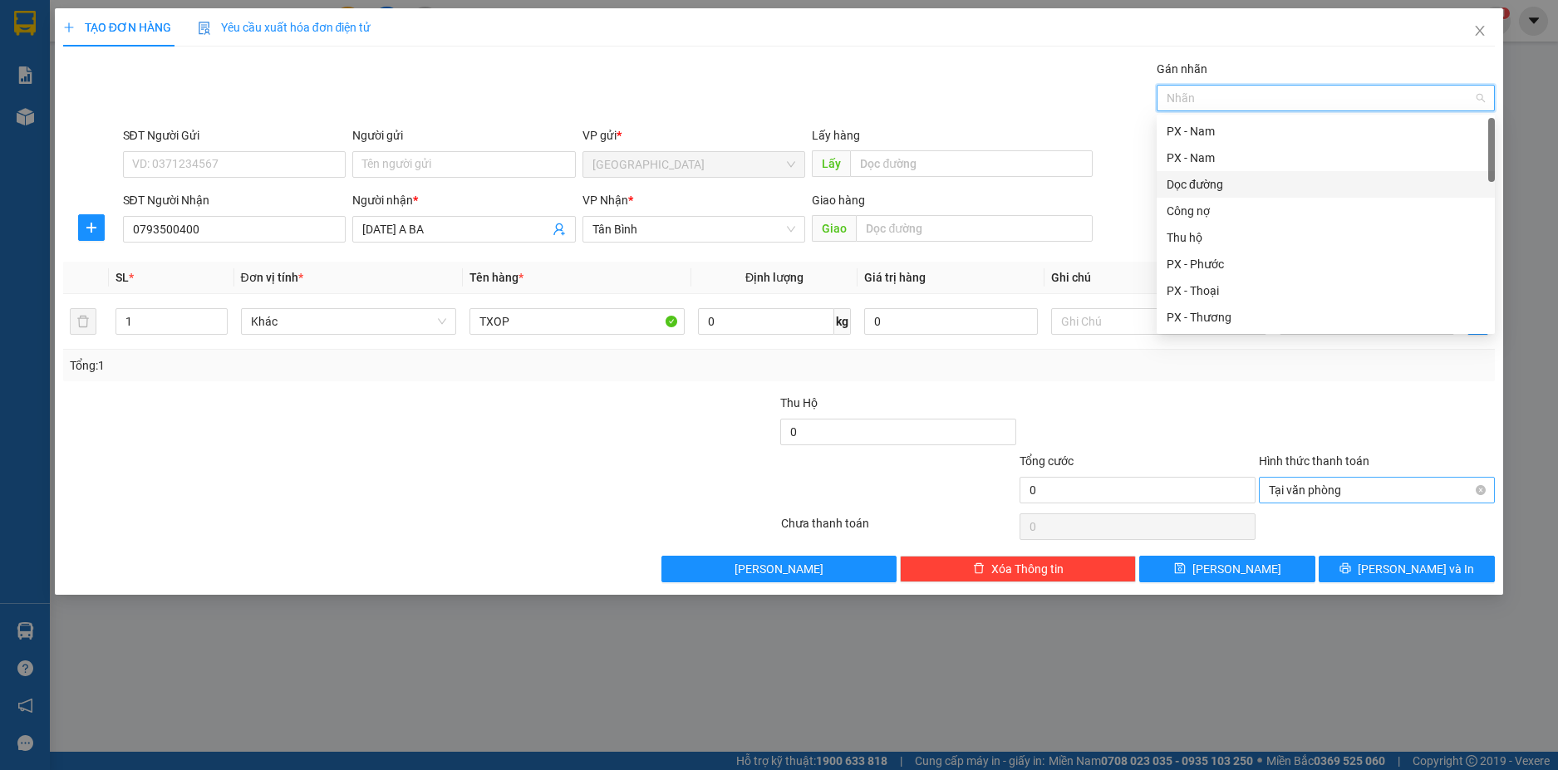
click at [1225, 174] on div "Dọc đường" at bounding box center [1325, 184] width 338 height 27
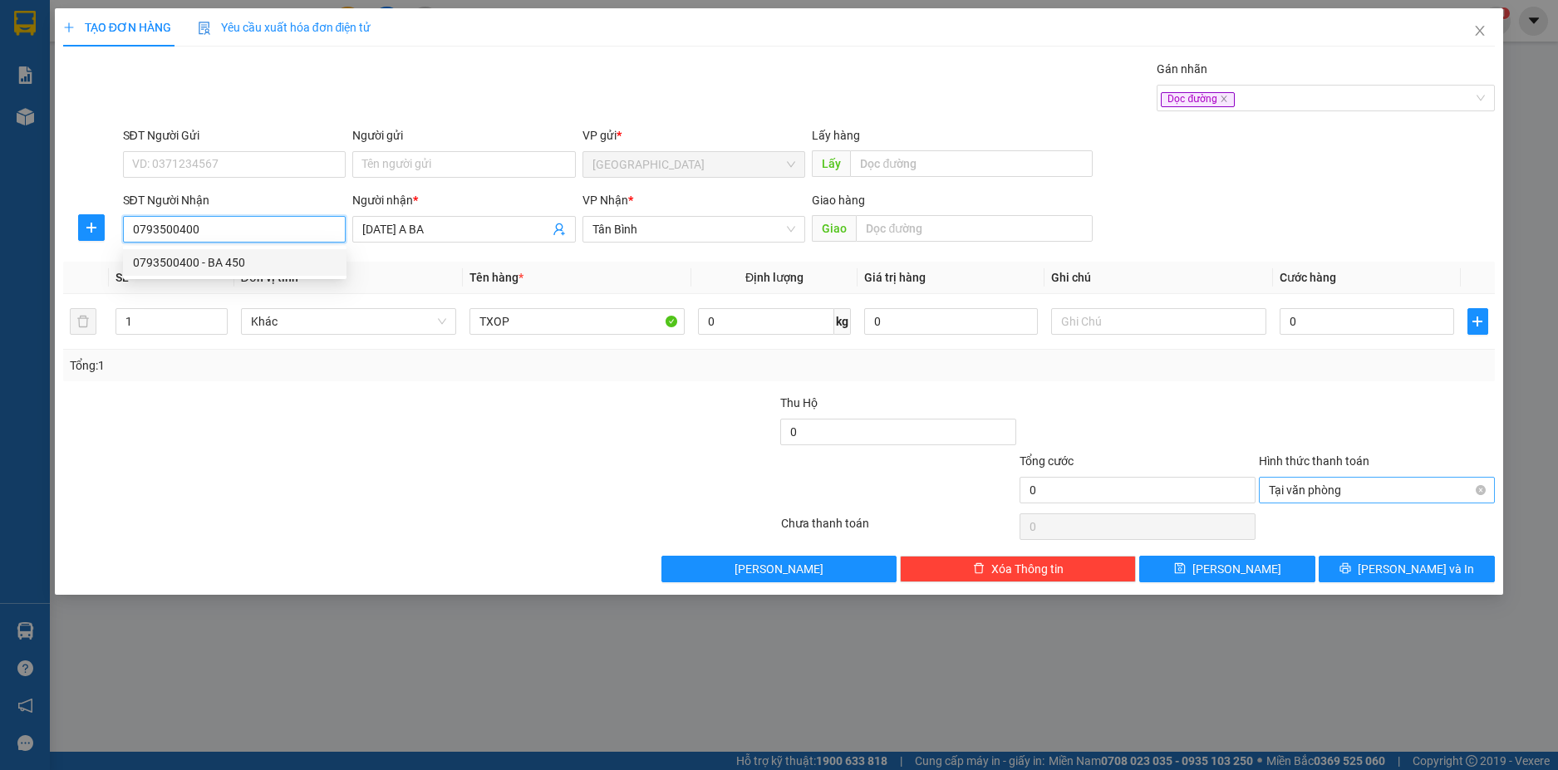
drag, startPoint x: 264, startPoint y: 228, endPoint x: 113, endPoint y: 211, distance: 152.1
click at [113, 211] on div "SĐT Người Nhận 0793500400 Người nhận * [DATE] A BA VP Nhận * Tân Bình Giao hàng…" at bounding box center [779, 220] width 1436 height 58
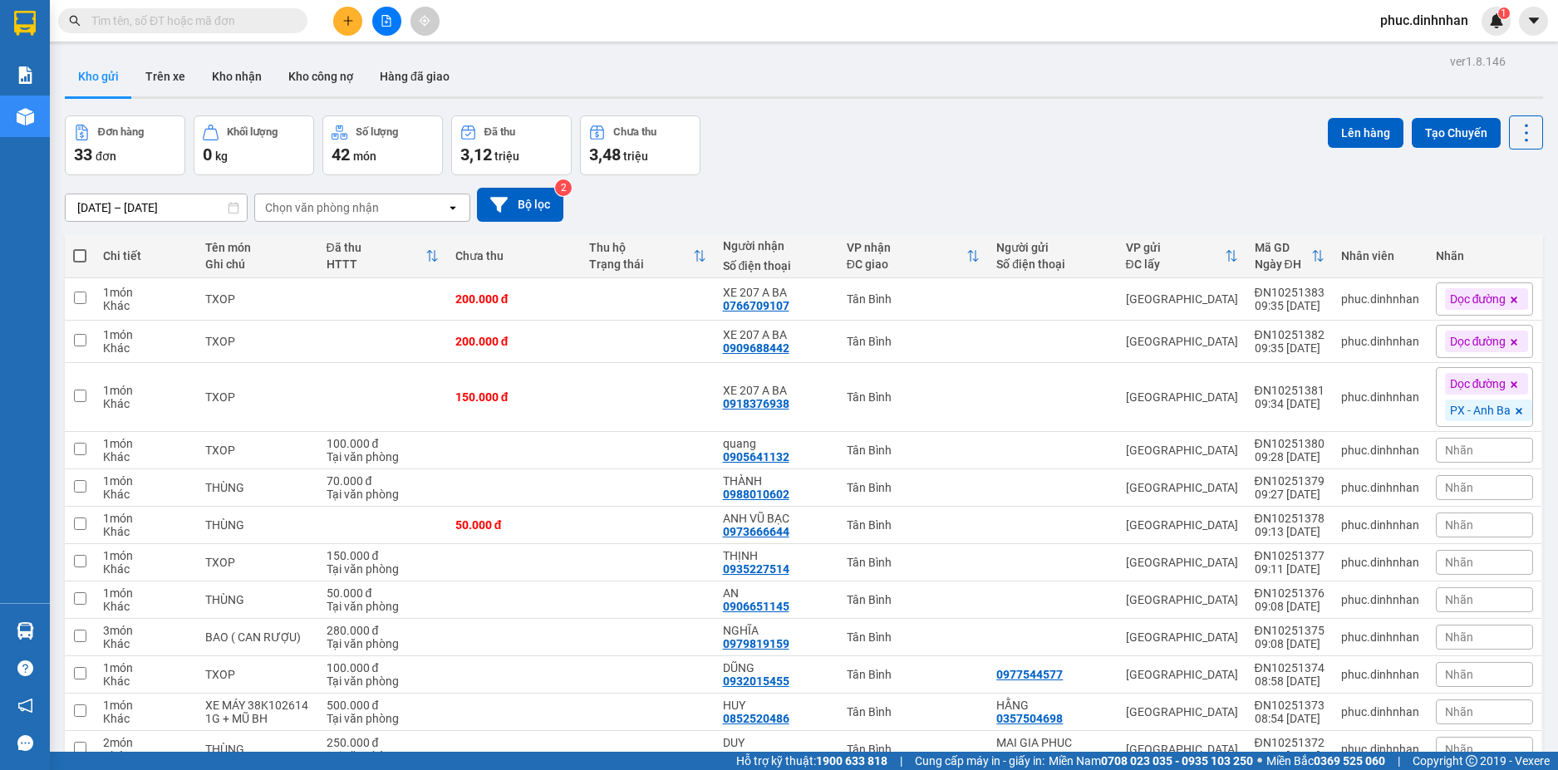
click at [351, 7] on button at bounding box center [347, 21] width 29 height 29
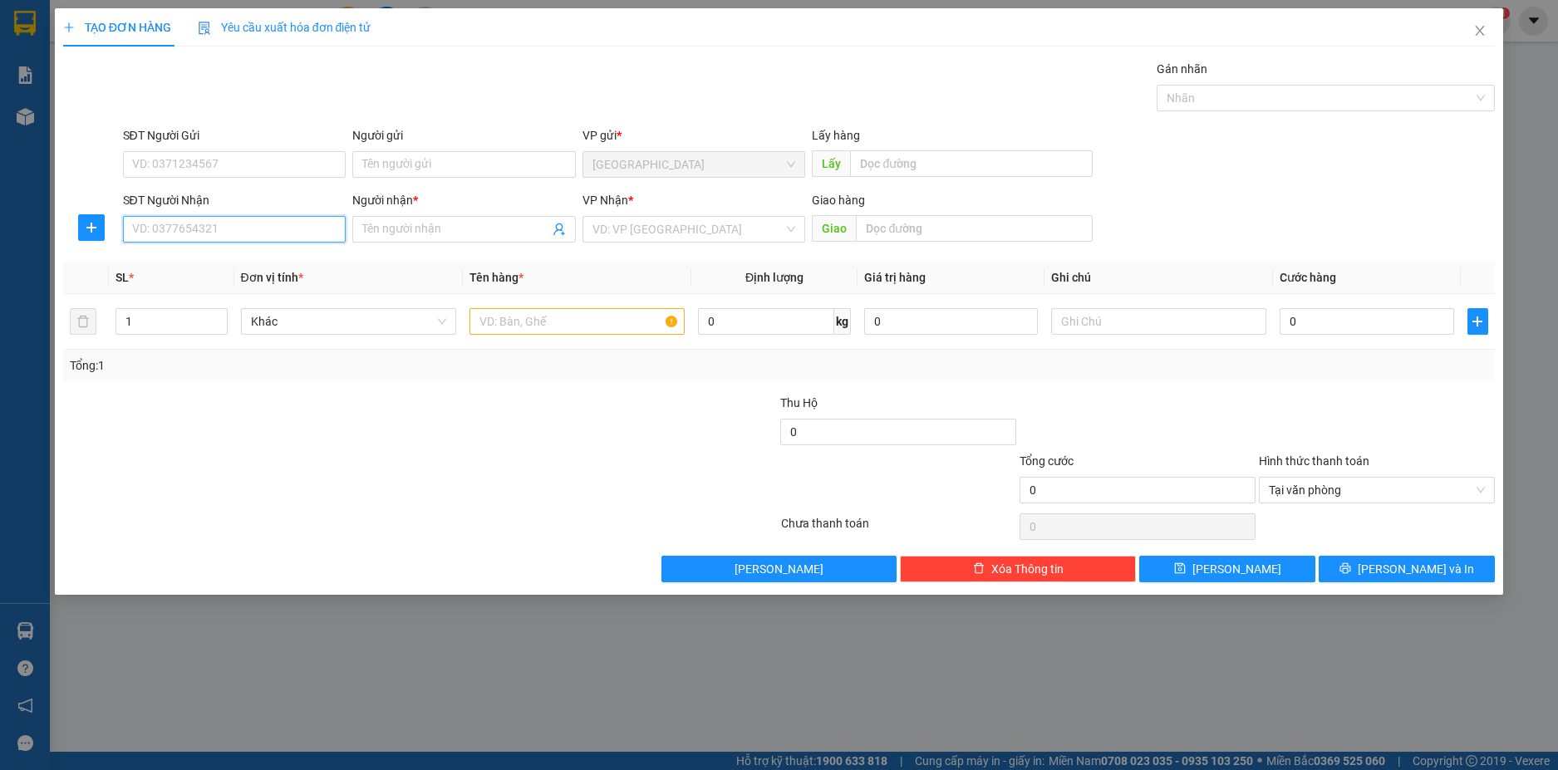
click at [300, 231] on input "SĐT Người Nhận" at bounding box center [234, 229] width 223 height 27
paste input "0793500400"
type input "0793500400"
click at [395, 227] on input "Người nhận *" at bounding box center [455, 229] width 187 height 18
type input "XE 207 A BA"
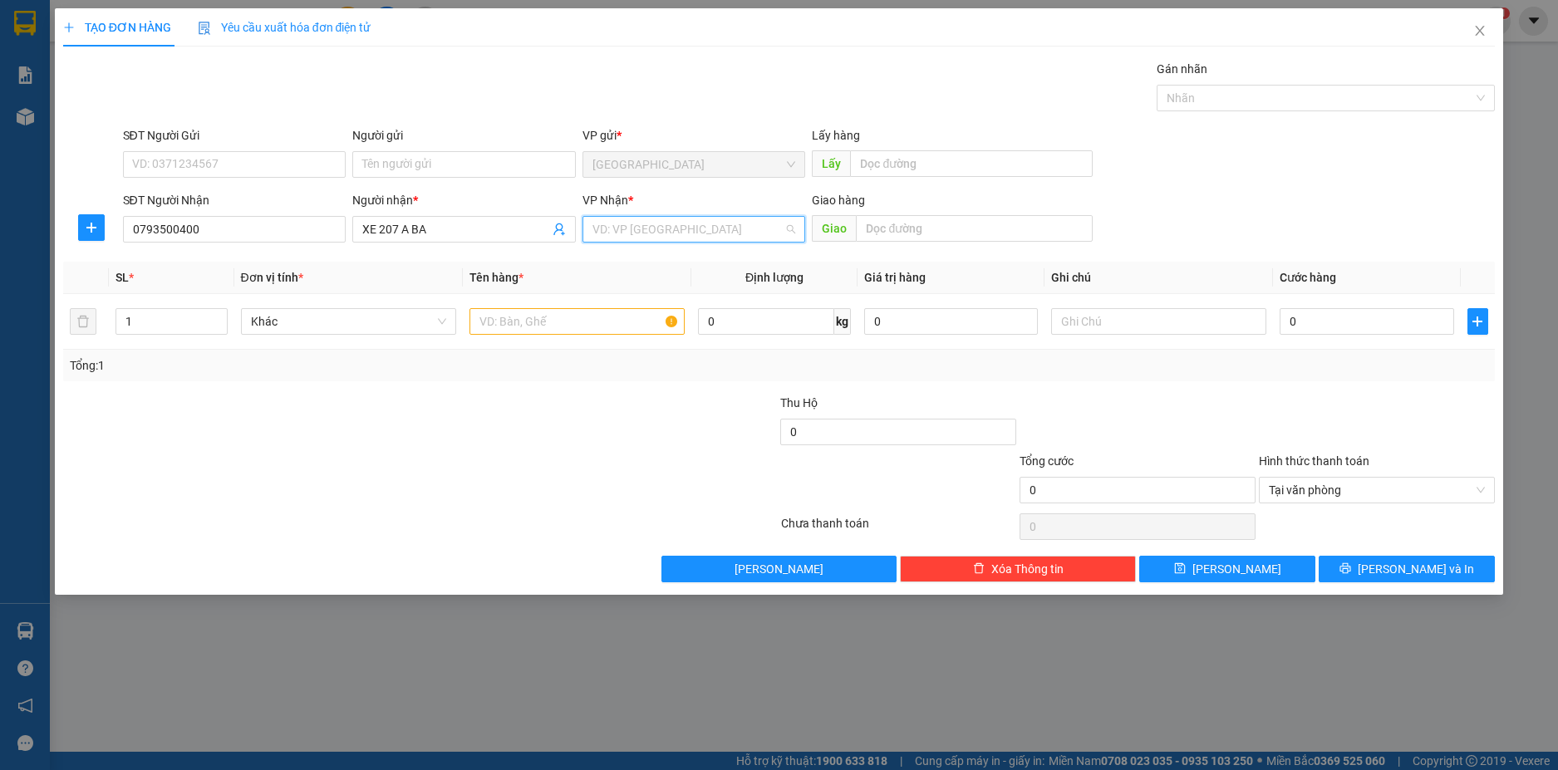
click at [677, 221] on input "search" at bounding box center [688, 229] width 192 height 25
click at [633, 285] on div "Tân Bình" at bounding box center [694, 289] width 204 height 18
click at [538, 321] on input "text" at bounding box center [576, 321] width 215 height 27
click at [1219, 88] on div at bounding box center [1317, 98] width 313 height 20
type input "TXOP"
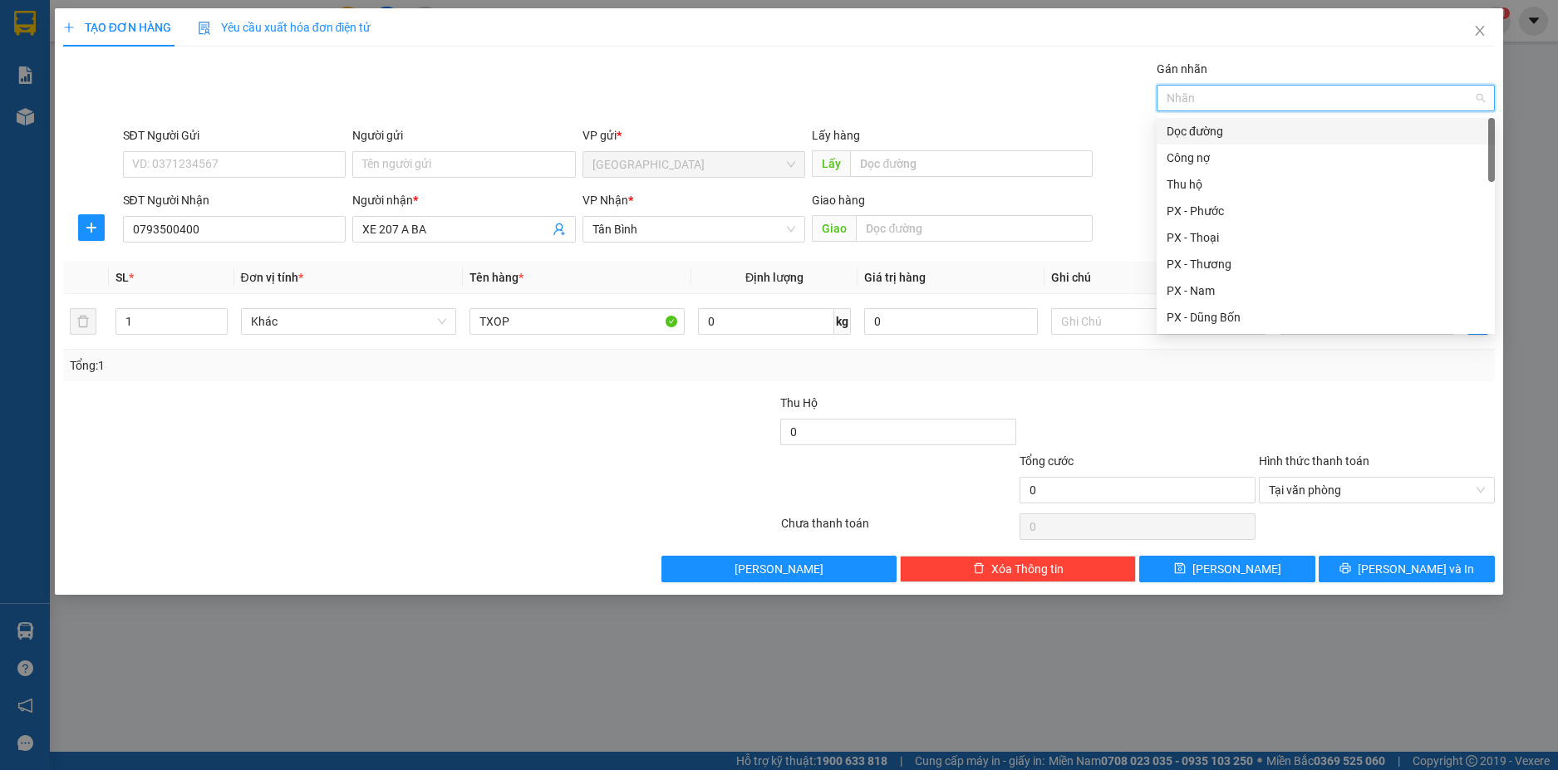
click at [1210, 137] on div "Dọc đường" at bounding box center [1325, 131] width 318 height 18
click at [1222, 281] on div "PX - Anh Ba" at bounding box center [1325, 281] width 318 height 18
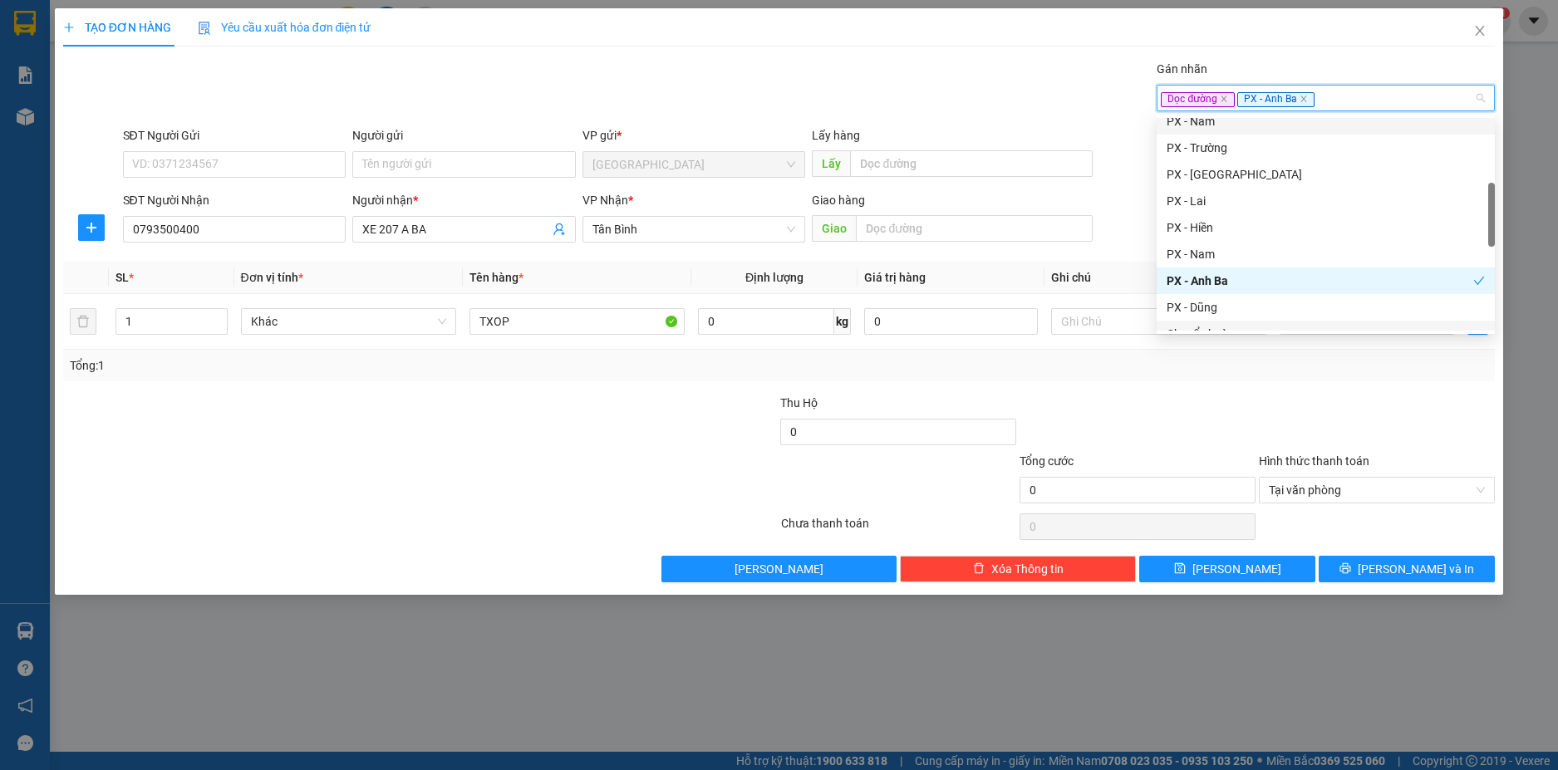
click at [1142, 415] on div at bounding box center [1137, 423] width 239 height 58
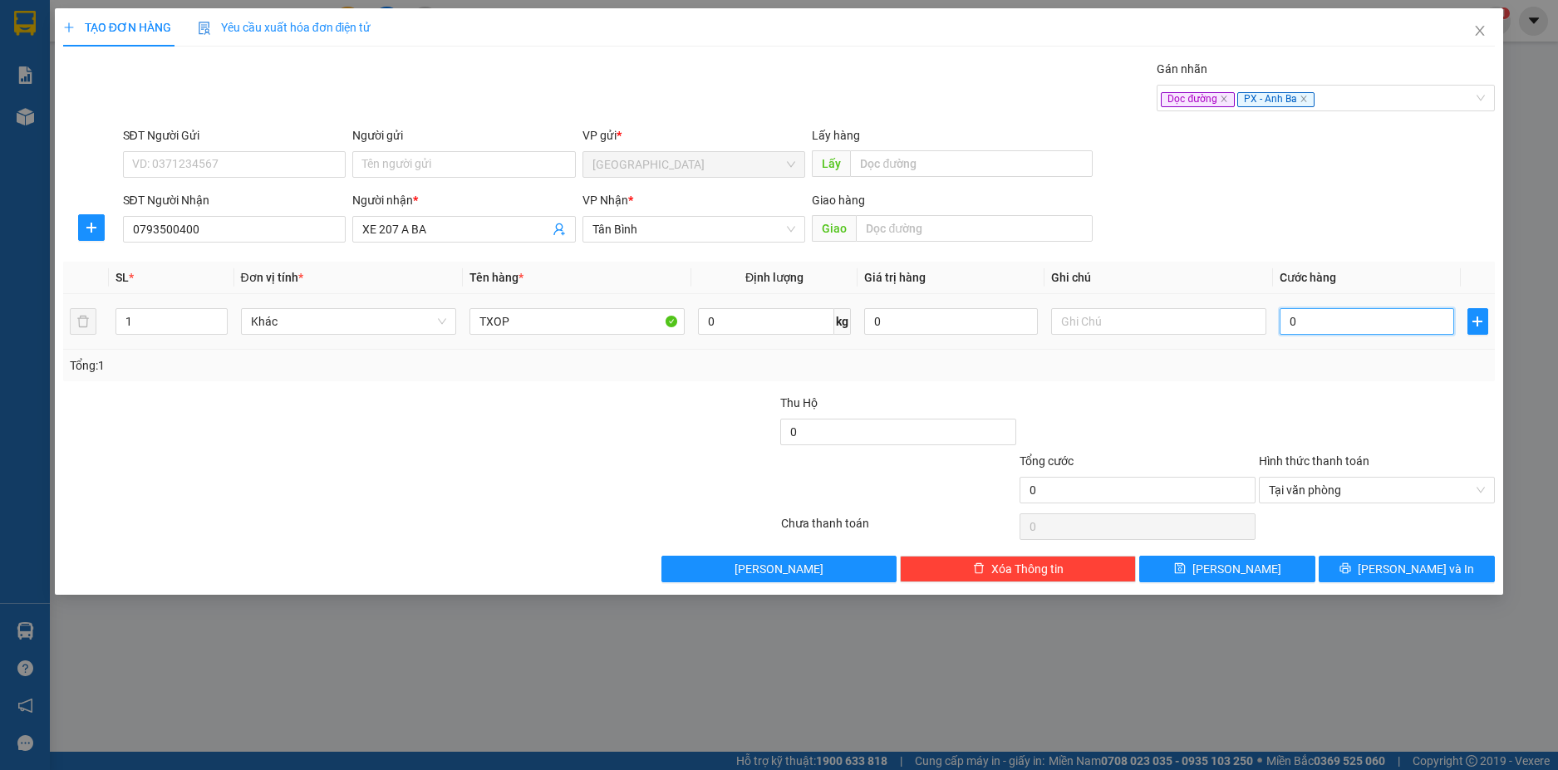
click at [1323, 317] on input "0" at bounding box center [1366, 321] width 174 height 27
type input "1"
type input "10"
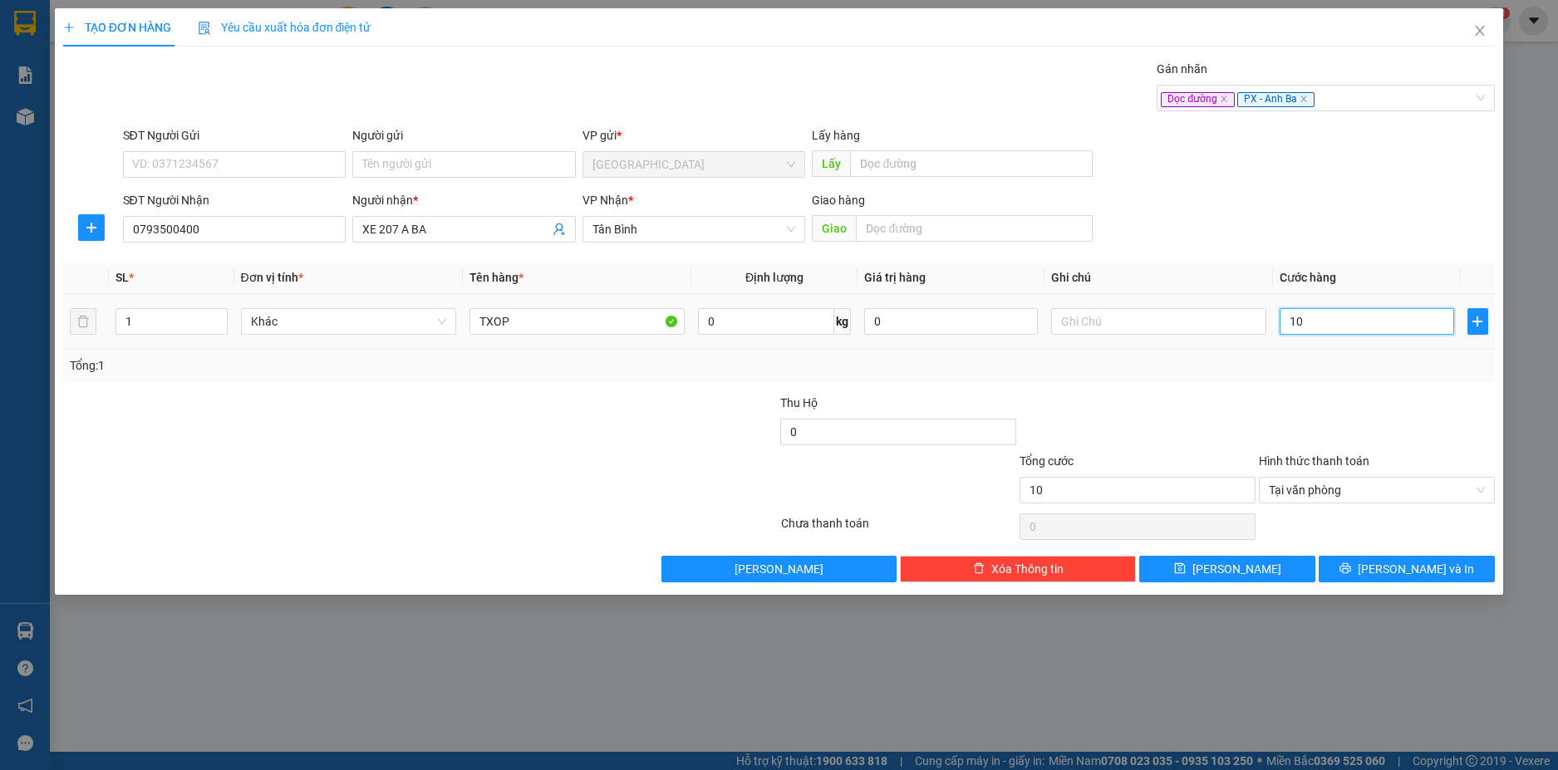
type input "100"
type input "1.000"
type input "10.000"
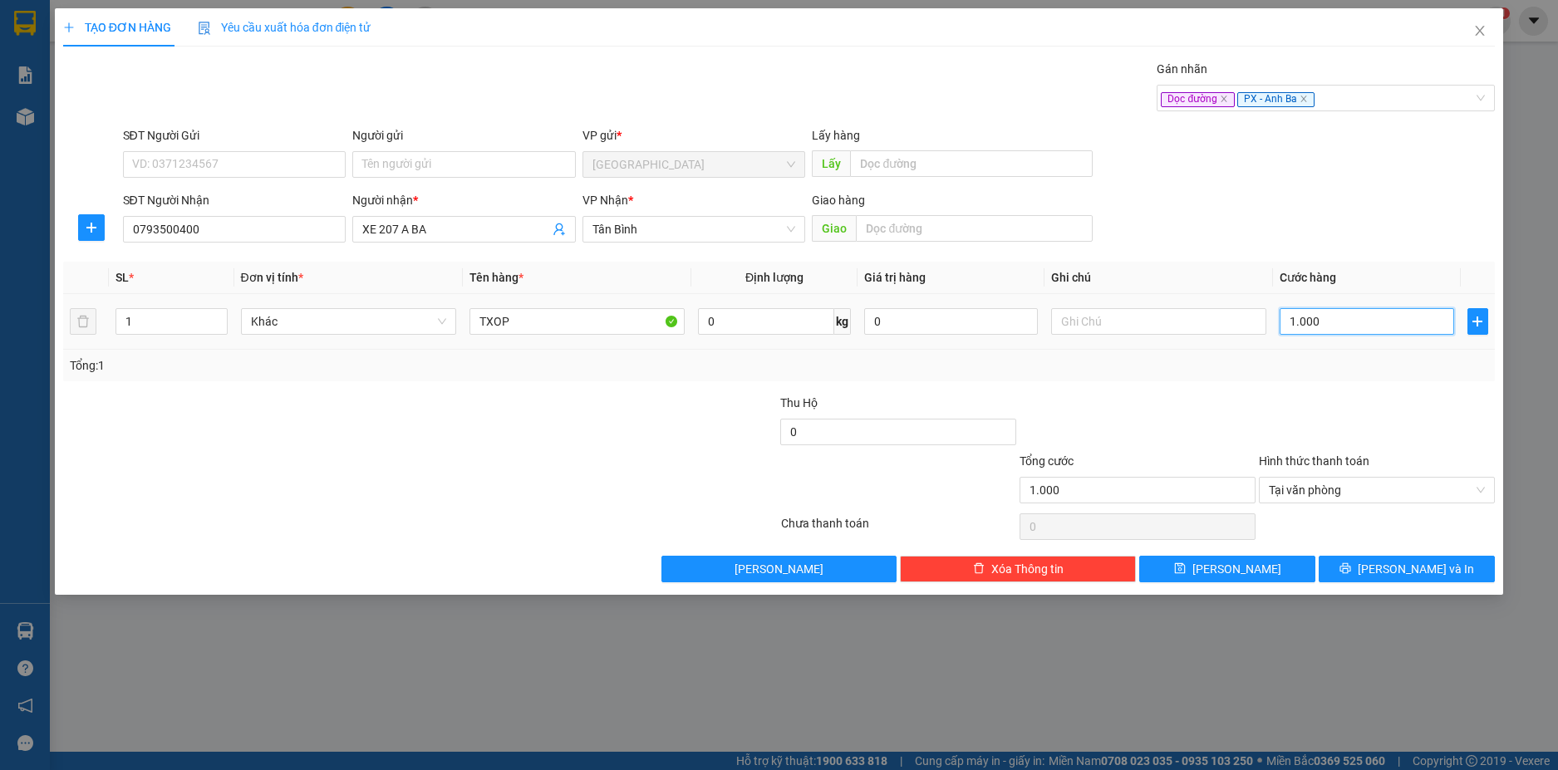
type input "10.000"
type input "100.000"
click at [1318, 385] on div "Transit Pickup Surcharge Ids Transit Deliver Surcharge Ids Transit Deliver Surc…" at bounding box center [779, 321] width 1432 height 523
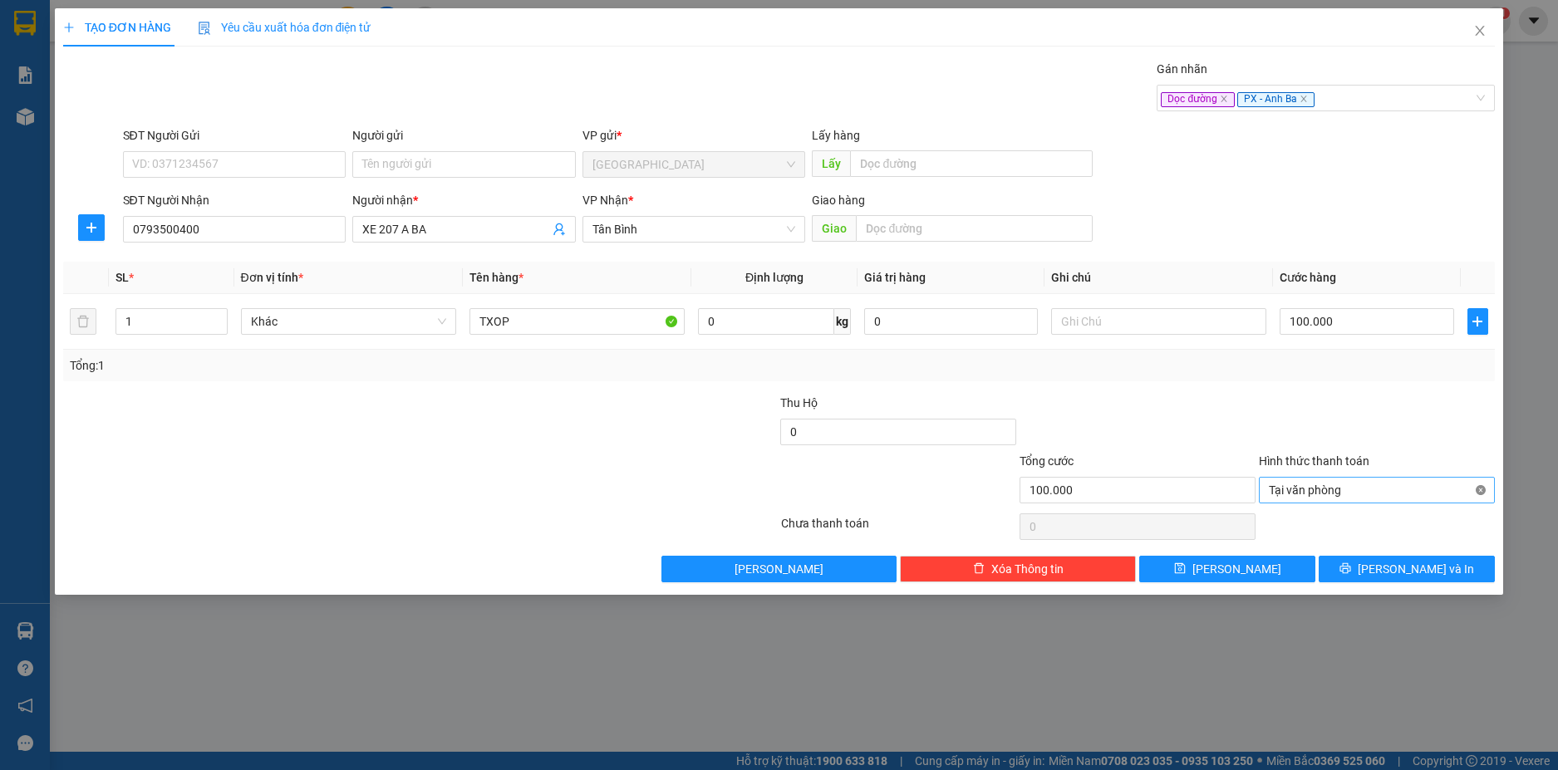
click at [1485, 494] on div "Tại văn phòng" at bounding box center [1377, 490] width 236 height 27
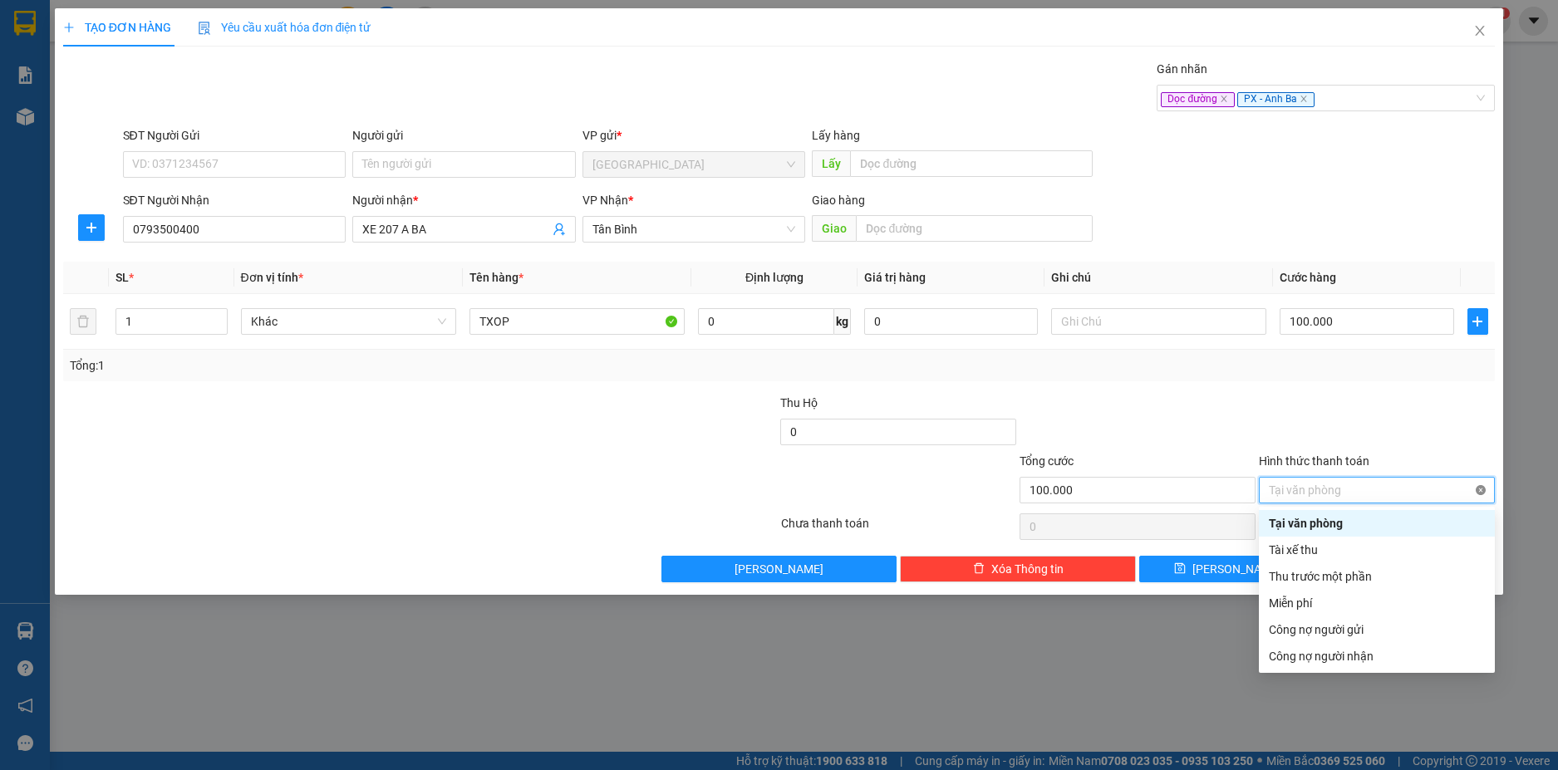
type input "100.000"
click at [1202, 566] on button "[PERSON_NAME]" at bounding box center [1227, 569] width 176 height 27
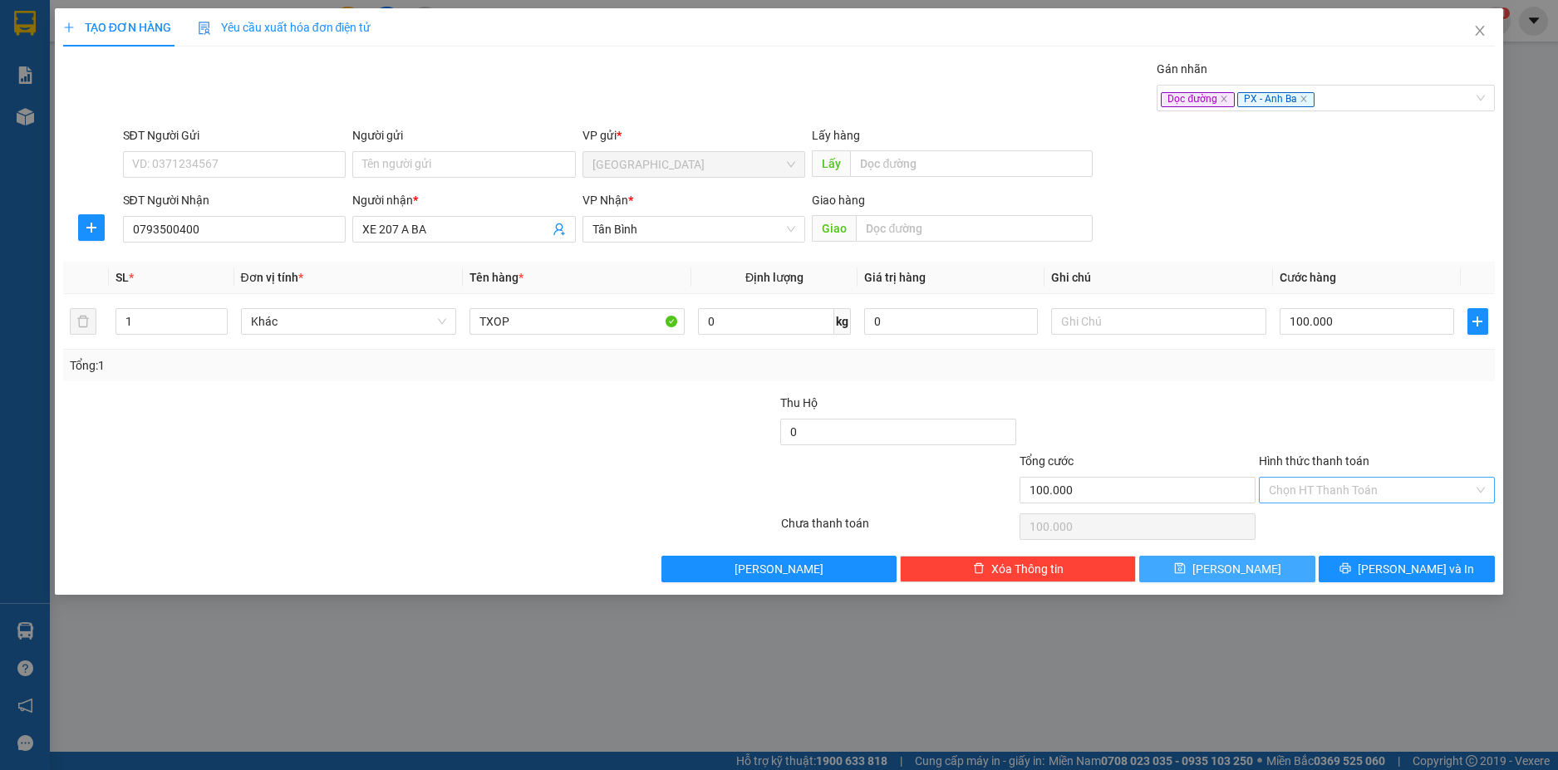
type input "0"
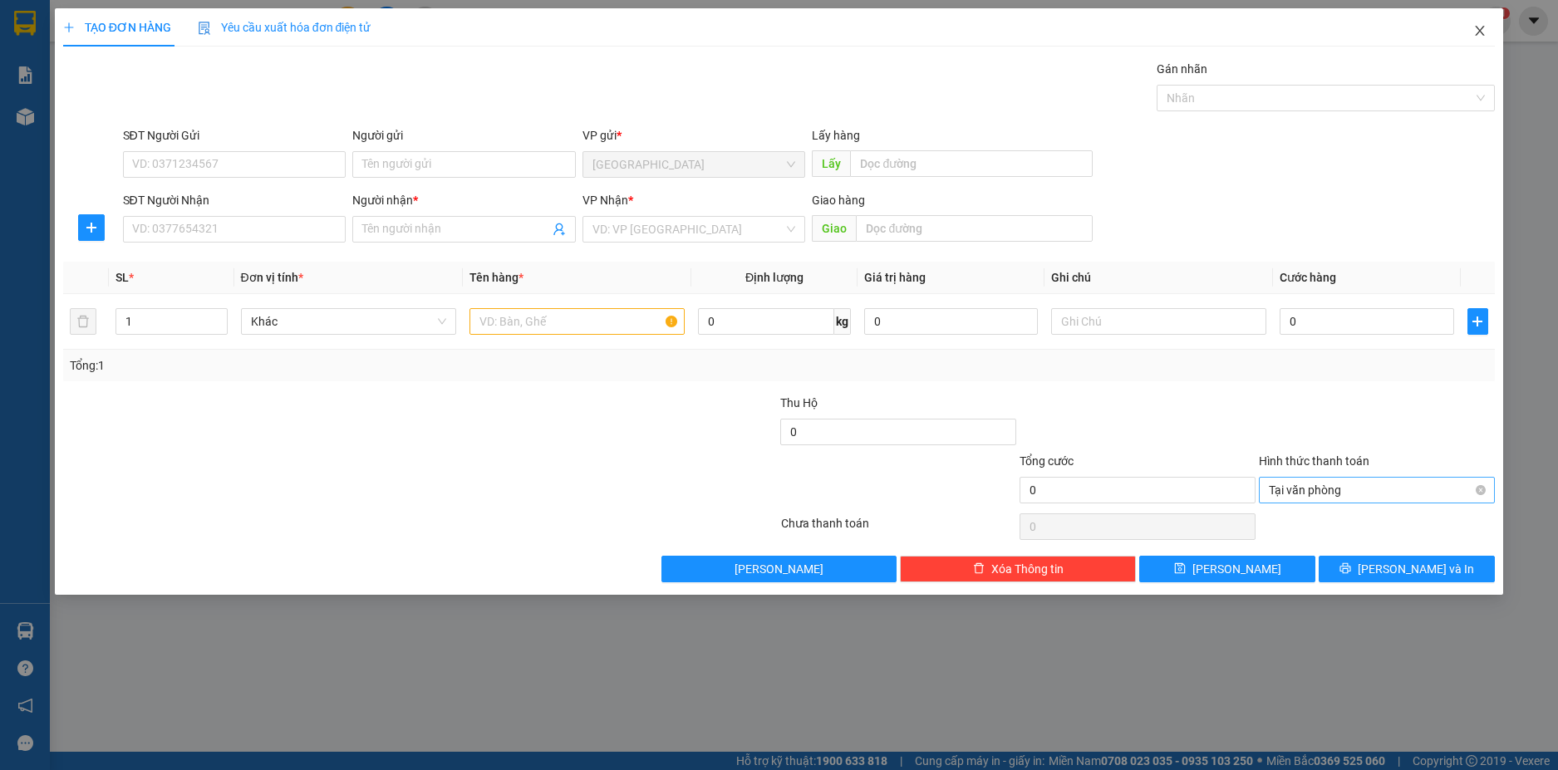
click at [1485, 33] on icon "close" at bounding box center [1479, 30] width 13 height 13
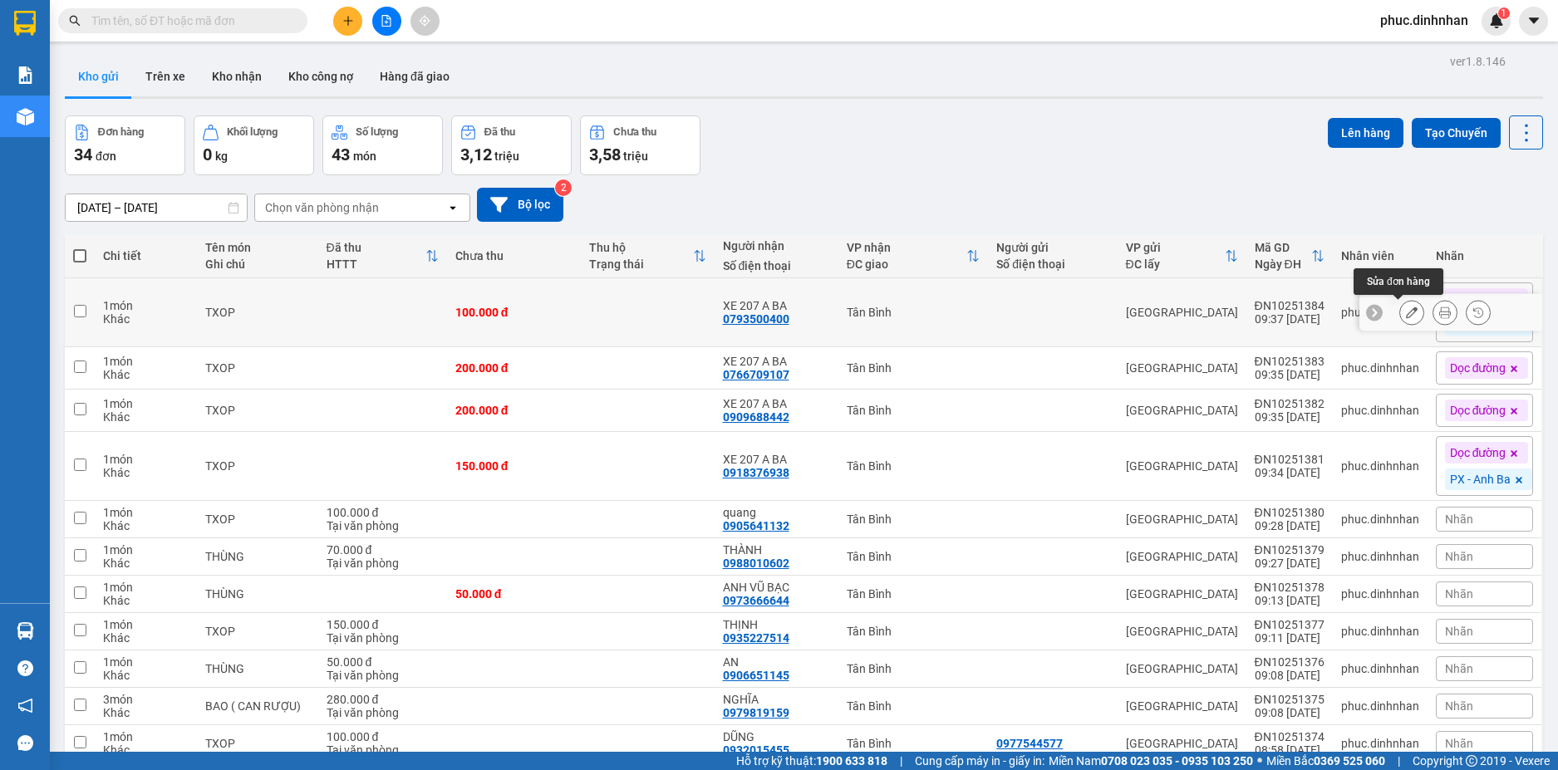
click at [1406, 313] on icon at bounding box center [1412, 313] width 12 height 12
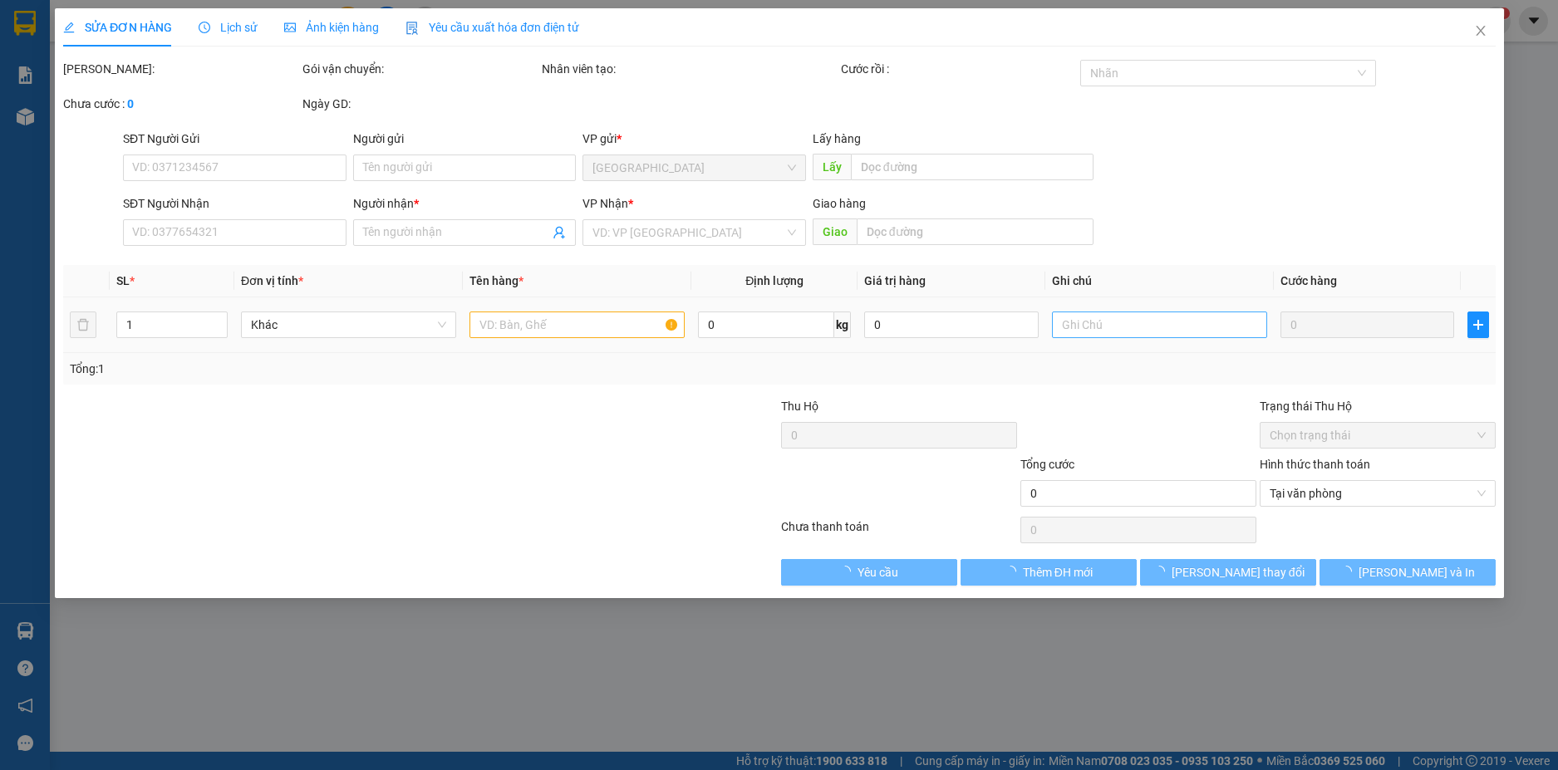
type input "0793500400"
type input "XE 207 A BA"
type input "100.000"
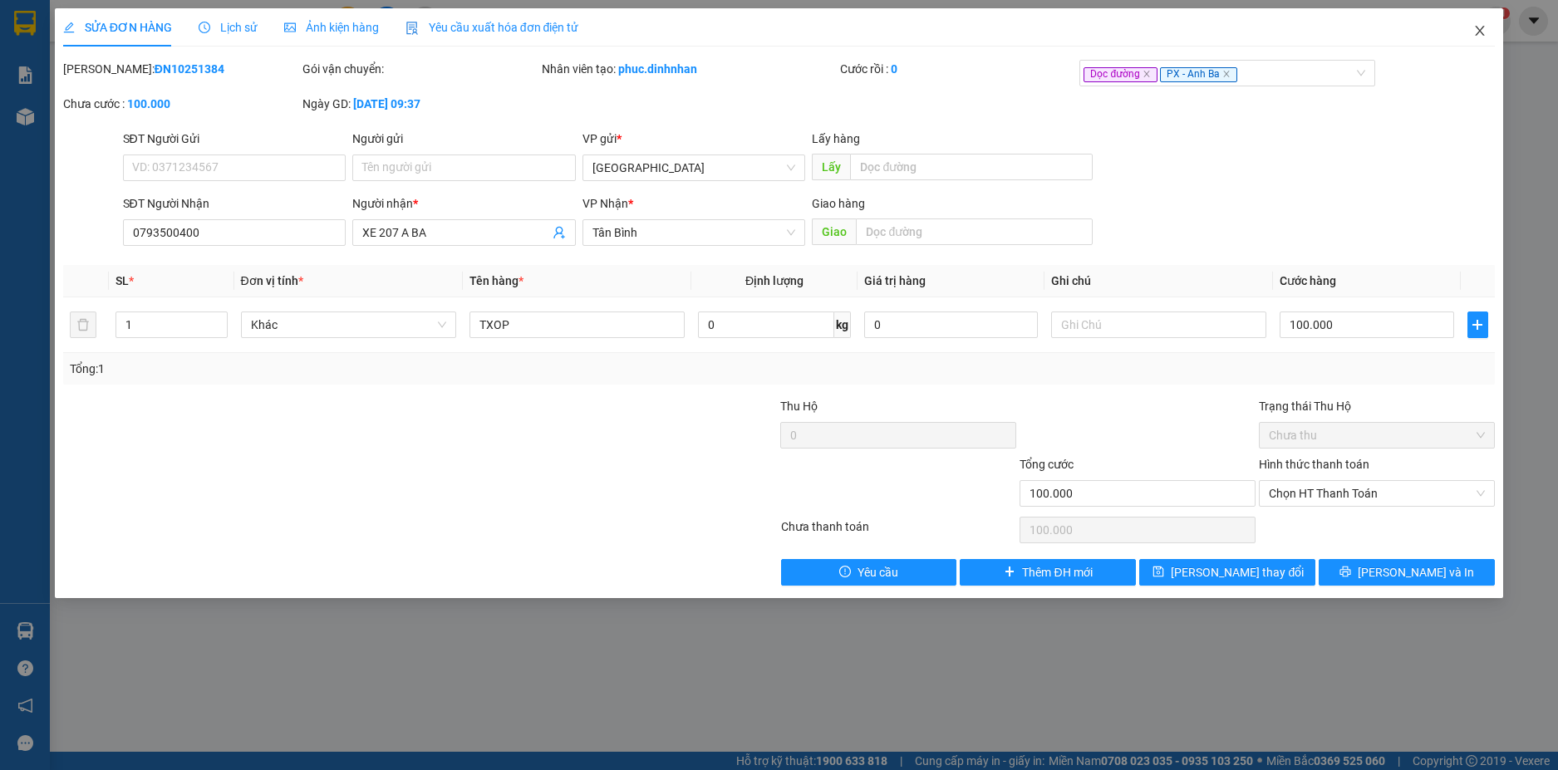
click at [1487, 41] on span "Close" at bounding box center [1479, 31] width 47 height 47
